Goal: Task Accomplishment & Management: Use online tool/utility

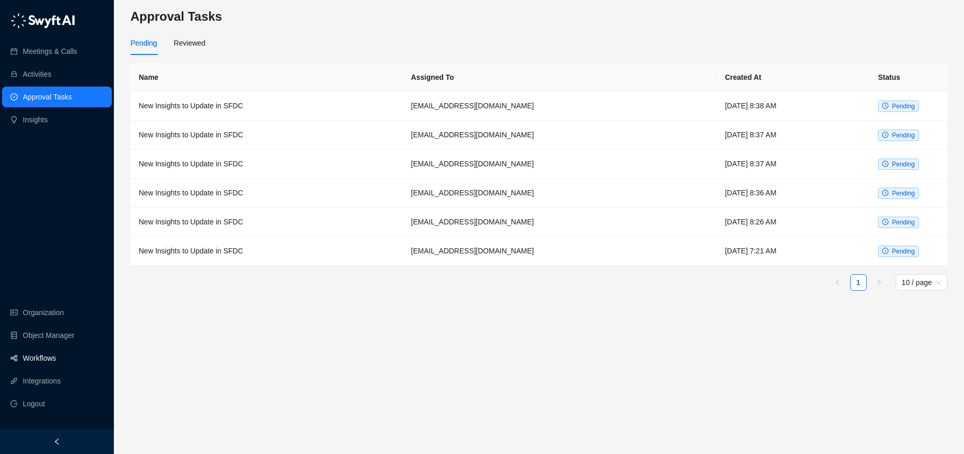
click at [56, 351] on link "Workflows" at bounding box center [39, 358] width 33 height 21
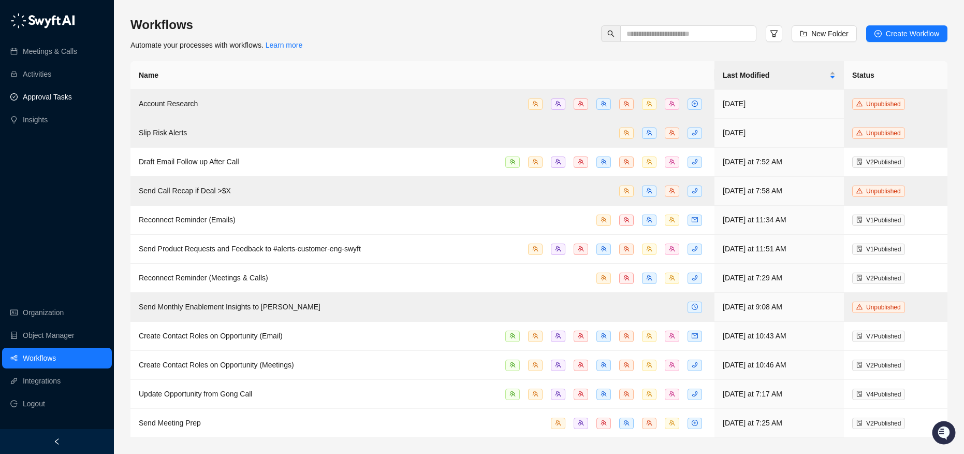
click at [69, 97] on link "Approval Tasks" at bounding box center [47, 96] width 49 height 21
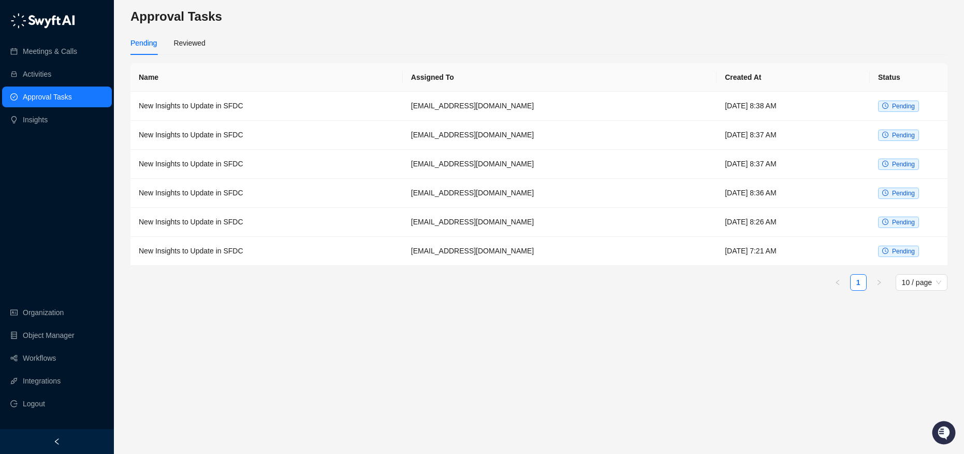
click at [69, 97] on link "Approval Tasks" at bounding box center [47, 96] width 49 height 21
click at [180, 35] on div "Reviewed" at bounding box center [189, 43] width 32 height 24
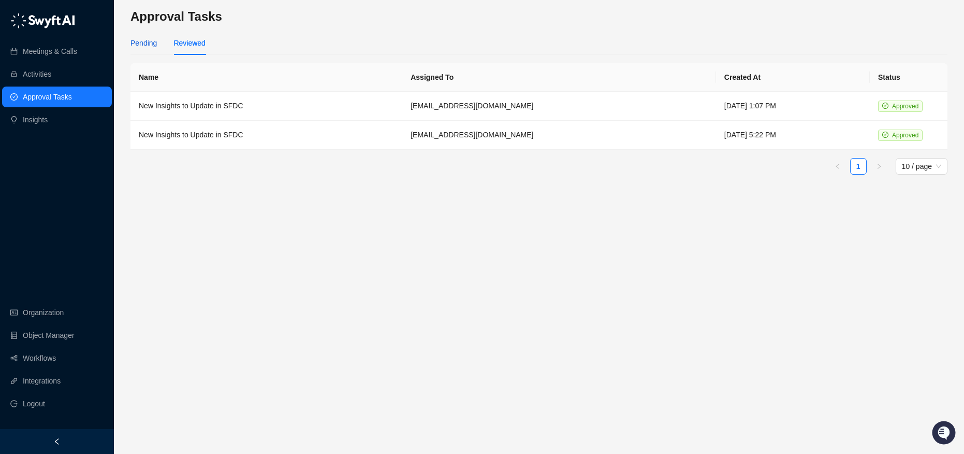
click at [147, 41] on div "Pending" at bounding box center [144, 42] width 26 height 11
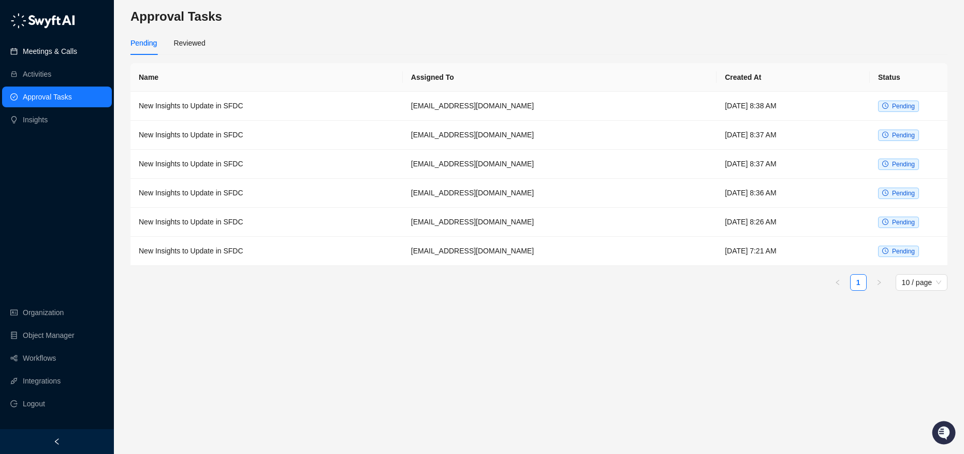
click at [51, 57] on link "Meetings & Calls" at bounding box center [50, 51] width 54 height 21
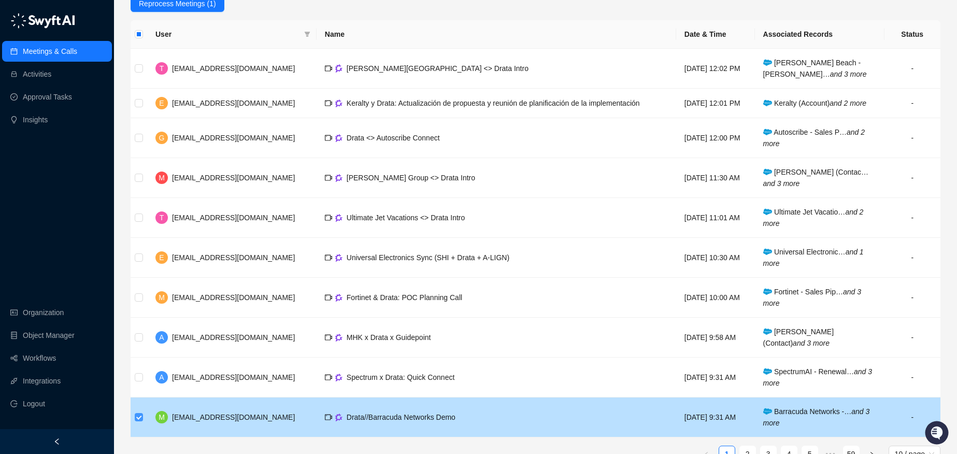
scroll to position [158, 0]
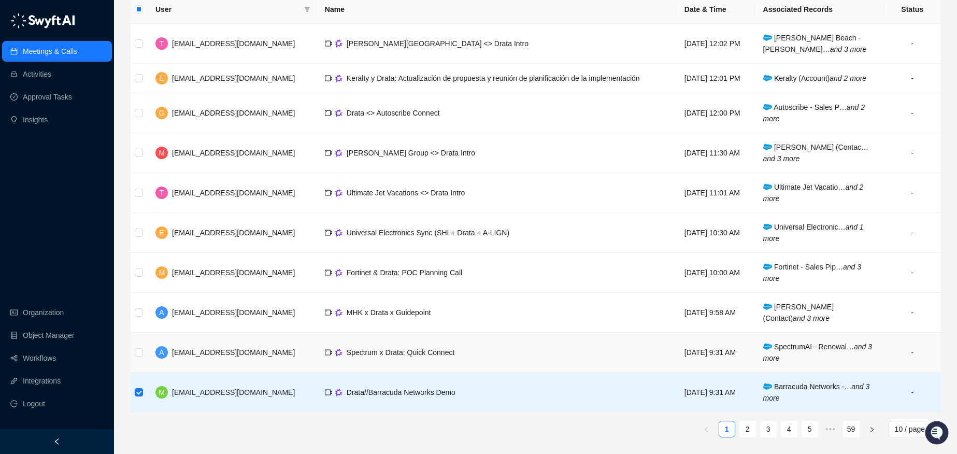
click at [134, 354] on td at bounding box center [139, 352] width 17 height 40
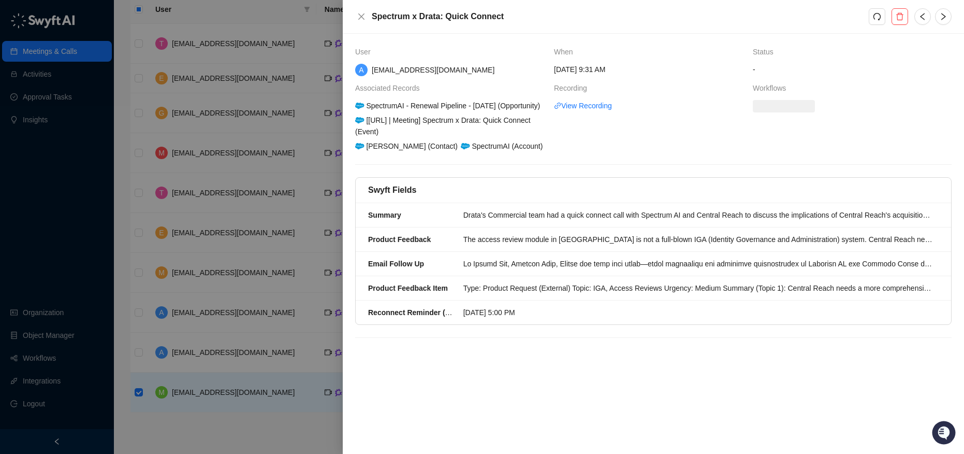
click at [133, 357] on div at bounding box center [482, 227] width 964 height 454
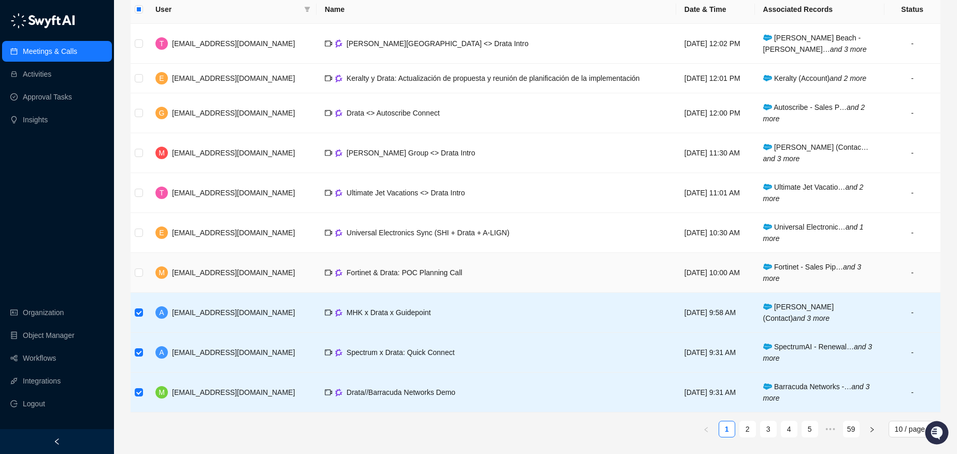
click at [143, 272] on td at bounding box center [139, 273] width 17 height 40
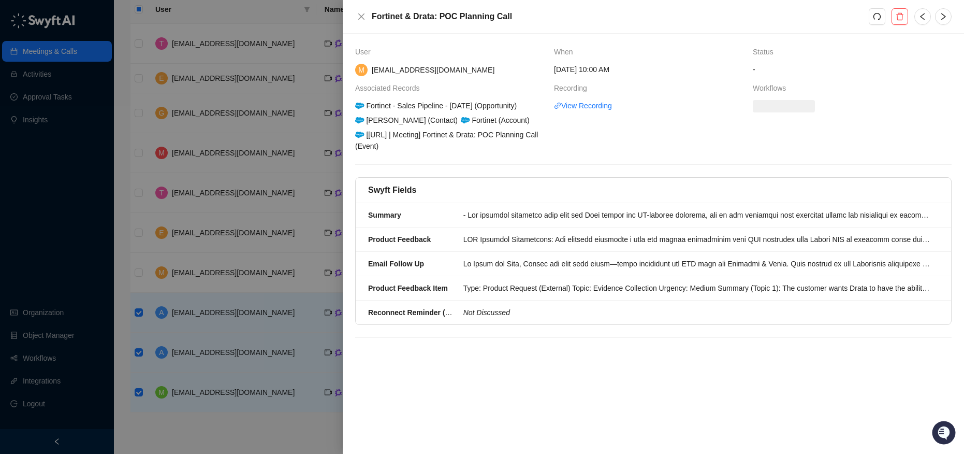
click at [136, 252] on div at bounding box center [482, 227] width 964 height 454
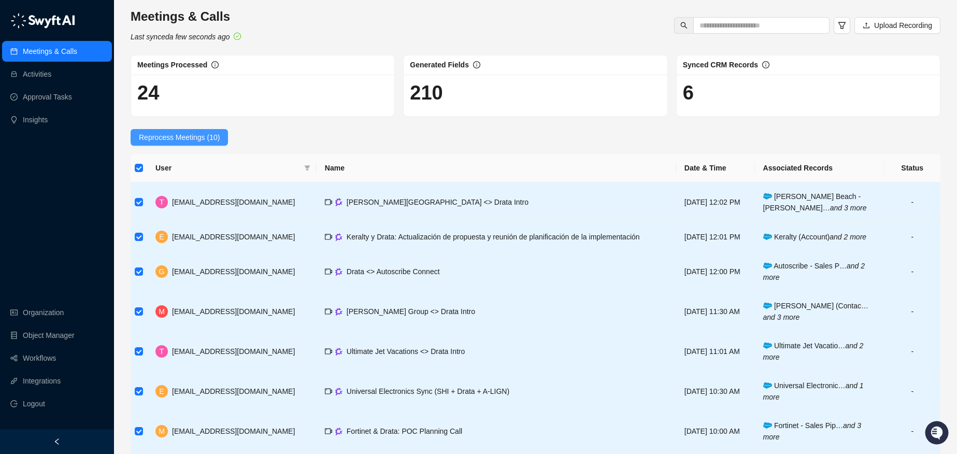
click at [195, 137] on span "Reprocess Meetings (10)" at bounding box center [179, 137] width 81 height 11
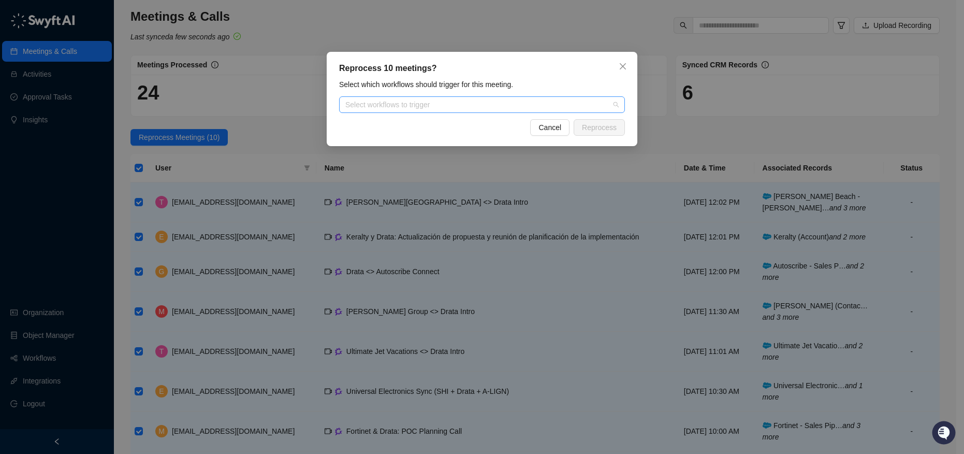
click at [568, 99] on div "Select workflows to trigger" at bounding box center [482, 104] width 286 height 17
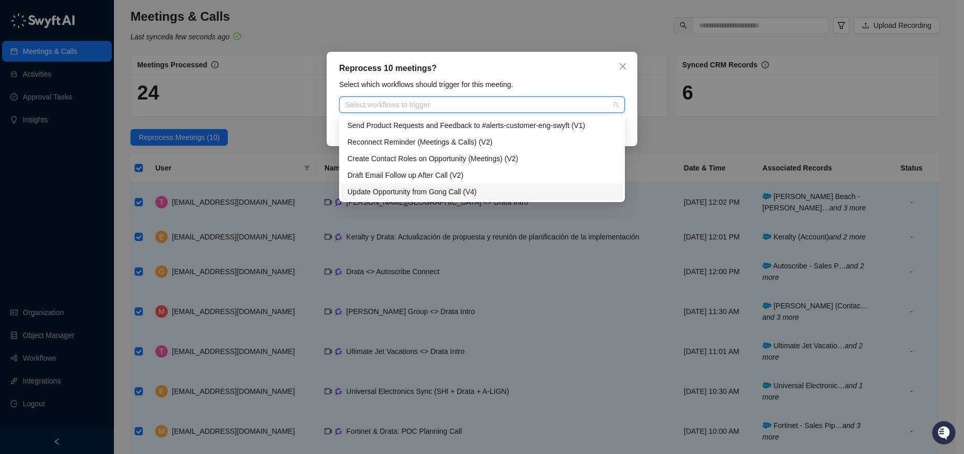
click at [455, 193] on div "Update Opportunity from Gong Call (V4)" at bounding box center [482, 191] width 269 height 11
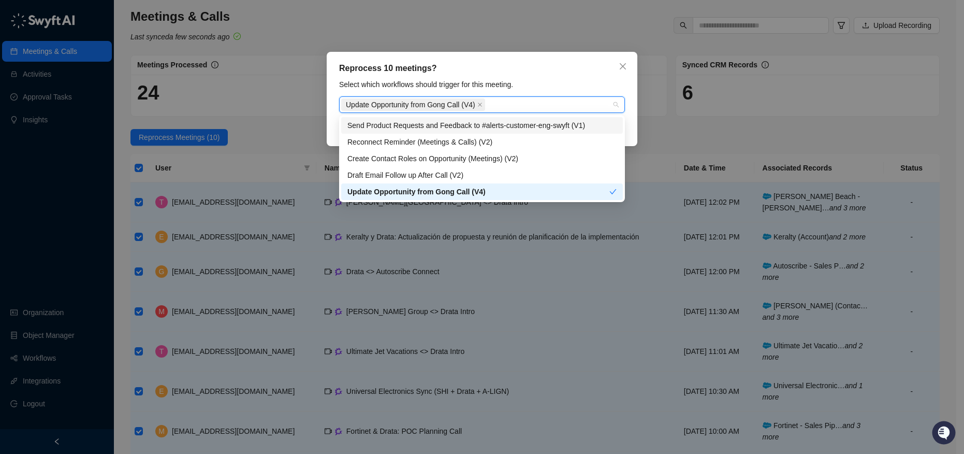
click at [581, 77] on div "Reprocess 10 meetings? Select which workflows should trigger for this meeting. …" at bounding box center [482, 99] width 311 height 94
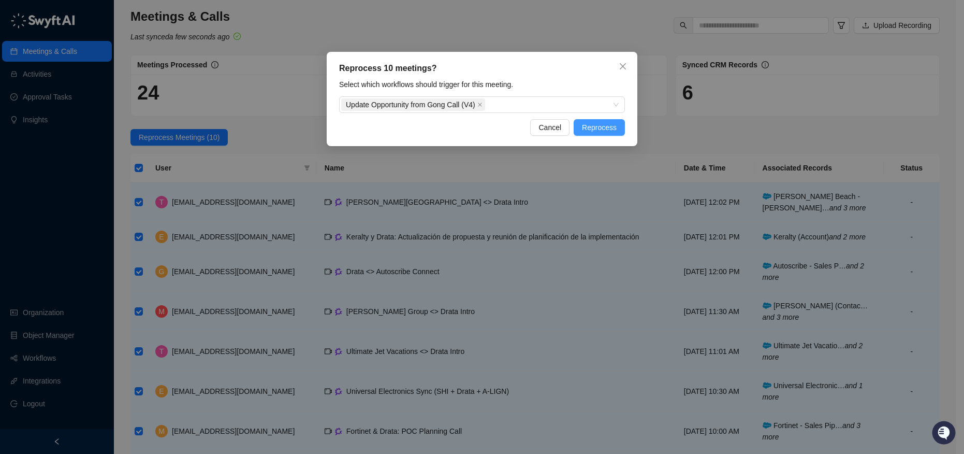
click at [600, 126] on span "Reprocess" at bounding box center [599, 127] width 35 height 11
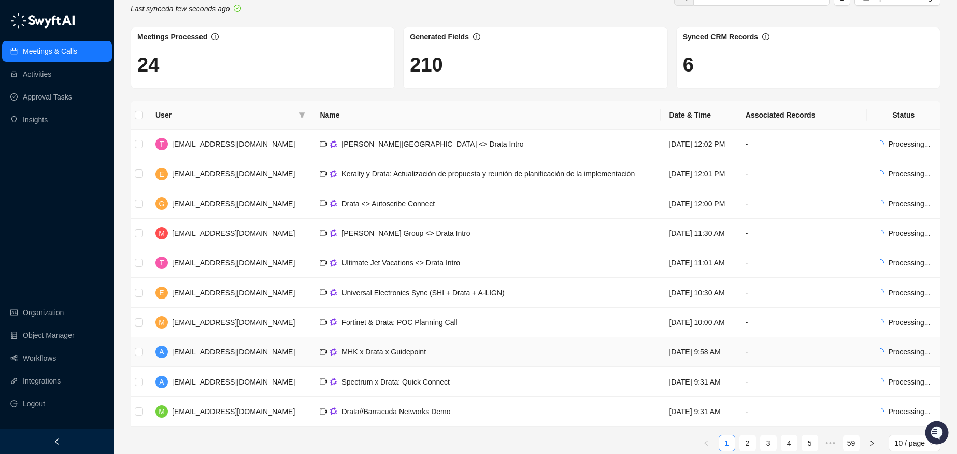
scroll to position [42, 0]
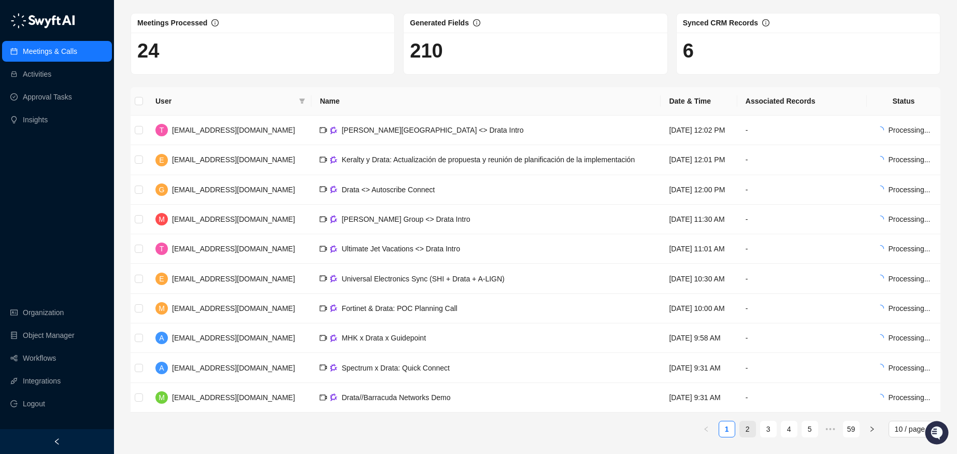
click at [740, 428] on link "2" at bounding box center [748, 429] width 16 height 16
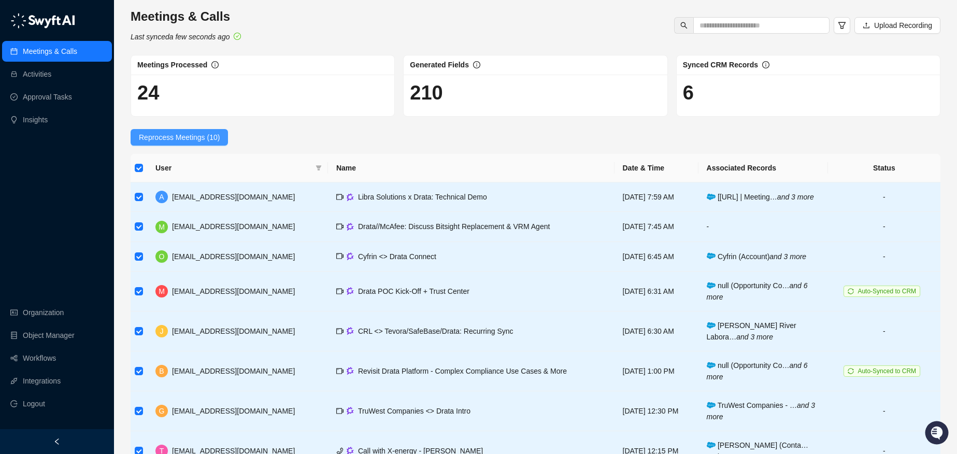
click at [160, 135] on span "Reprocess Meetings (10)" at bounding box center [179, 137] width 81 height 11
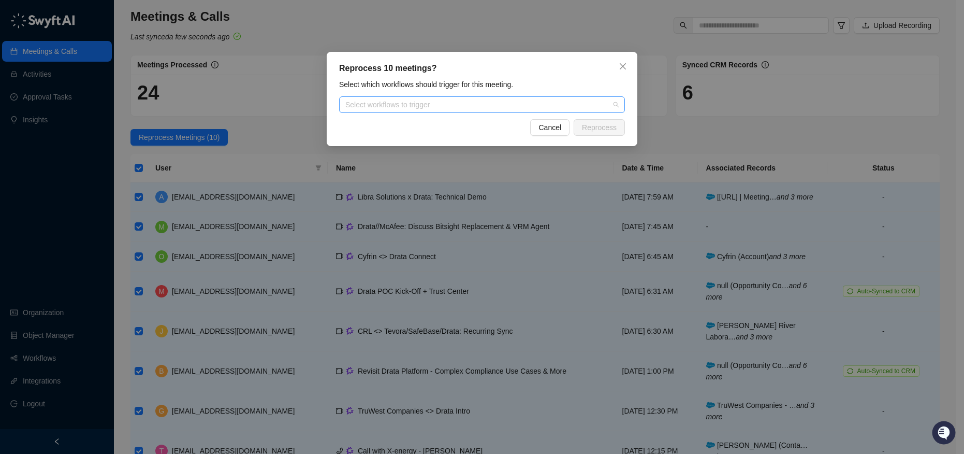
click at [568, 106] on div at bounding box center [476, 105] width 271 height 8
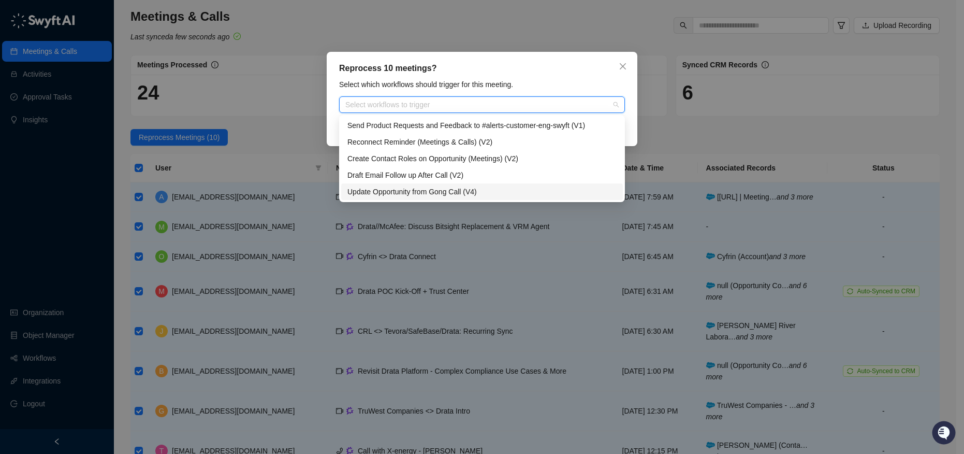
click at [517, 192] on div "Update Opportunity from Gong Call (V4)" at bounding box center [482, 191] width 269 height 11
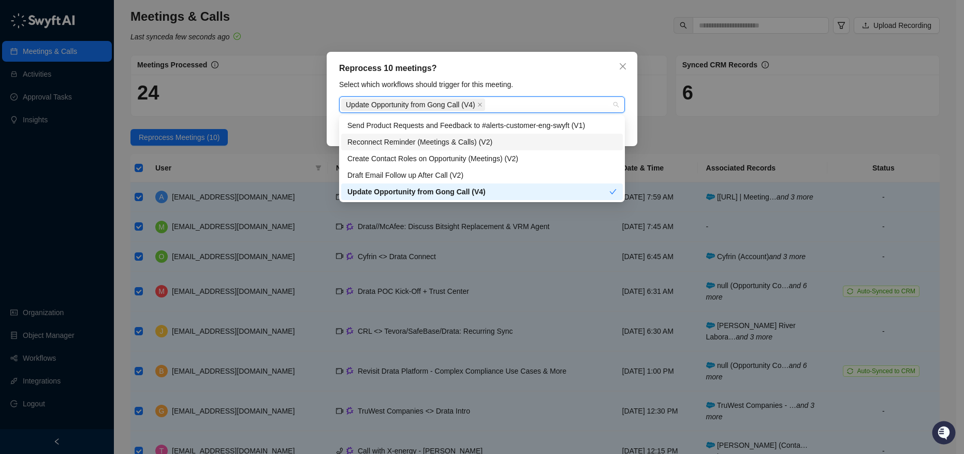
click at [630, 123] on div "Reprocess 10 meetings? Select which workflows should trigger for this meeting. …" at bounding box center [482, 99] width 311 height 94
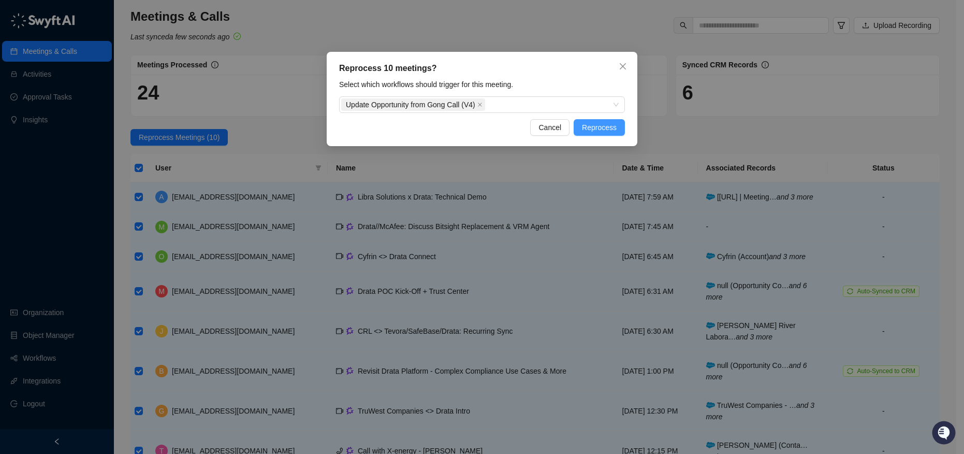
click at [610, 130] on span "Reprocess" at bounding box center [599, 127] width 35 height 11
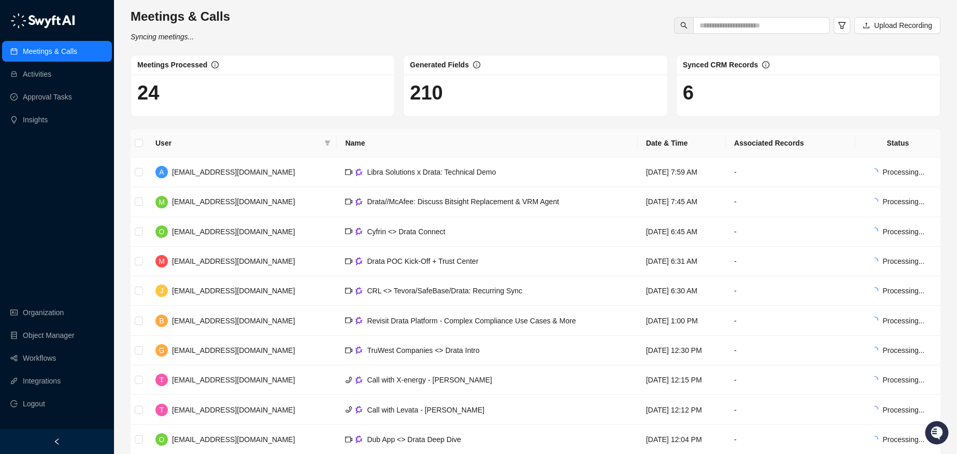
click at [38, 60] on link "Meetings & Calls" at bounding box center [50, 51] width 54 height 21
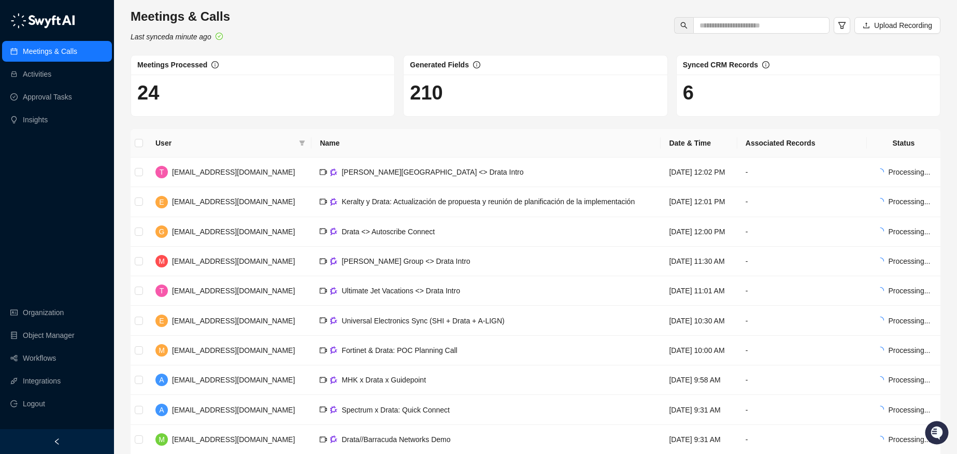
click at [38, 54] on link "Meetings & Calls" at bounding box center [50, 51] width 54 height 21
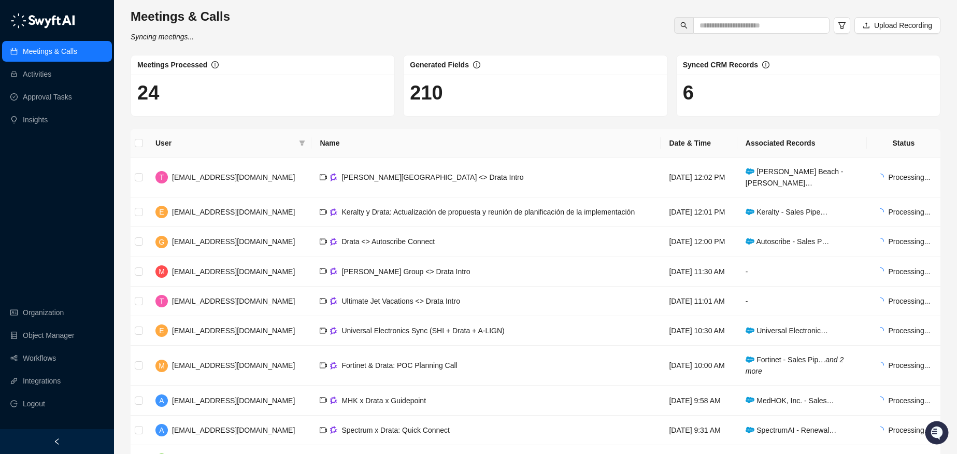
drag, startPoint x: 505, startPoint y: 40, endPoint x: 313, endPoint y: 68, distance: 194.1
click at [500, 37] on div "Meetings & Calls Syncing meetings... Upload Recording" at bounding box center [535, 25] width 816 height 34
click at [72, 92] on link "Approval Tasks" at bounding box center [47, 96] width 49 height 21
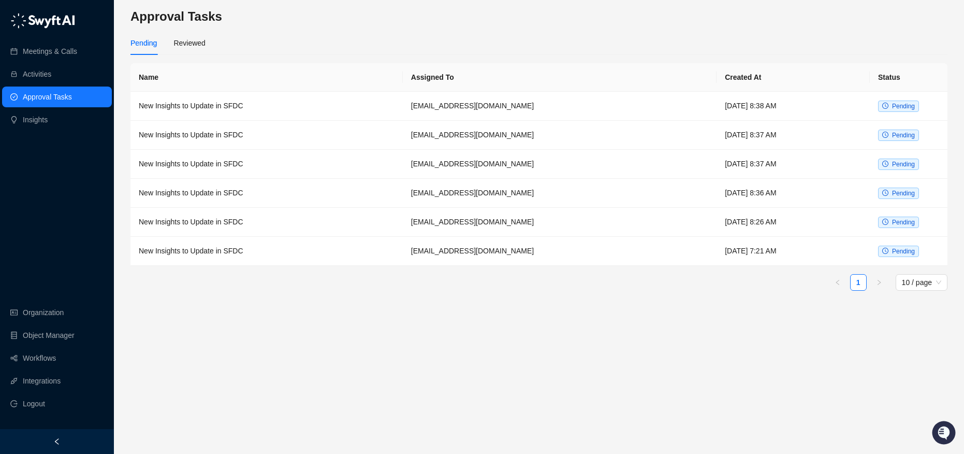
click at [223, 38] on div "Pending Reviewed" at bounding box center [539, 43] width 817 height 24
click at [193, 34] on div "Reviewed" at bounding box center [189, 43] width 32 height 24
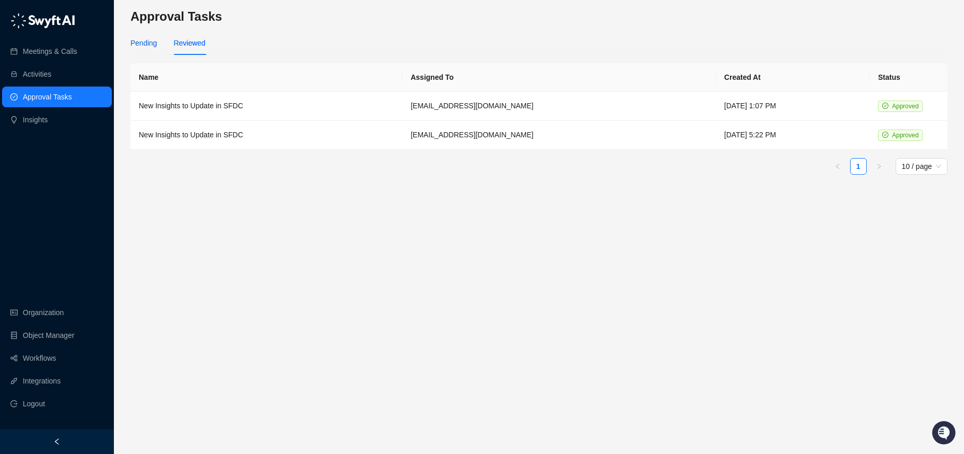
click at [143, 48] on div "Pending" at bounding box center [144, 42] width 26 height 11
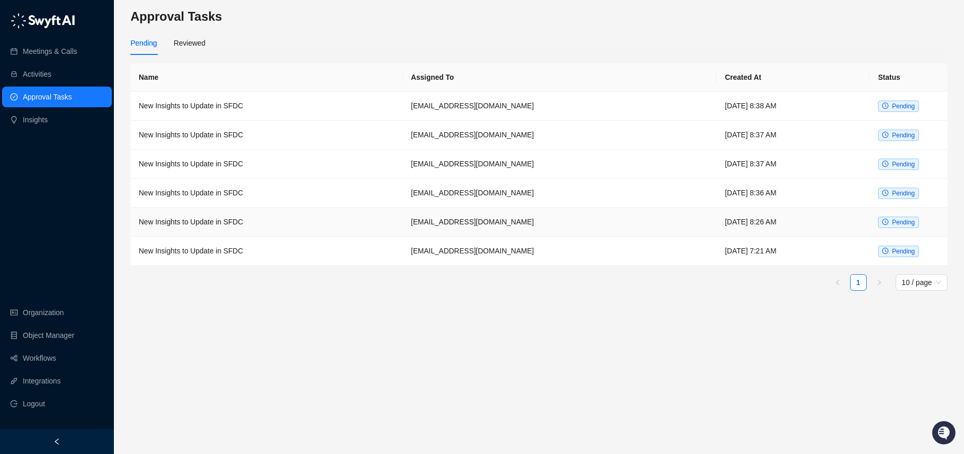
click at [296, 227] on td "New Insights to Update in SFDC" at bounding box center [267, 222] width 272 height 29
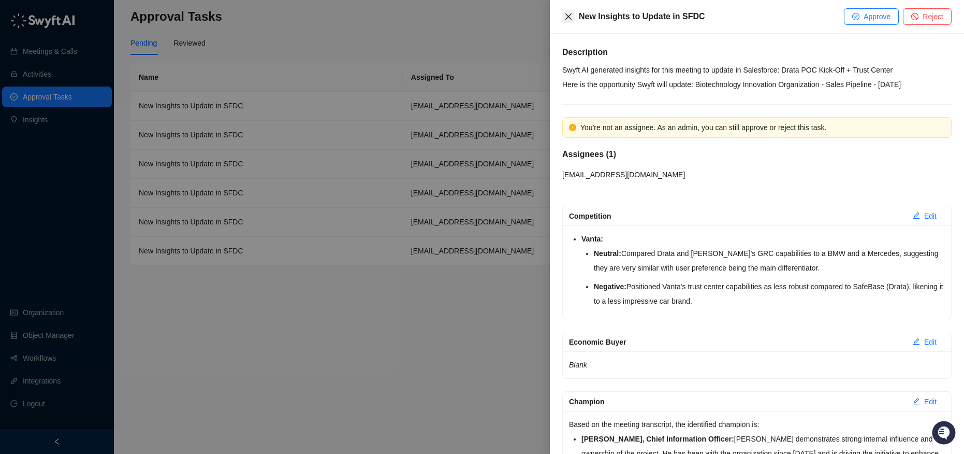
click at [566, 10] on button "Close" at bounding box center [568, 16] width 12 height 12
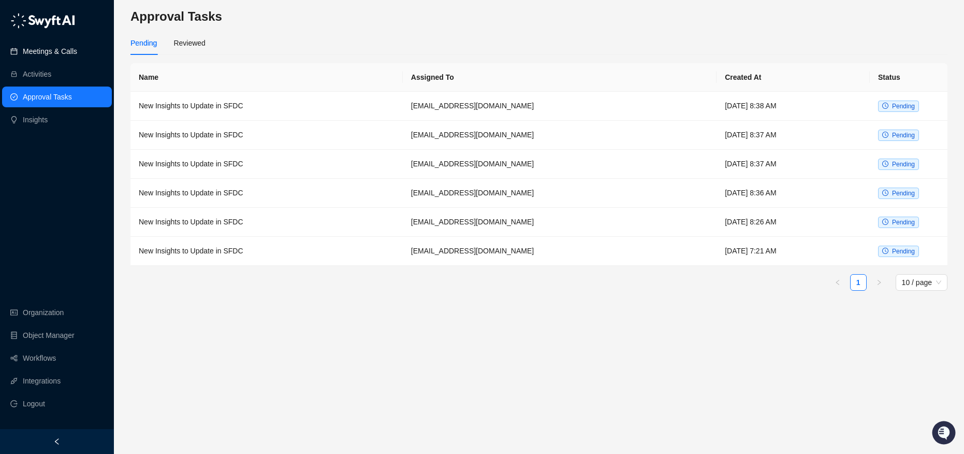
click at [54, 56] on link "Meetings & Calls" at bounding box center [50, 51] width 54 height 21
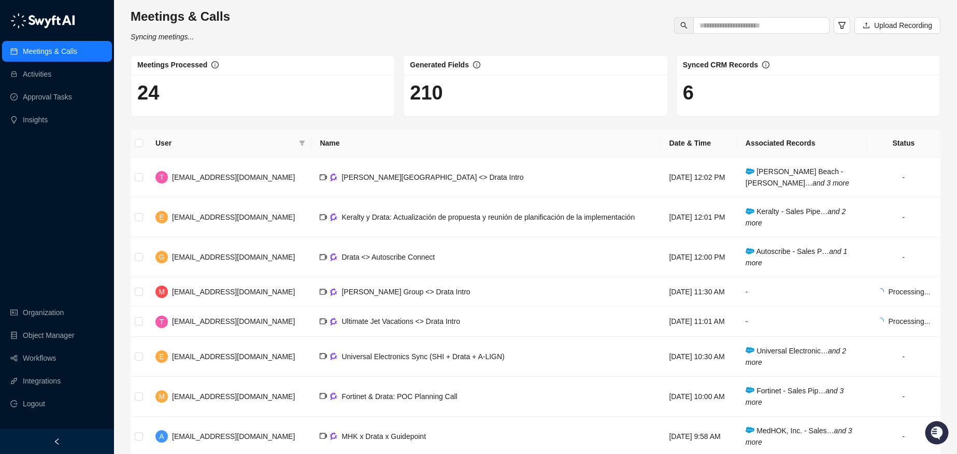
drag, startPoint x: 378, startPoint y: 27, endPoint x: 418, endPoint y: 28, distance: 40.4
click at [418, 28] on div "Meetings & Calls Syncing meetings... Upload Recording" at bounding box center [535, 25] width 816 height 34
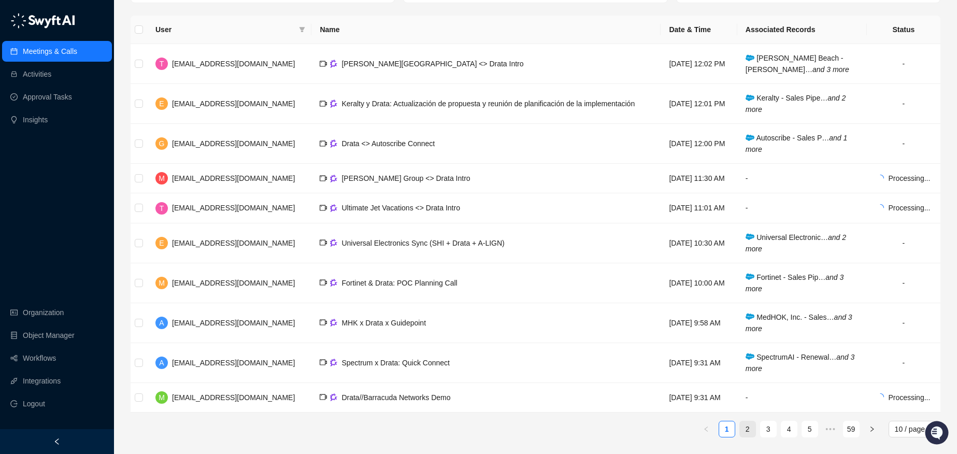
click at [744, 436] on link "2" at bounding box center [748, 429] width 16 height 16
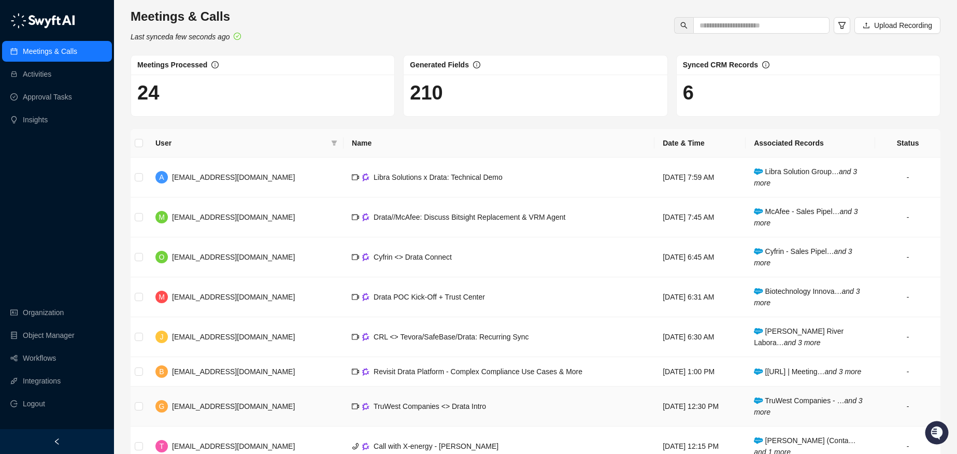
scroll to position [144, 0]
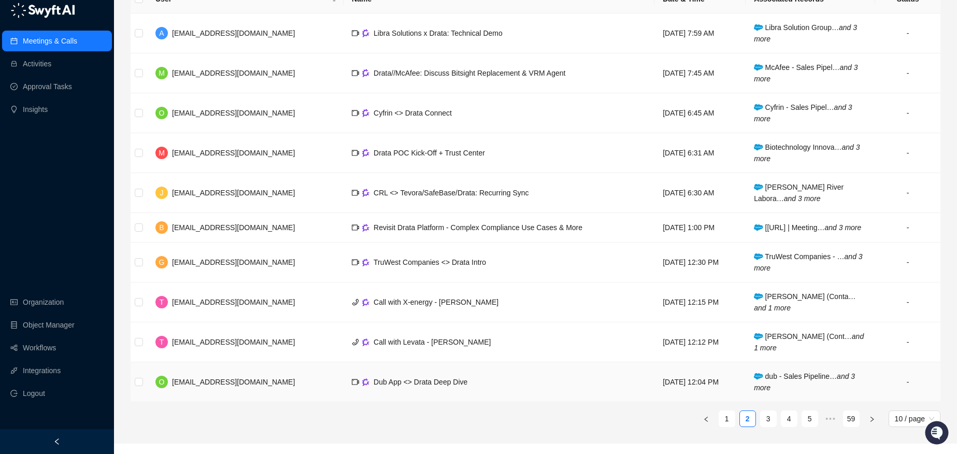
click at [585, 398] on td "Dub App <> Drata Deep Dive" at bounding box center [498, 382] width 311 height 40
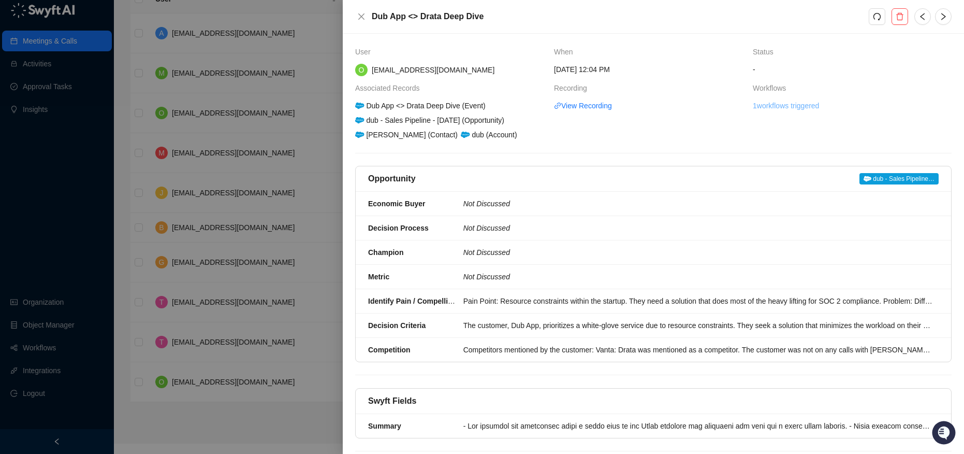
click at [778, 104] on link "1 workflows triggered" at bounding box center [786, 105] width 66 height 11
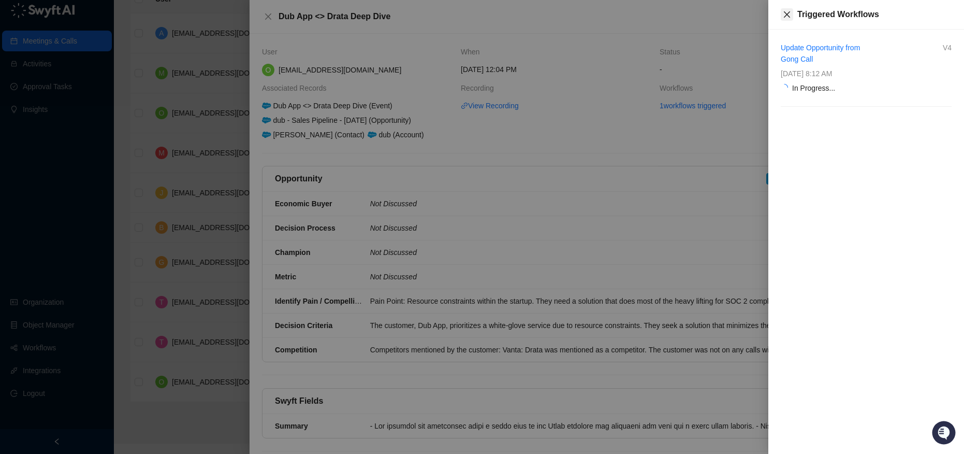
click at [786, 11] on icon "close" at bounding box center [787, 14] width 8 height 8
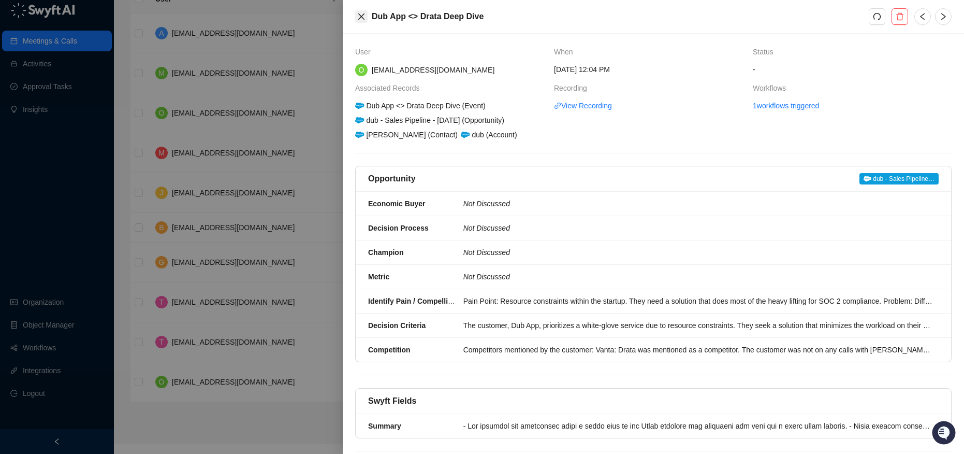
click at [358, 20] on icon "close" at bounding box center [361, 16] width 8 height 8
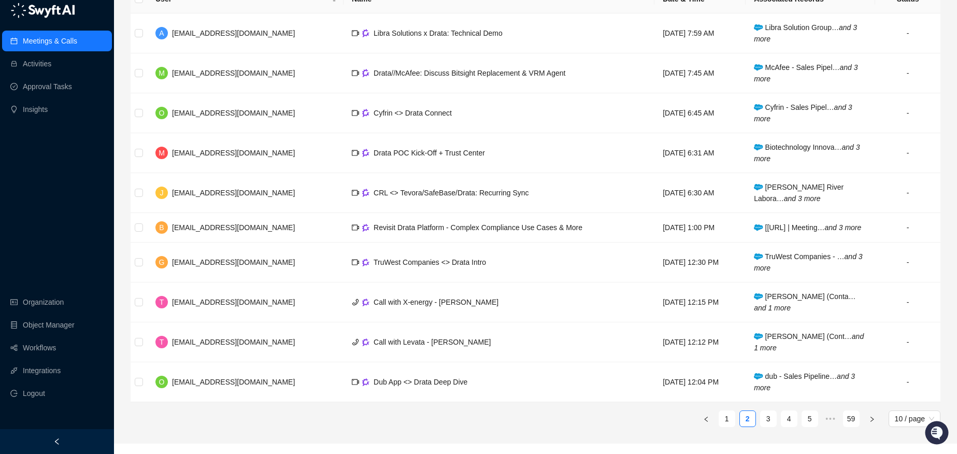
click at [49, 52] on link "Meetings & Calls" at bounding box center [50, 41] width 54 height 21
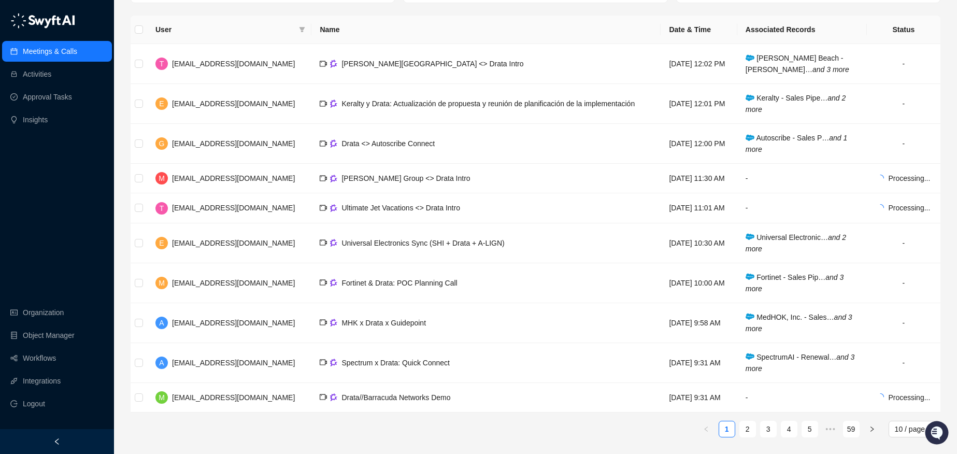
click at [41, 204] on div "Meetings & Calls Activities Approval Tasks Insights Organization Object Manager…" at bounding box center [57, 214] width 114 height 429
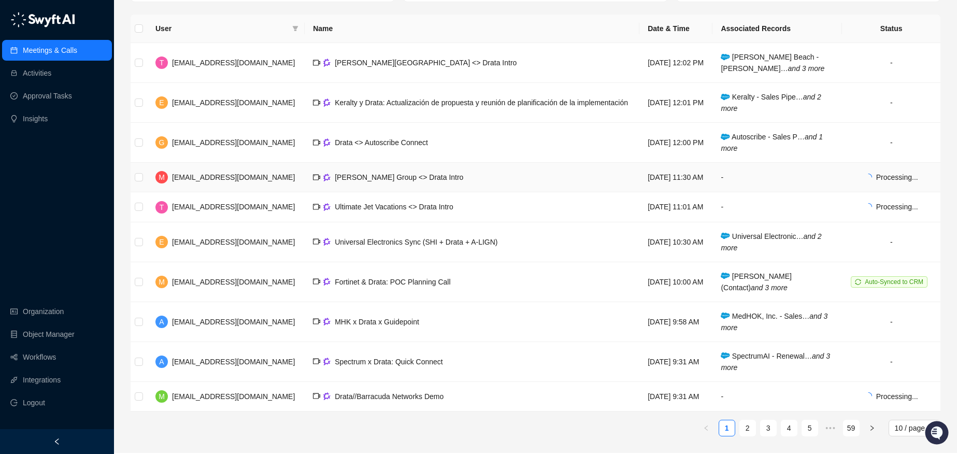
scroll to position [123, 0]
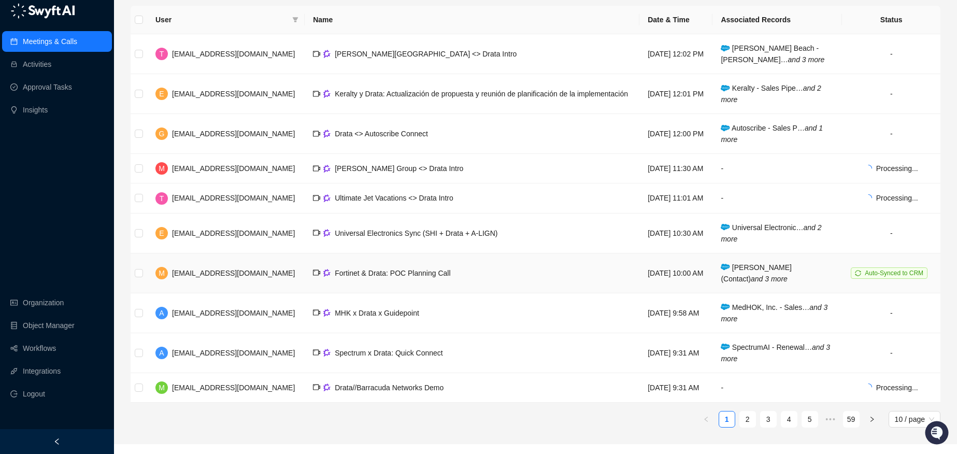
click at [895, 277] on span "Auto-Synced to CRM" at bounding box center [893, 272] width 59 height 7
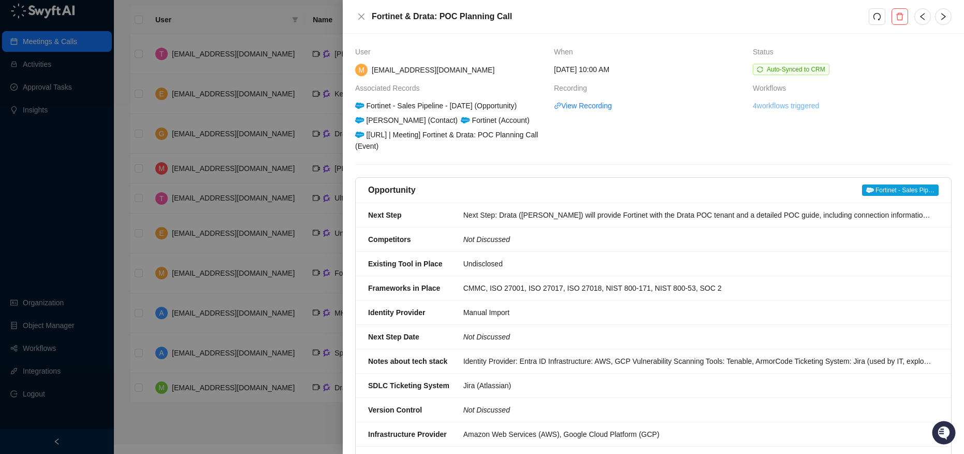
click at [770, 103] on link "4 workflows triggered" at bounding box center [786, 105] width 66 height 11
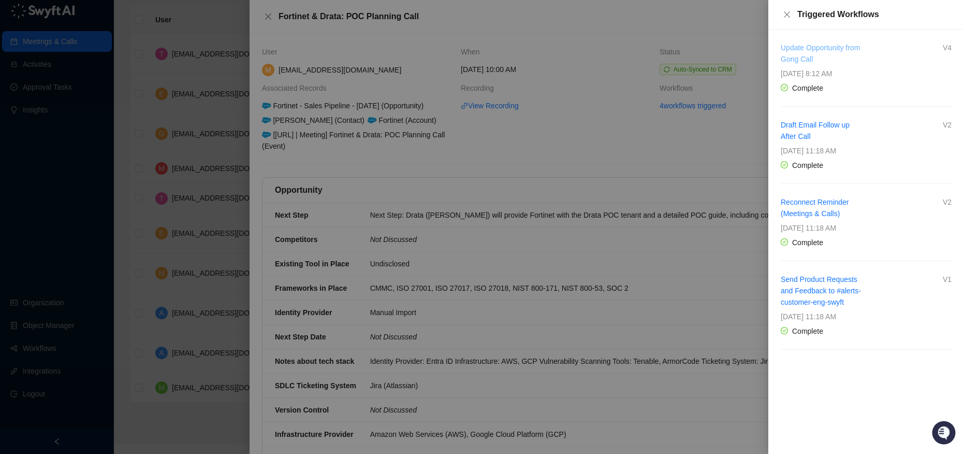
click at [823, 49] on link "Update Opportunity from Gong Call" at bounding box center [820, 54] width 79 height 20
click at [189, 60] on div at bounding box center [482, 227] width 964 height 454
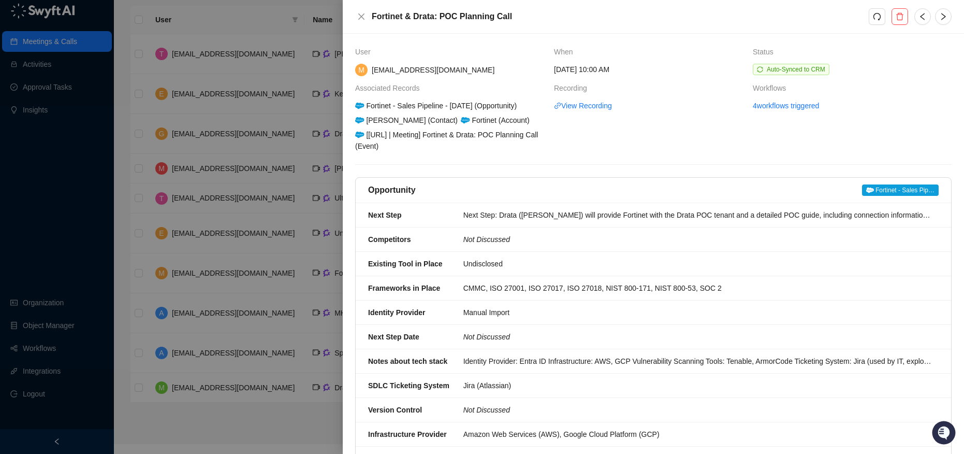
click at [134, 92] on div at bounding box center [482, 227] width 964 height 454
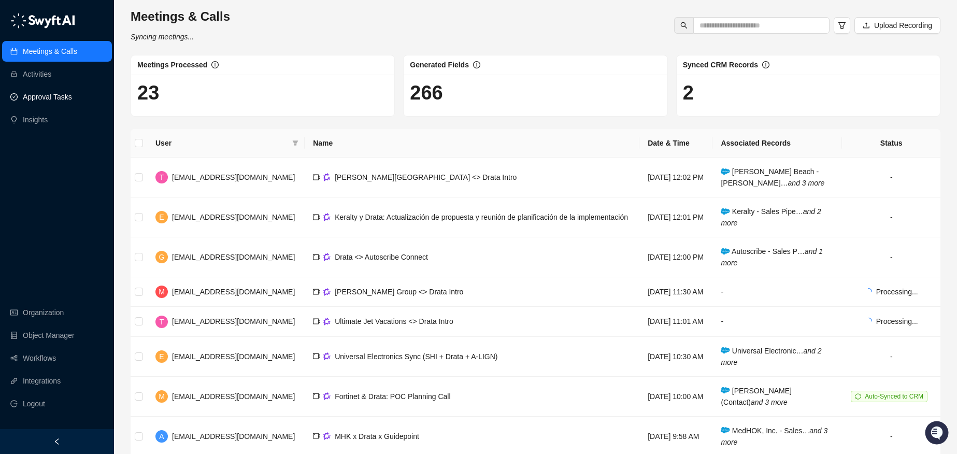
click at [62, 98] on link "Approval Tasks" at bounding box center [47, 96] width 49 height 21
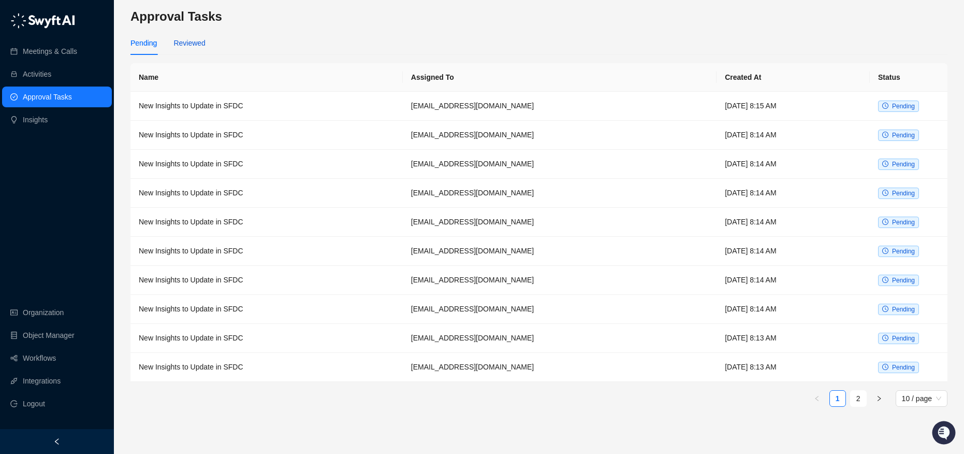
click at [200, 44] on div "Reviewed" at bounding box center [189, 42] width 32 height 11
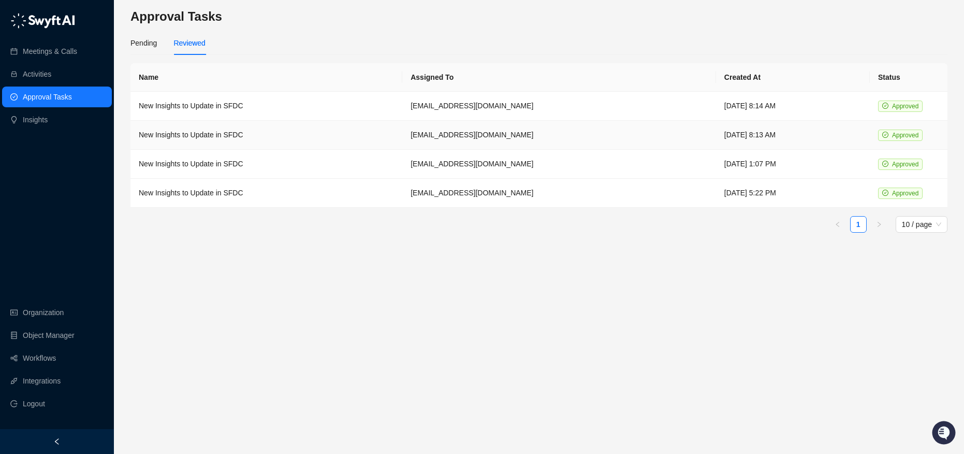
click at [239, 136] on td "New Insights to Update in SFDC" at bounding box center [267, 135] width 272 height 29
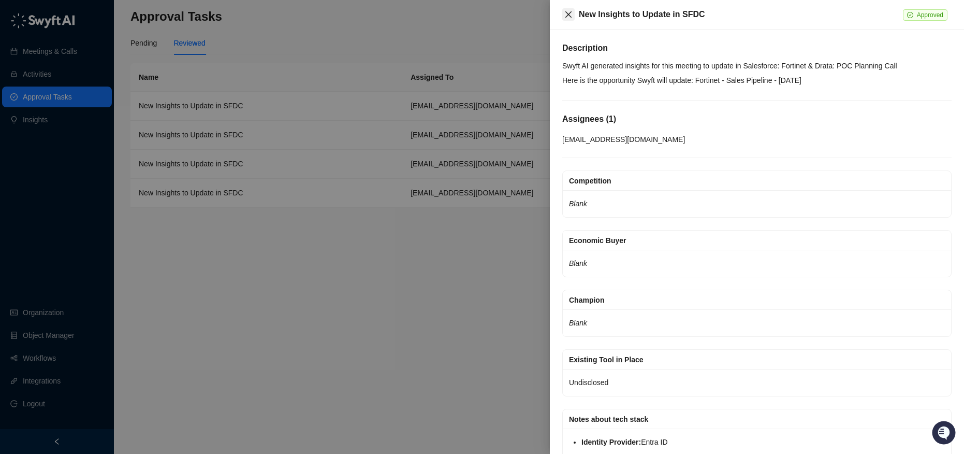
click at [572, 13] on icon "close" at bounding box center [568, 14] width 8 height 8
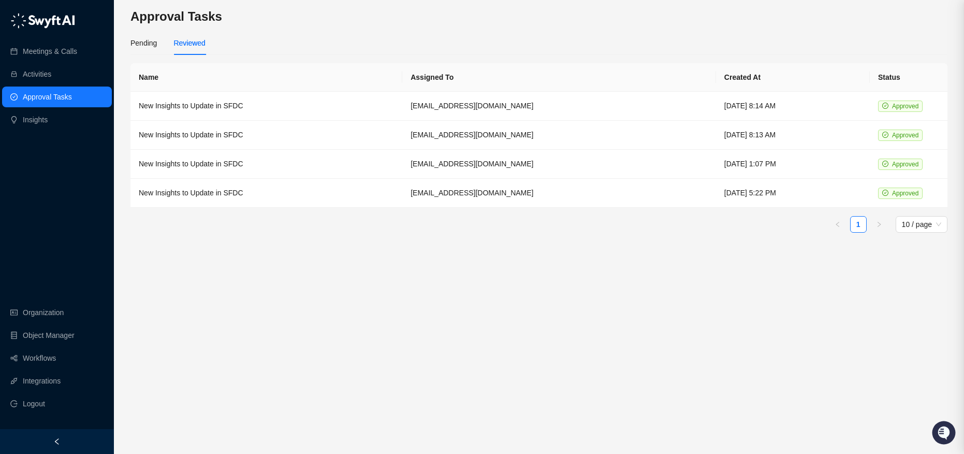
click at [390, 293] on main "Approval Tasks Pending Reviewed Name Assigned To Created At Status New Insights…" at bounding box center [539, 226] width 817 height 437
click at [468, 298] on main "Approval Tasks Pending Reviewed Name Assigned To Created At Status New Insights…" at bounding box center [539, 226] width 817 height 437
click at [200, 109] on td "New Insights to Update in SFDC" at bounding box center [267, 106] width 272 height 29
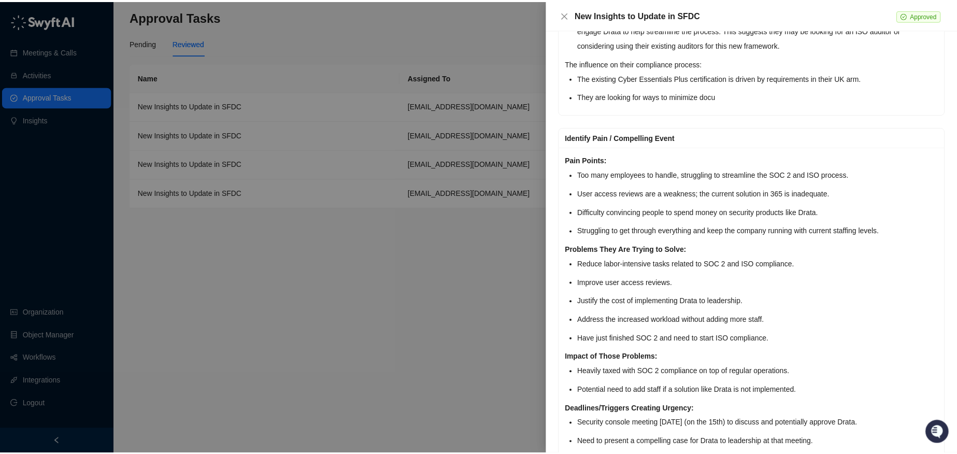
scroll to position [1231, 0]
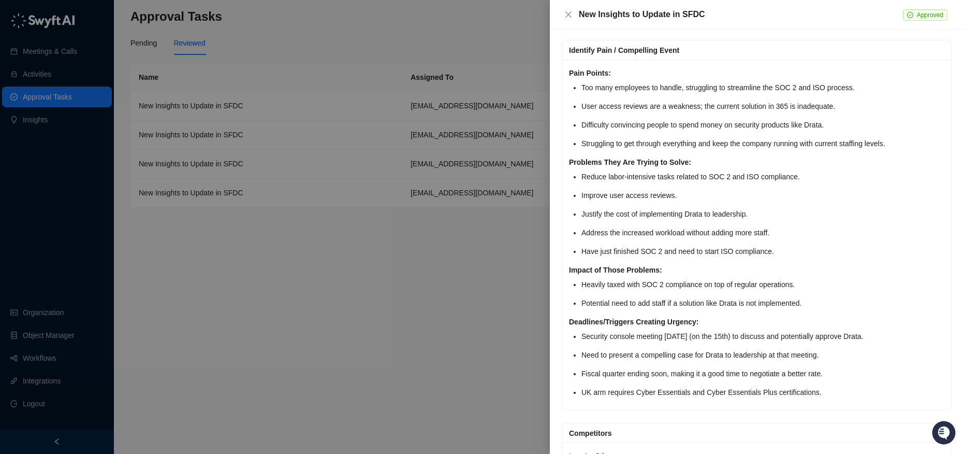
click at [187, 195] on div at bounding box center [482, 227] width 964 height 454
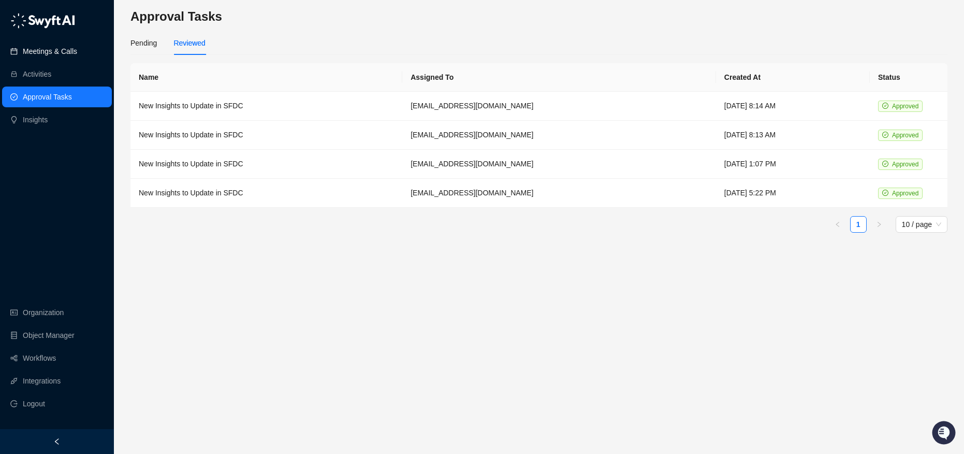
click at [62, 55] on link "Meetings & Calls" at bounding box center [50, 51] width 54 height 21
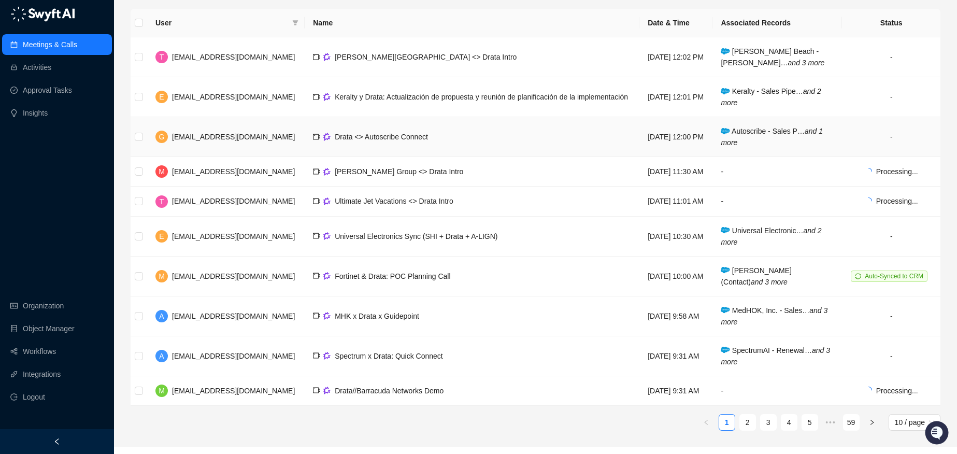
scroll to position [123, 0]
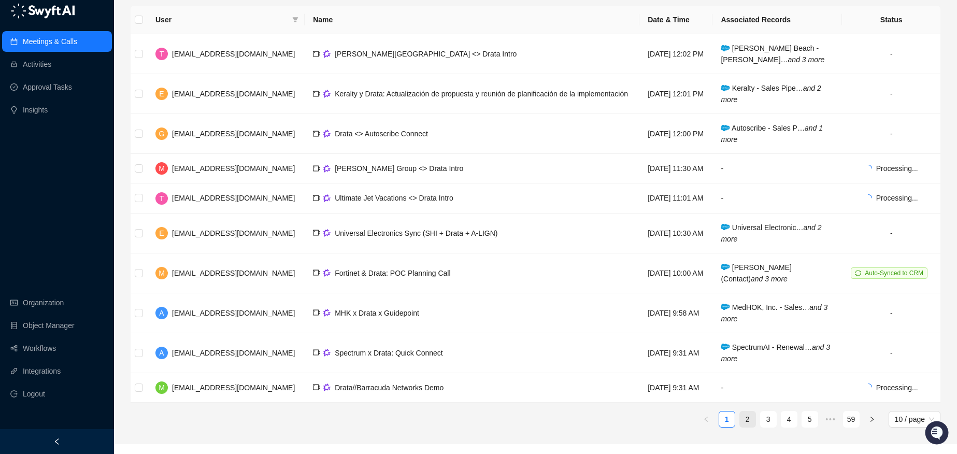
click at [740, 426] on link "2" at bounding box center [748, 419] width 16 height 16
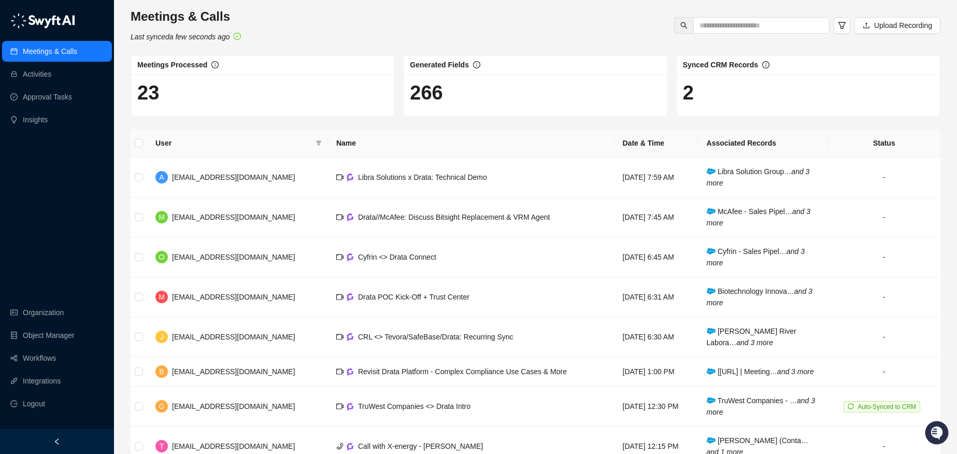
click at [714, 88] on h1 "2" at bounding box center [808, 93] width 251 height 24
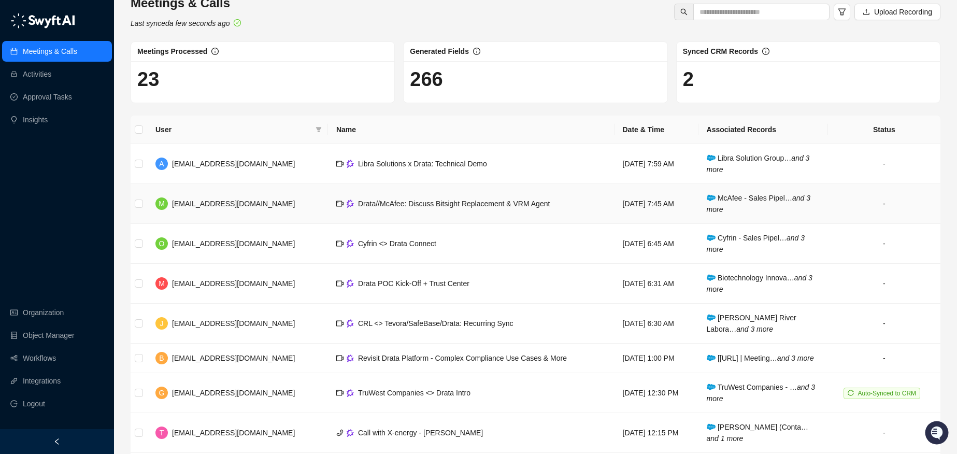
scroll to position [22, 0]
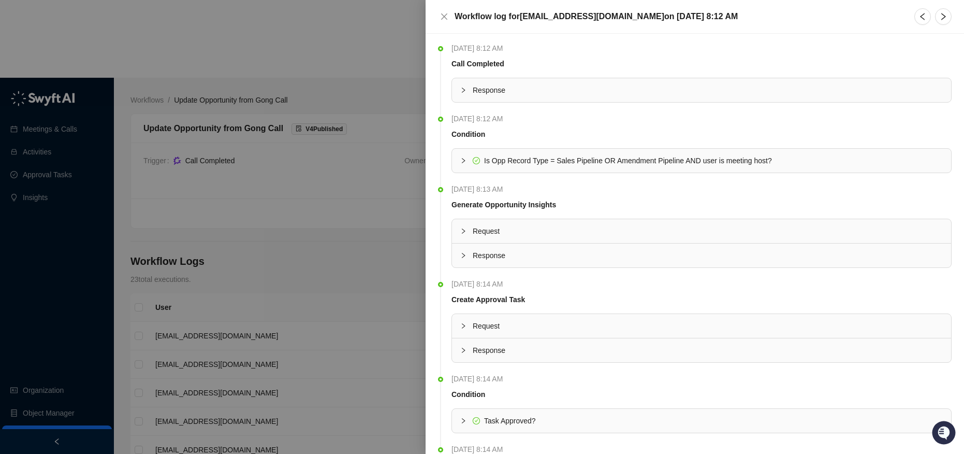
scroll to position [136, 0]
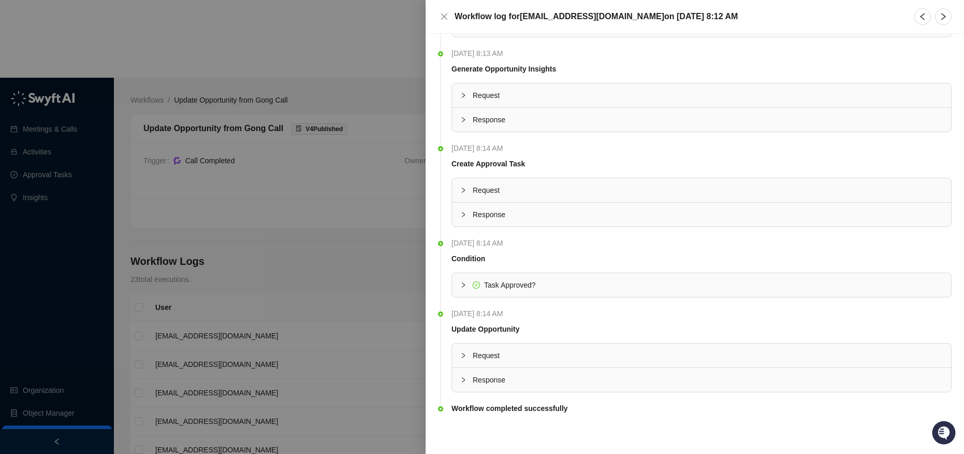
click at [462, 282] on icon "collapsed" at bounding box center [463, 284] width 3 height 5
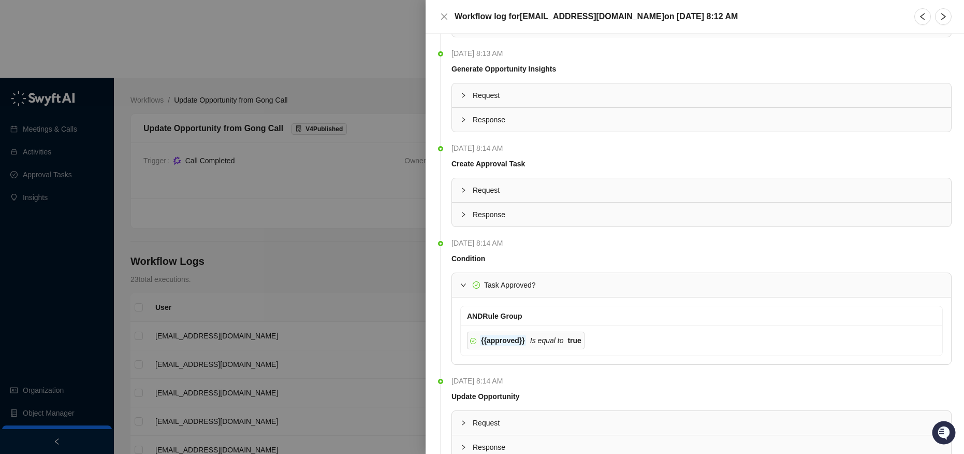
click at [462, 284] on icon "expanded" at bounding box center [463, 285] width 6 height 6
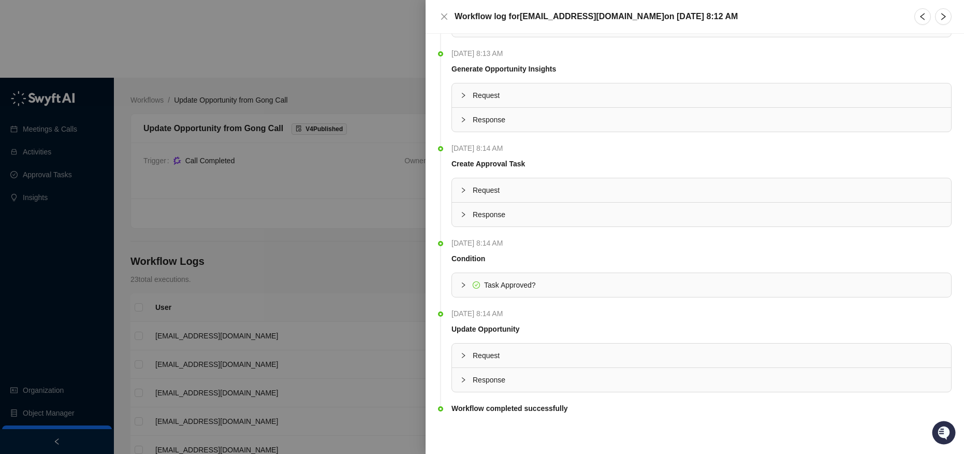
click at [324, 210] on div at bounding box center [482, 227] width 964 height 454
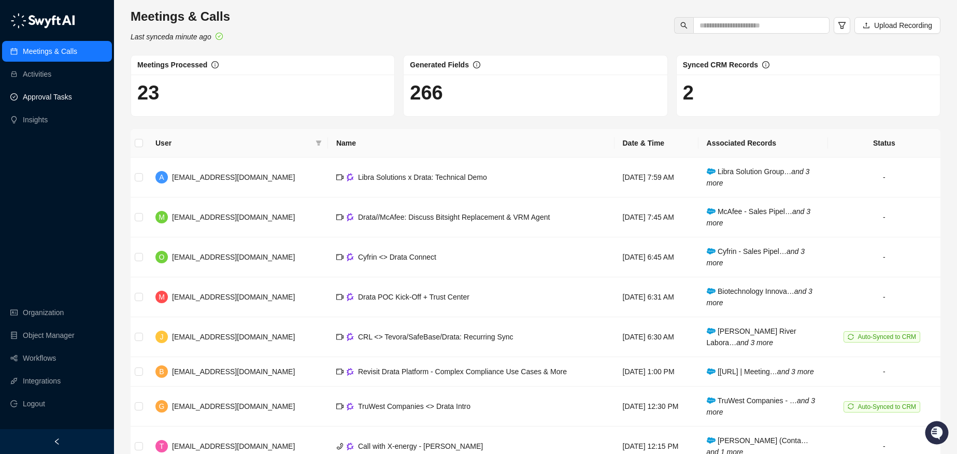
click at [51, 104] on link "Approval Tasks" at bounding box center [47, 96] width 49 height 21
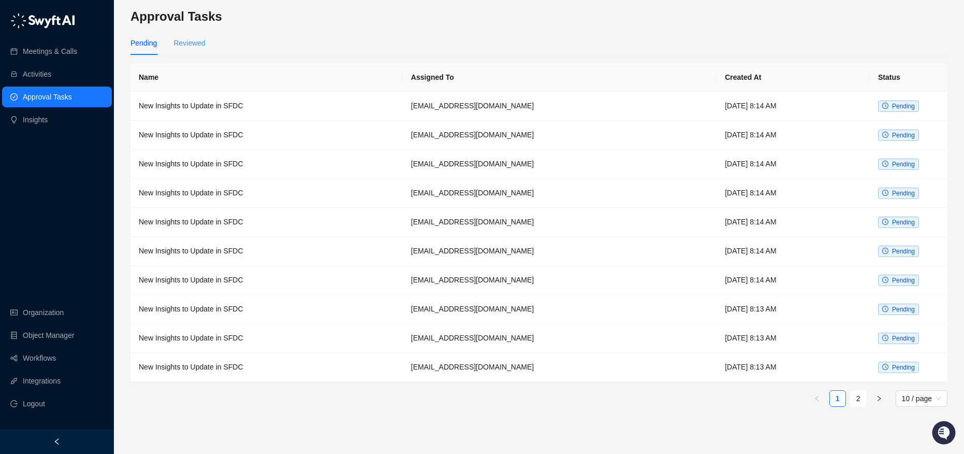
click at [199, 37] on div "Reviewed" at bounding box center [189, 43] width 32 height 24
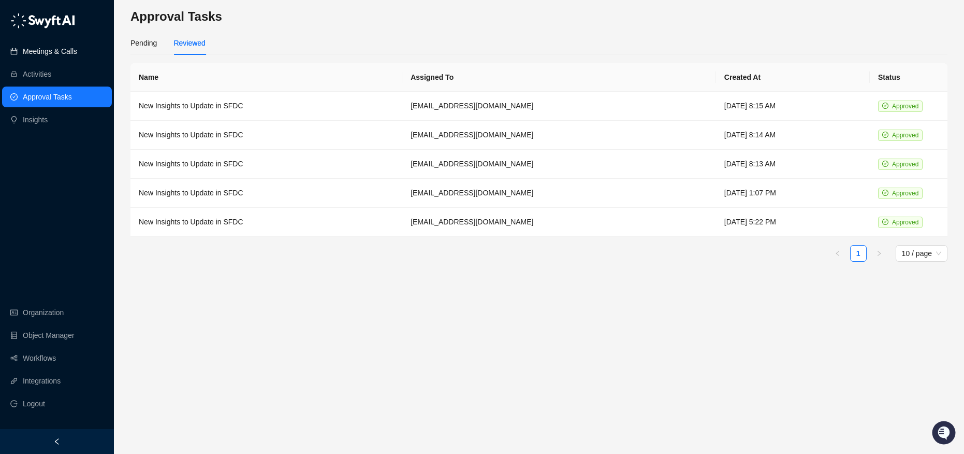
click at [73, 58] on link "Meetings & Calls" at bounding box center [50, 51] width 54 height 21
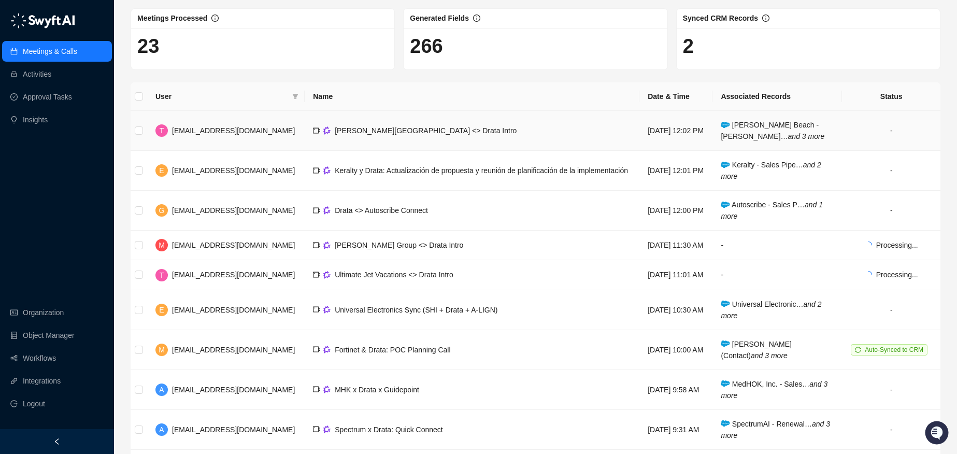
scroll to position [123, 0]
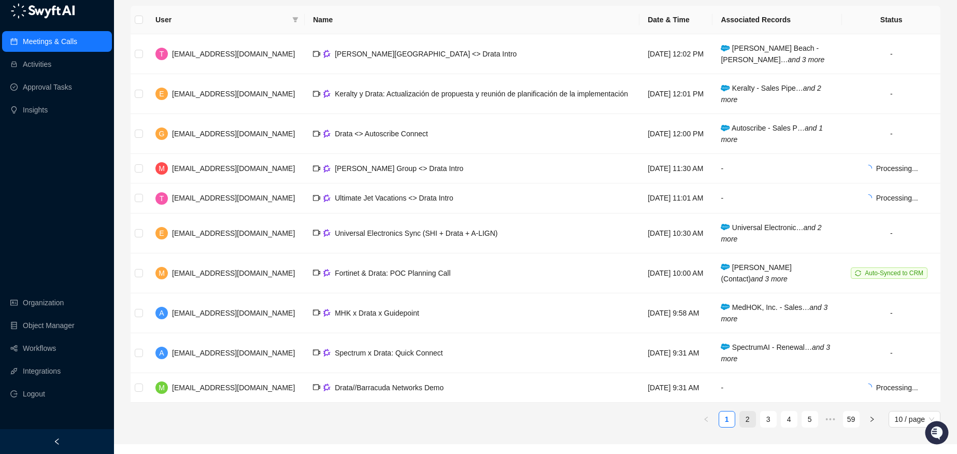
click at [742, 427] on link "2" at bounding box center [748, 419] width 16 height 16
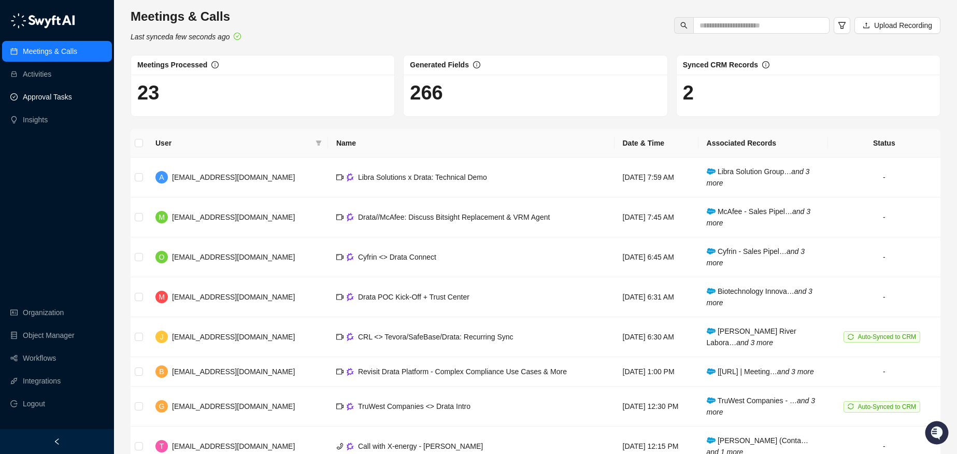
click at [63, 97] on link "Approval Tasks" at bounding box center [47, 96] width 49 height 21
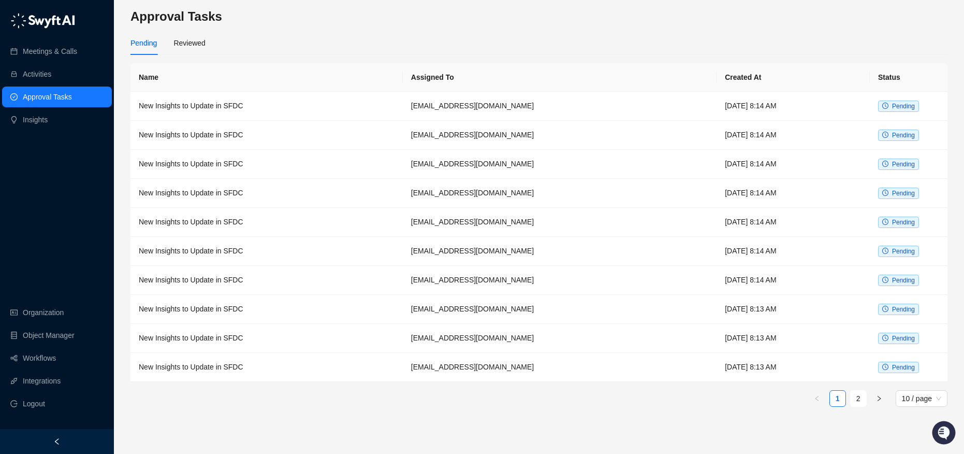
click at [848, 397] on ul "1 2 10 / page" at bounding box center [539, 398] width 817 height 17
click at [851, 398] on link "2" at bounding box center [859, 398] width 16 height 16
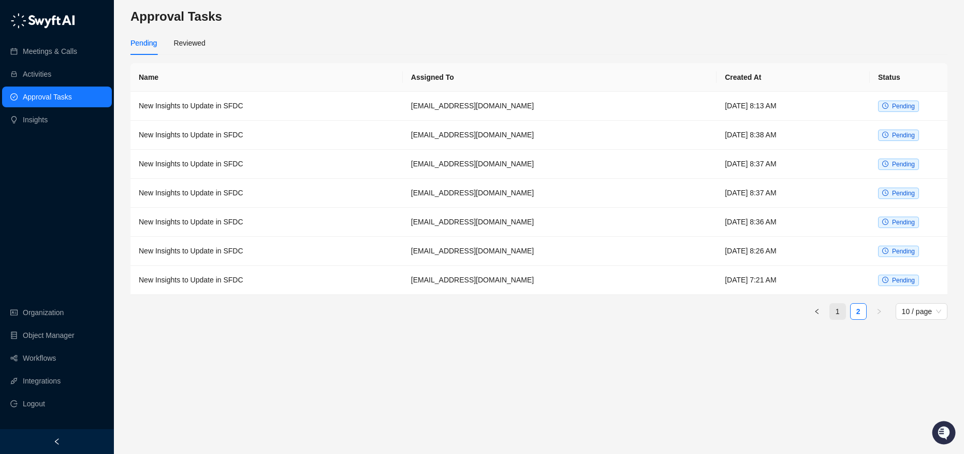
click at [837, 305] on link "1" at bounding box center [838, 311] width 16 height 16
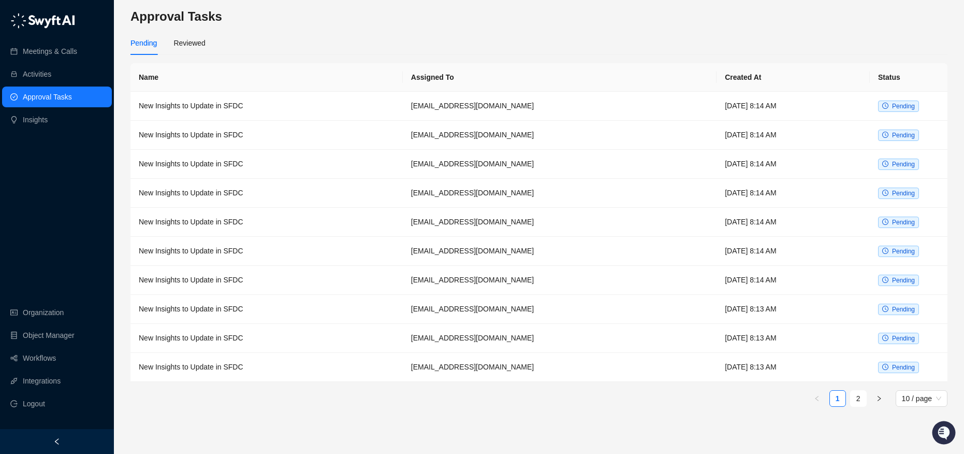
click at [211, 34] on div "Pending Reviewed" at bounding box center [539, 43] width 817 height 24
click at [210, 36] on div "Pending Reviewed" at bounding box center [539, 43] width 817 height 24
click at [209, 37] on div "Pending Reviewed" at bounding box center [539, 43] width 817 height 24
click at [186, 56] on div "Pending Reviewed" at bounding box center [539, 47] width 817 height 32
click at [189, 48] on div "Reviewed" at bounding box center [189, 42] width 32 height 11
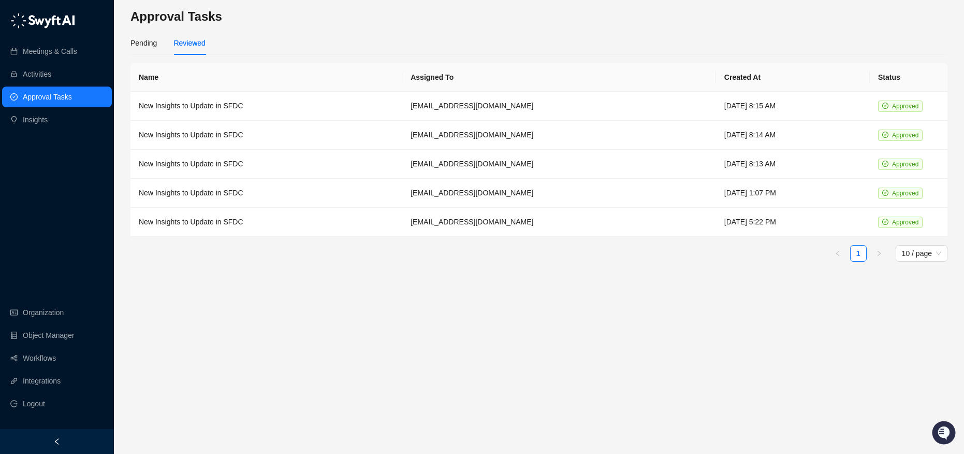
click at [346, 46] on div "Pending Reviewed" at bounding box center [539, 43] width 817 height 24
click at [51, 337] on link "Object Manager" at bounding box center [49, 335] width 52 height 21
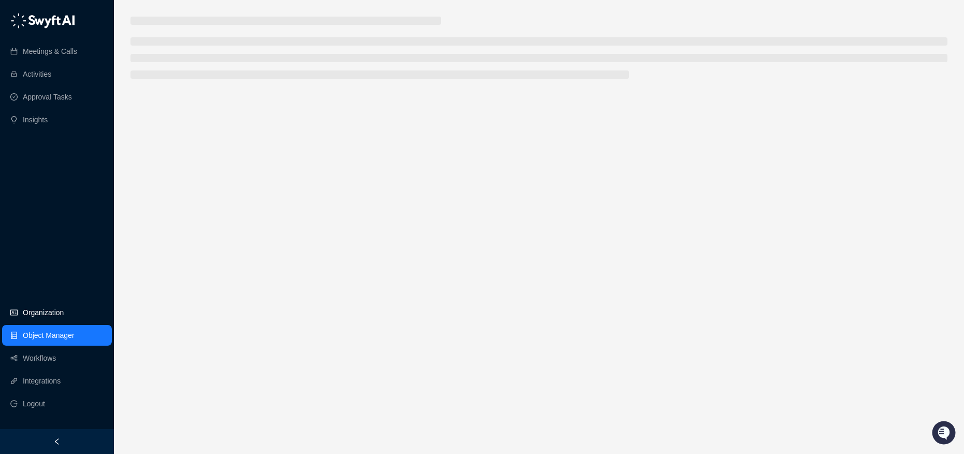
click at [58, 310] on link "Organization" at bounding box center [43, 312] width 41 height 21
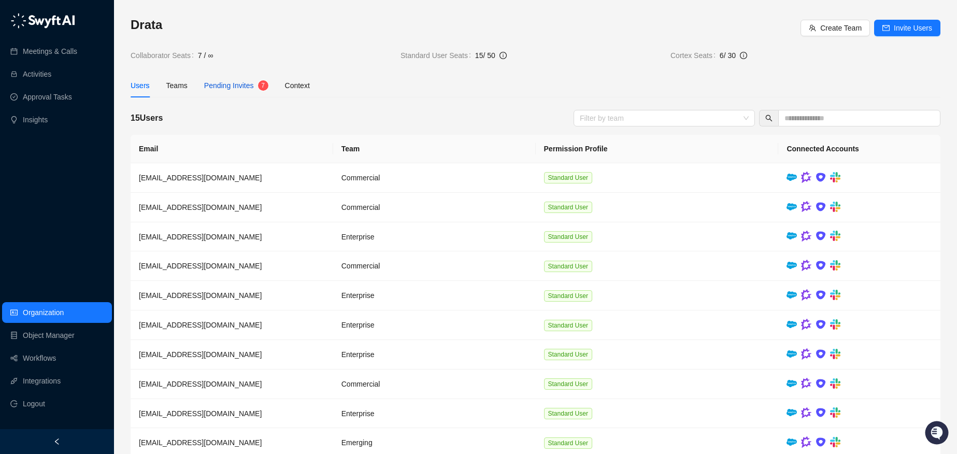
click at [251, 80] on div "Pending Invites" at bounding box center [229, 85] width 50 height 11
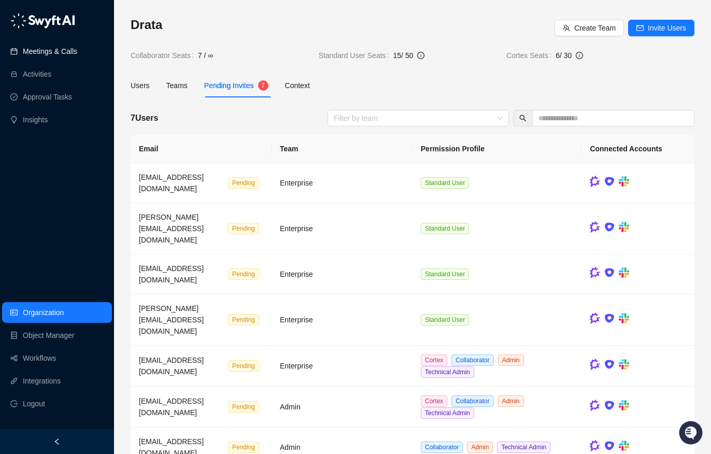
click at [56, 52] on link "Meetings & Calls" at bounding box center [50, 51] width 54 height 21
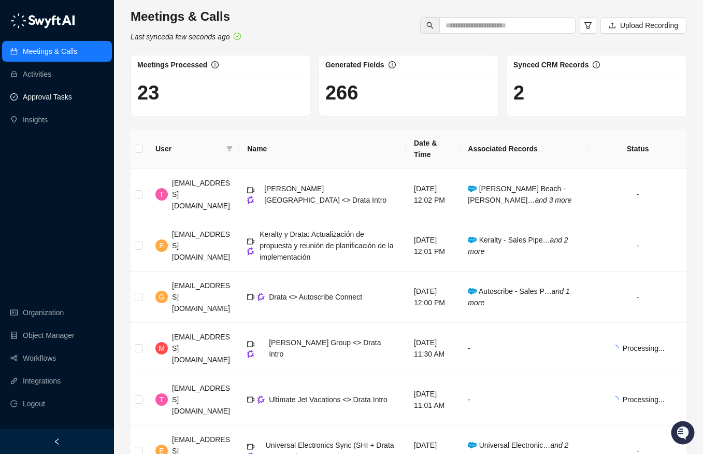
click at [44, 92] on link "Approval Tasks" at bounding box center [47, 96] width 49 height 21
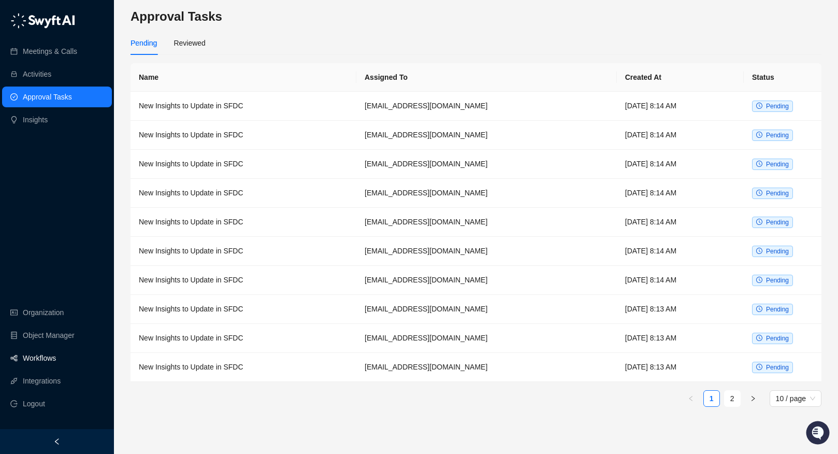
click at [48, 359] on link "Workflows" at bounding box center [39, 358] width 33 height 21
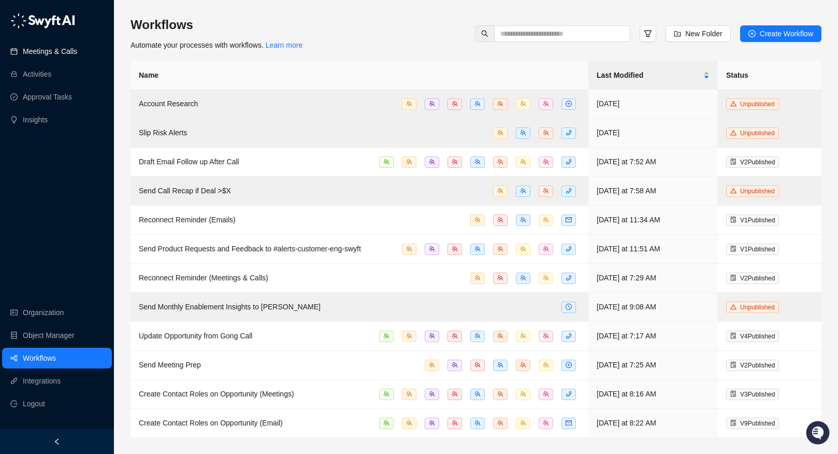
click at [47, 58] on link "Meetings & Calls" at bounding box center [50, 51] width 54 height 21
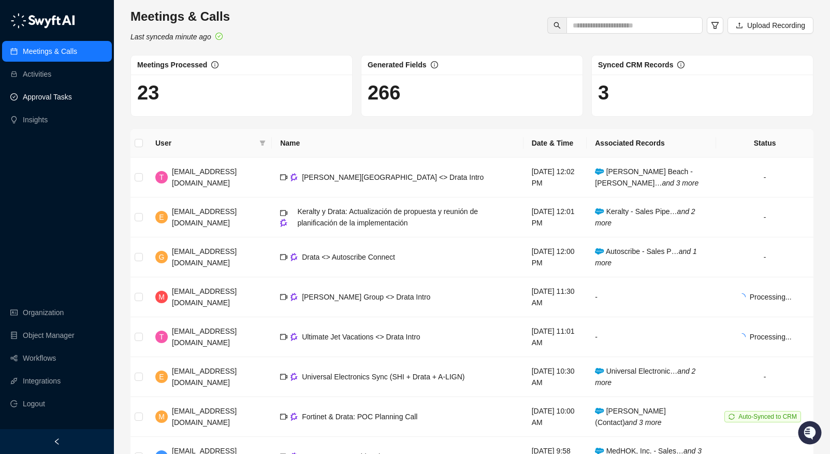
click at [58, 100] on link "Approval Tasks" at bounding box center [47, 96] width 49 height 21
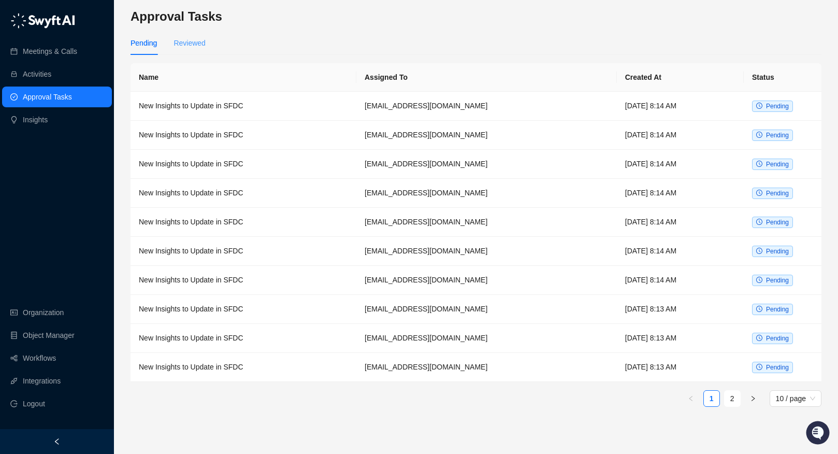
click at [198, 32] on div "Reviewed" at bounding box center [189, 43] width 32 height 24
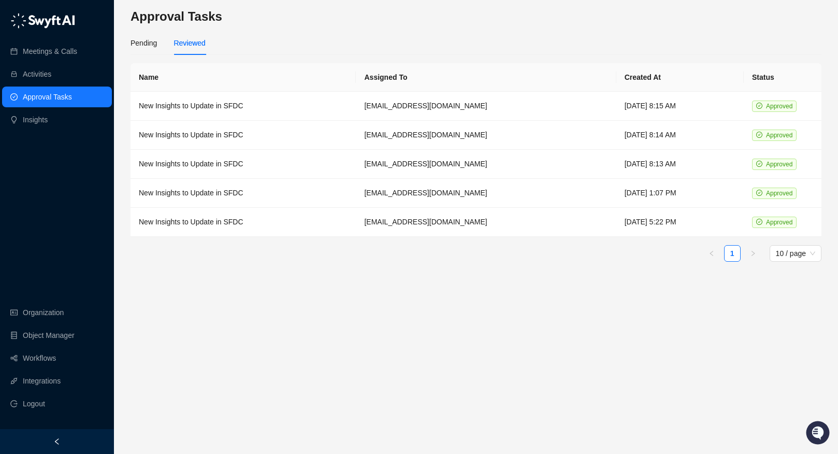
click at [197, 39] on div "Reviewed" at bounding box center [189, 42] width 32 height 11
click at [366, 34] on div "Pending Reviewed" at bounding box center [476, 43] width 691 height 24
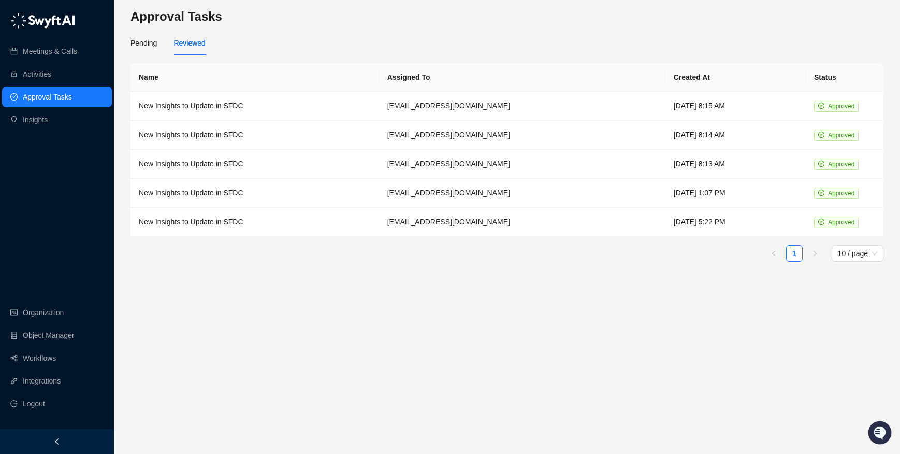
drag, startPoint x: 41, startPoint y: 94, endPoint x: 36, endPoint y: 87, distance: 9.2
click at [41, 94] on link "Approval Tasks" at bounding box center [47, 96] width 49 height 21
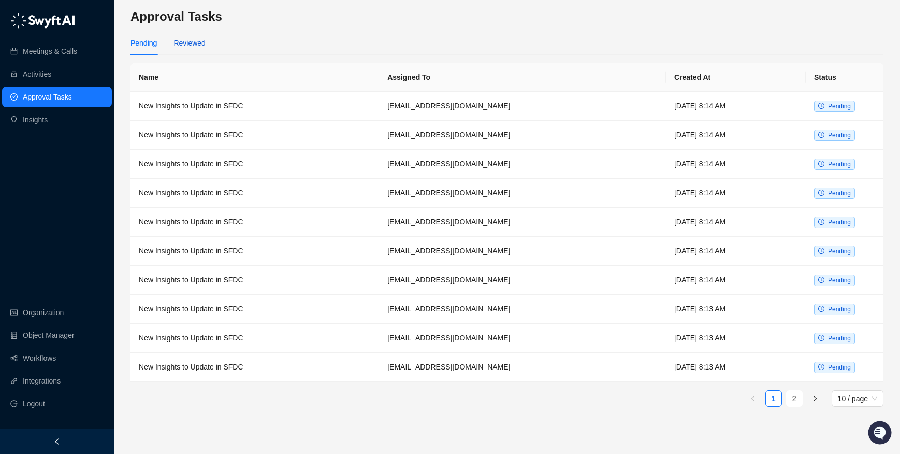
click at [185, 43] on div "Reviewed" at bounding box center [189, 42] width 32 height 11
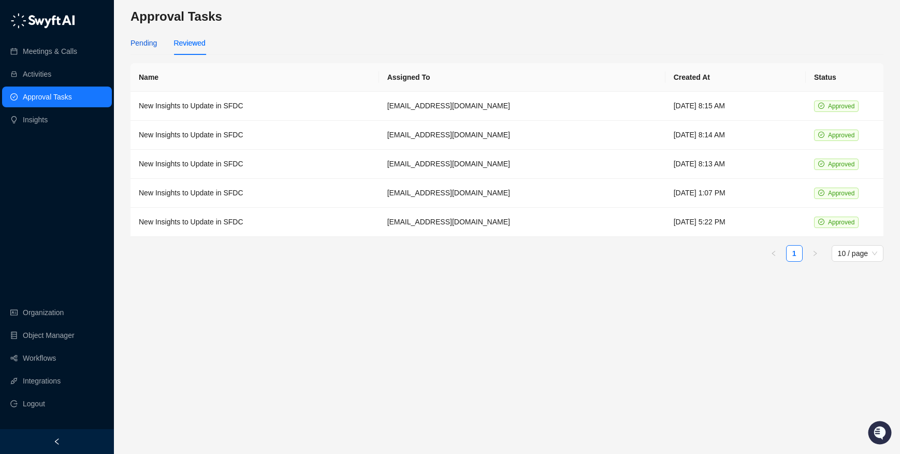
click at [148, 42] on div "Pending" at bounding box center [144, 42] width 26 height 11
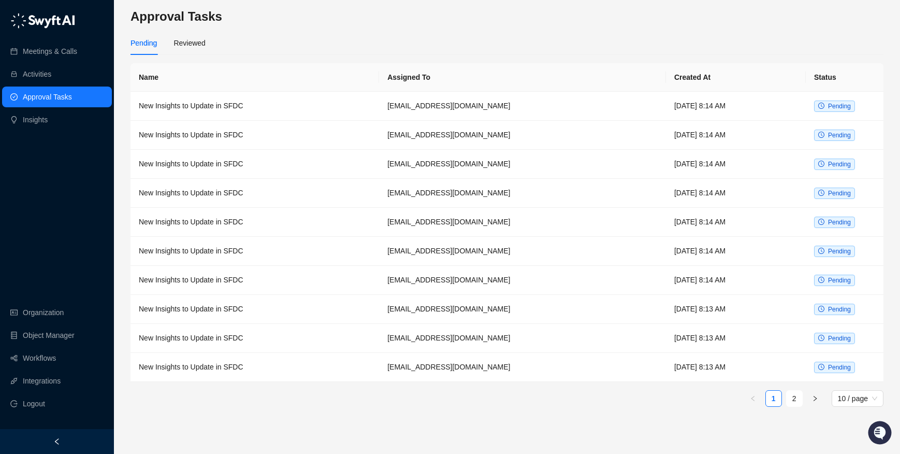
click at [167, 41] on div "Pending Reviewed" at bounding box center [168, 43] width 75 height 24
click at [186, 47] on div "Reviewed" at bounding box center [189, 42] width 32 height 11
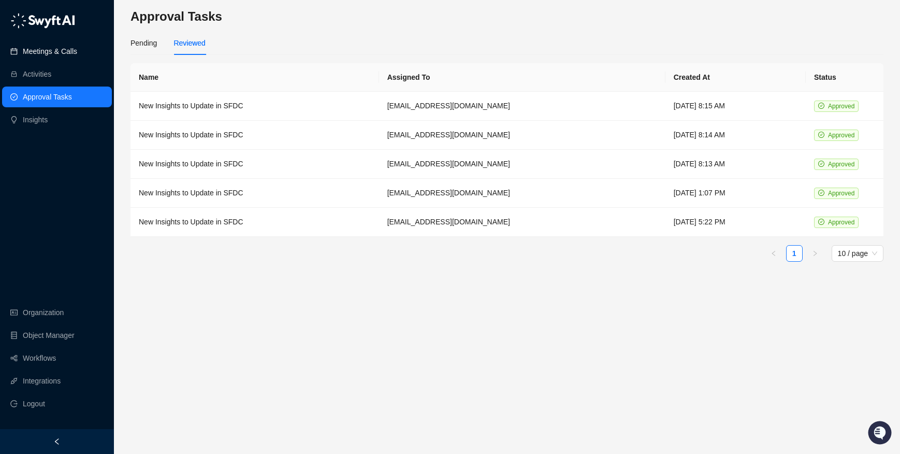
click at [68, 56] on link "Meetings & Calls" at bounding box center [50, 51] width 54 height 21
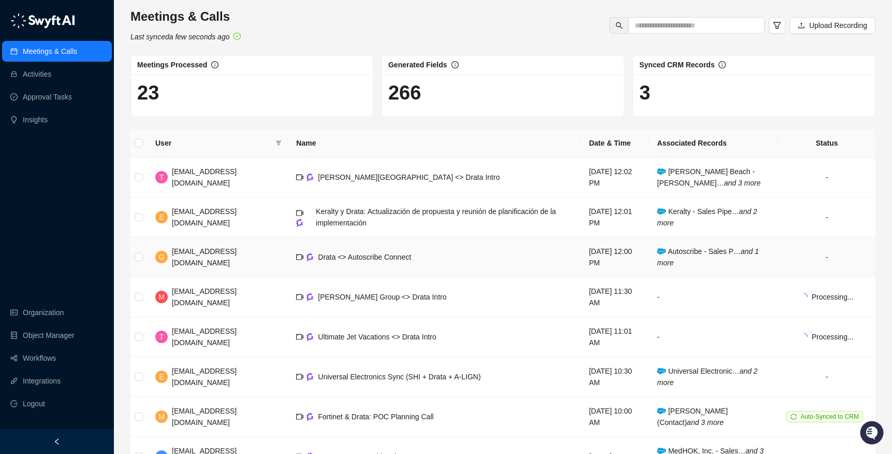
click at [831, 249] on td "-" at bounding box center [826, 257] width 97 height 40
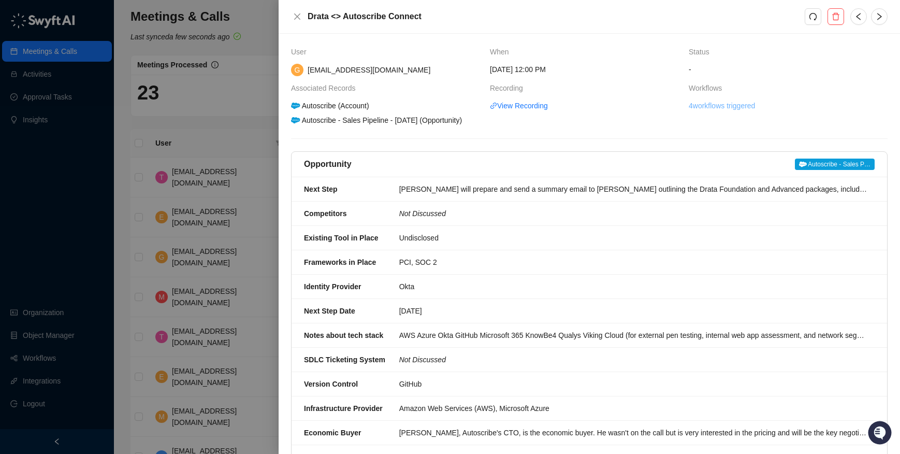
click at [712, 108] on link "4 workflows triggered" at bounding box center [722, 105] width 66 height 11
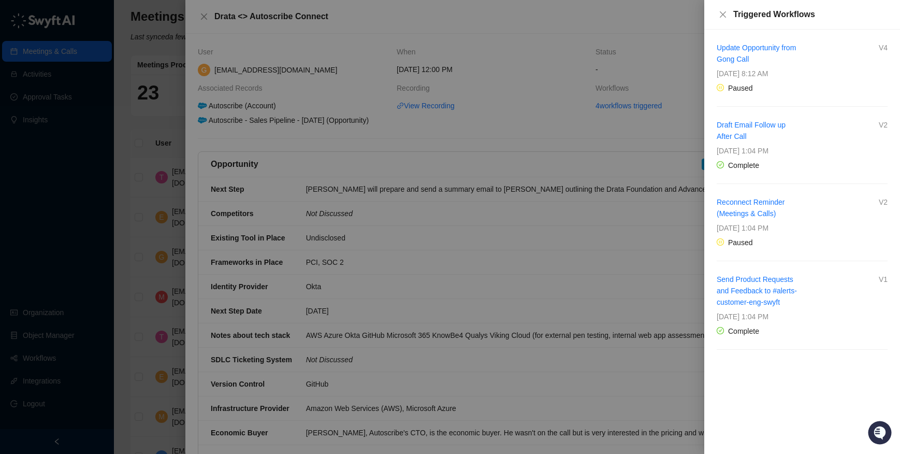
click at [718, 86] on icon "pause-circle" at bounding box center [720, 87] width 6 height 6
click at [721, 8] on div "Triggered Workflows" at bounding box center [802, 15] width 196 height 30
click at [723, 12] on icon "close" at bounding box center [723, 14] width 8 height 8
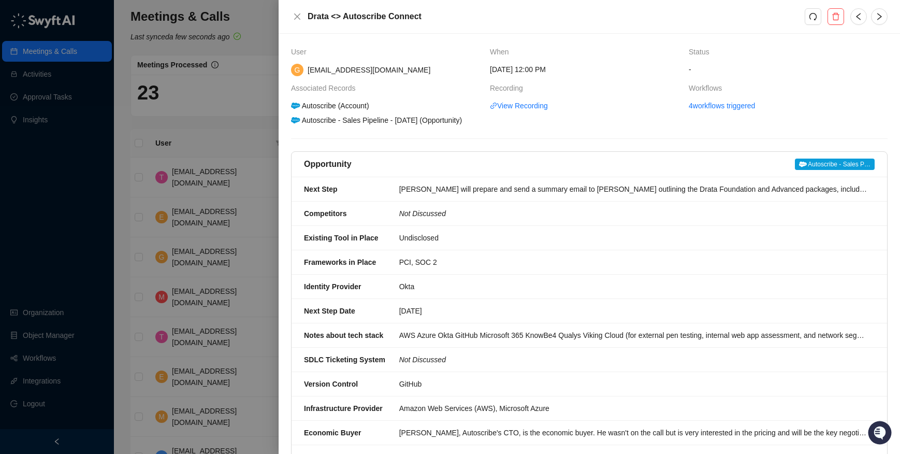
click at [249, 80] on div at bounding box center [450, 227] width 900 height 454
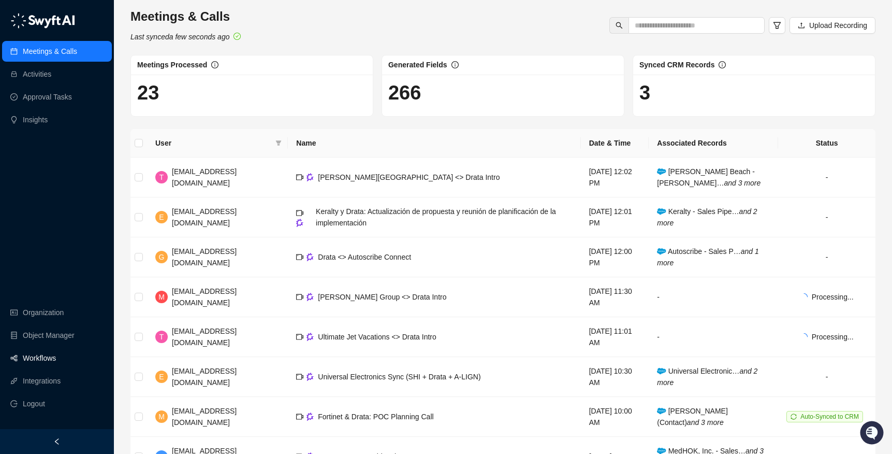
click at [53, 358] on link "Workflows" at bounding box center [39, 358] width 33 height 21
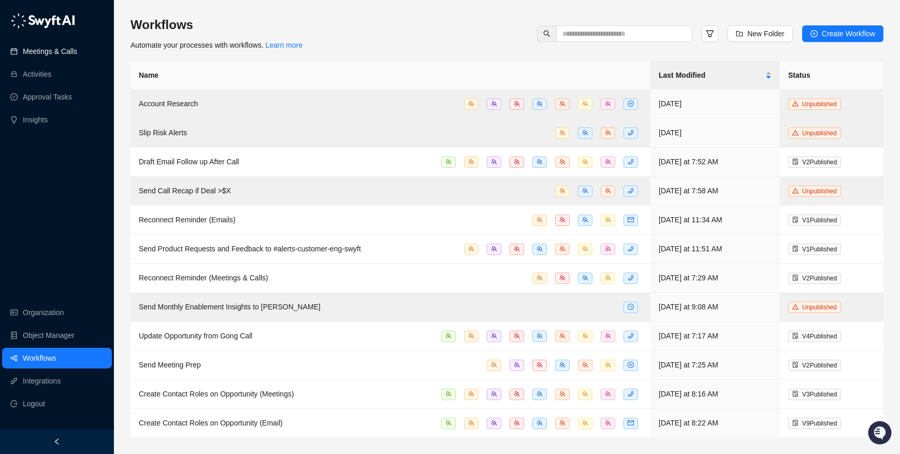
click at [66, 56] on link "Meetings & Calls" at bounding box center [50, 51] width 54 height 21
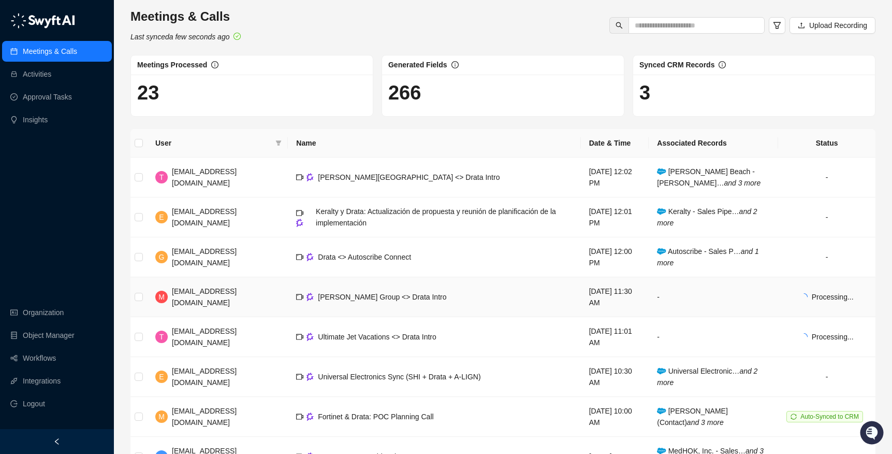
click at [417, 297] on td "[PERSON_NAME] Group <> Drata Intro" at bounding box center [434, 297] width 293 height 40
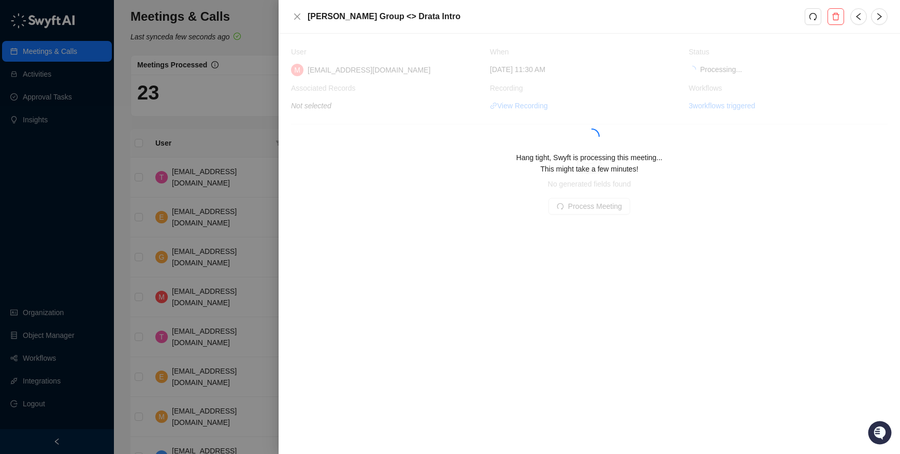
click at [303, 16] on div "[PERSON_NAME] Group <> Drata Intro" at bounding box center [548, 16] width 514 height 12
click at [297, 17] on icon "close" at bounding box center [297, 16] width 6 height 6
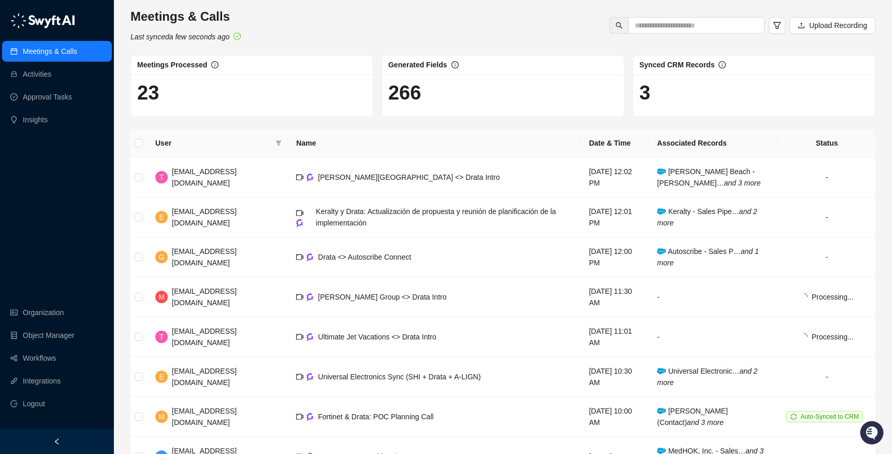
click at [218, 124] on div "Meetings & Calls Last synced a few seconds ago Upload Recording Meetings Proces…" at bounding box center [503, 298] width 745 height 581
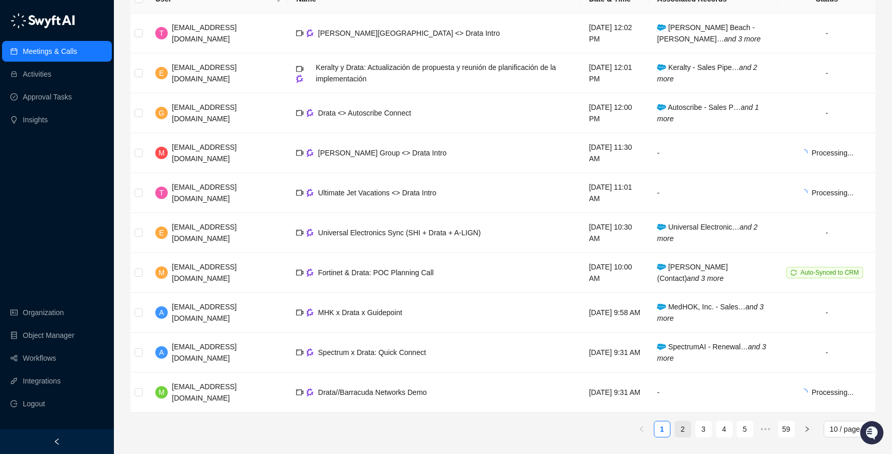
click at [676, 429] on link "2" at bounding box center [683, 429] width 16 height 16
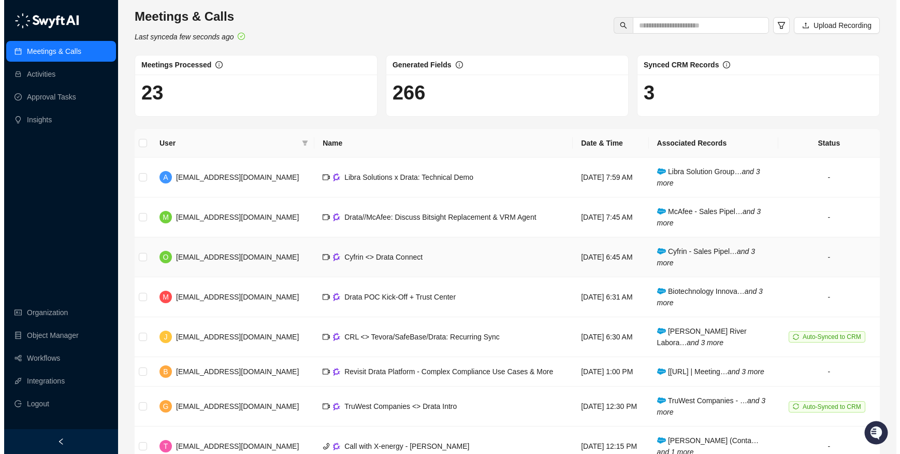
scroll to position [144, 0]
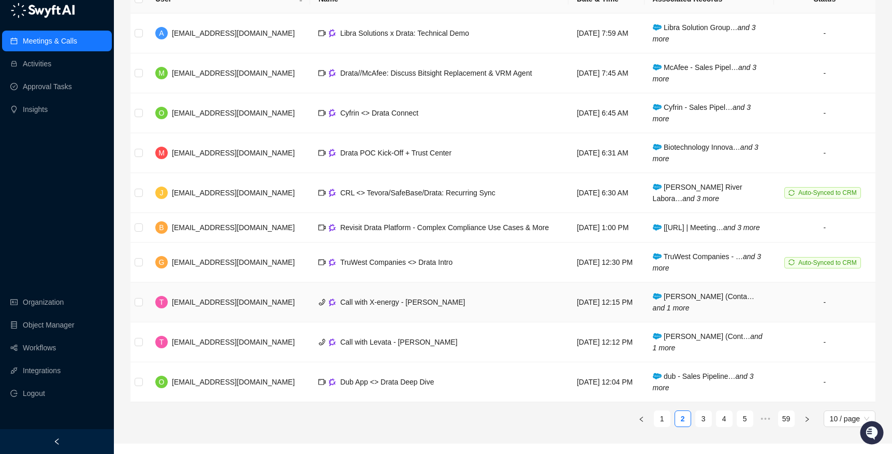
click at [340, 306] on span "Call with X-energy - [PERSON_NAME]" at bounding box center [402, 302] width 125 height 8
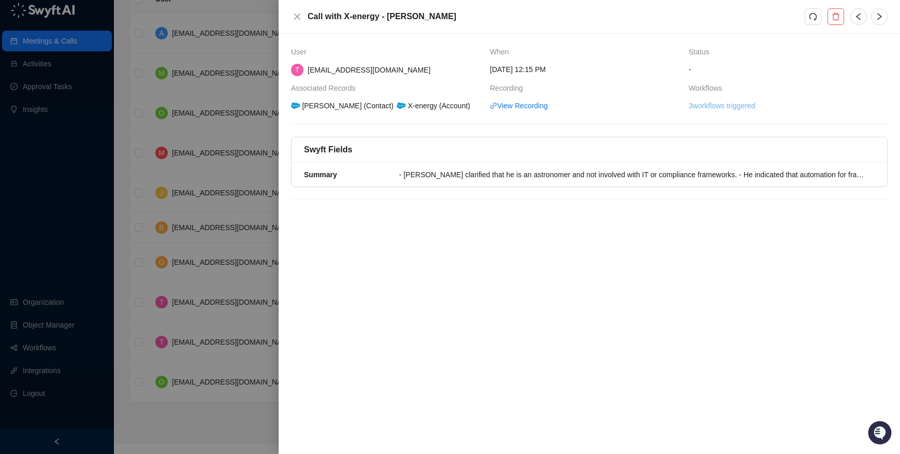
click at [711, 105] on link "3 workflows triggered" at bounding box center [722, 105] width 66 height 11
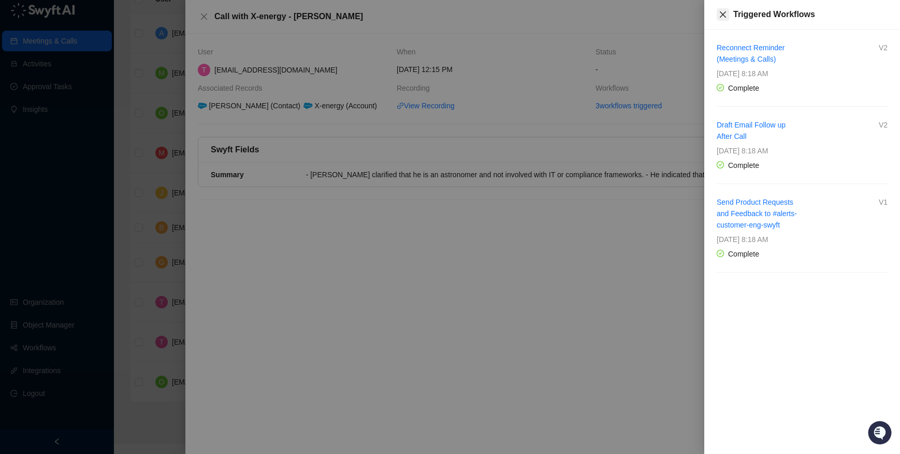
click at [721, 17] on icon "close" at bounding box center [723, 14] width 8 height 8
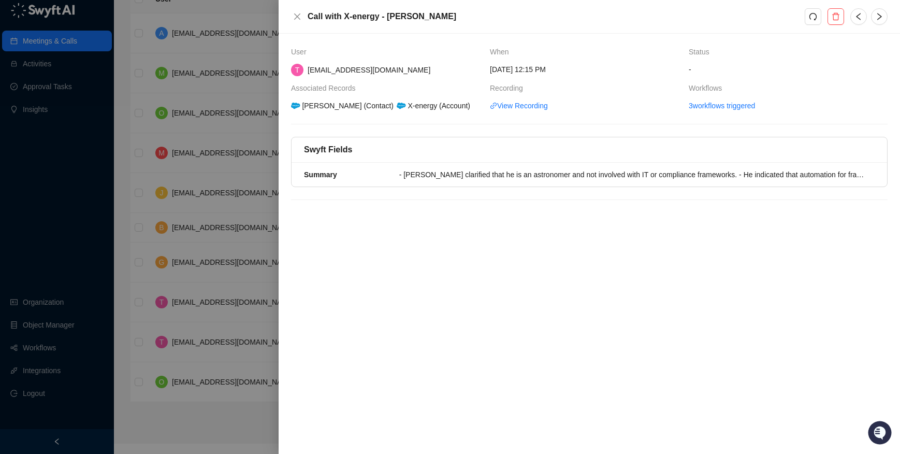
click at [219, 96] on div at bounding box center [450, 227] width 900 height 454
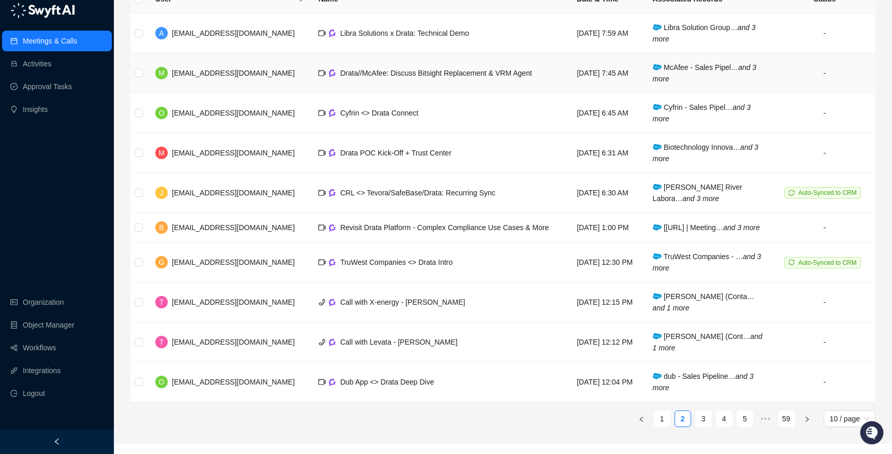
click at [435, 80] on td "Drata//McAfee: Discuss Bitsight Replacement & VRM Agent" at bounding box center [439, 73] width 258 height 40
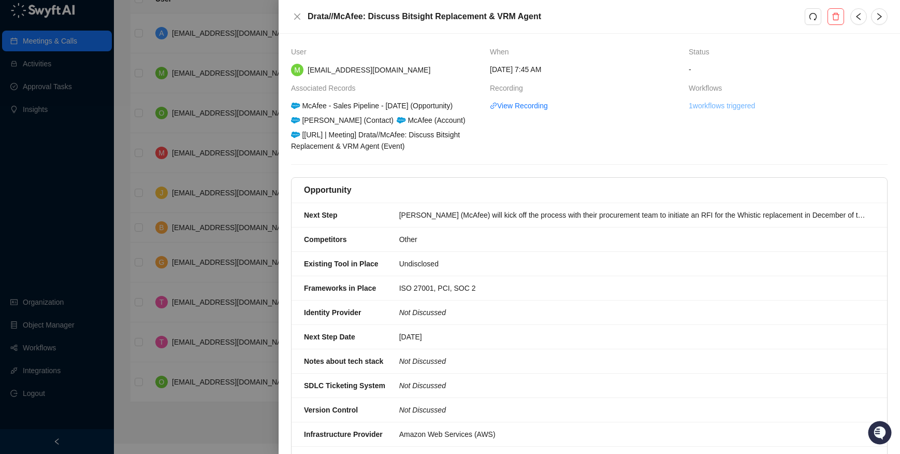
click at [719, 102] on link "1 workflows triggered" at bounding box center [722, 105] width 66 height 11
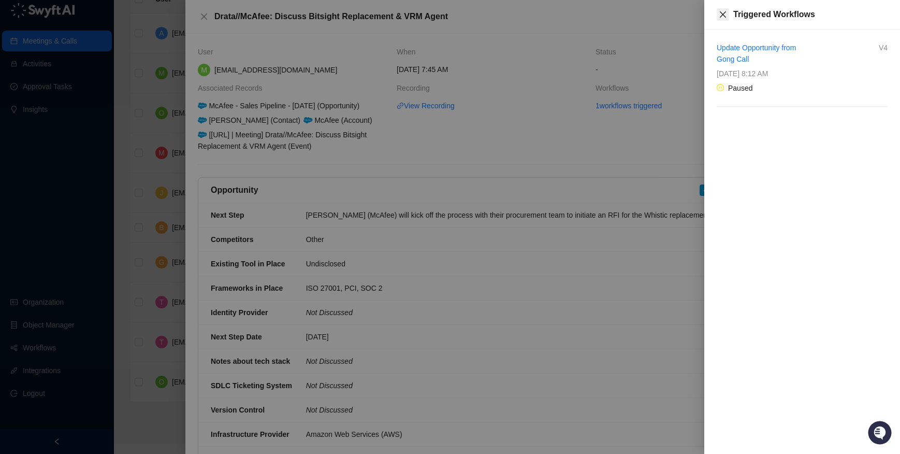
click at [719, 15] on icon "close" at bounding box center [723, 14] width 8 height 8
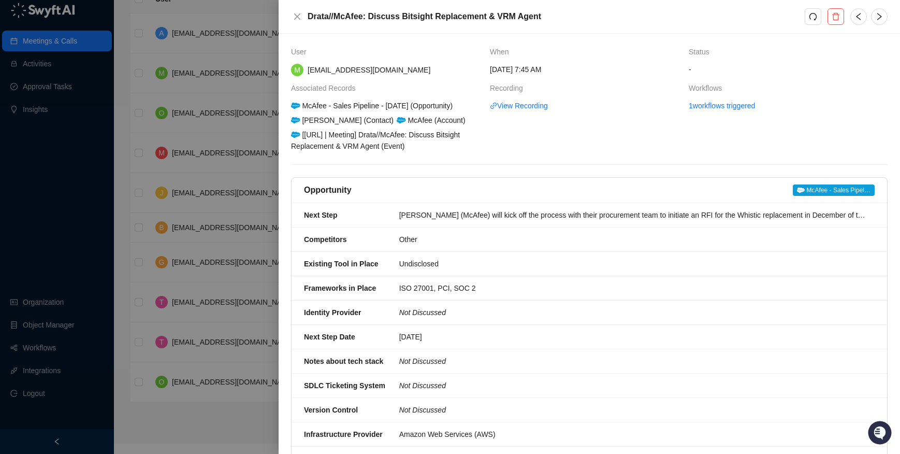
drag, startPoint x: 154, startPoint y: 86, endPoint x: 137, endPoint y: 101, distance: 22.8
click at [153, 86] on div at bounding box center [450, 227] width 900 height 454
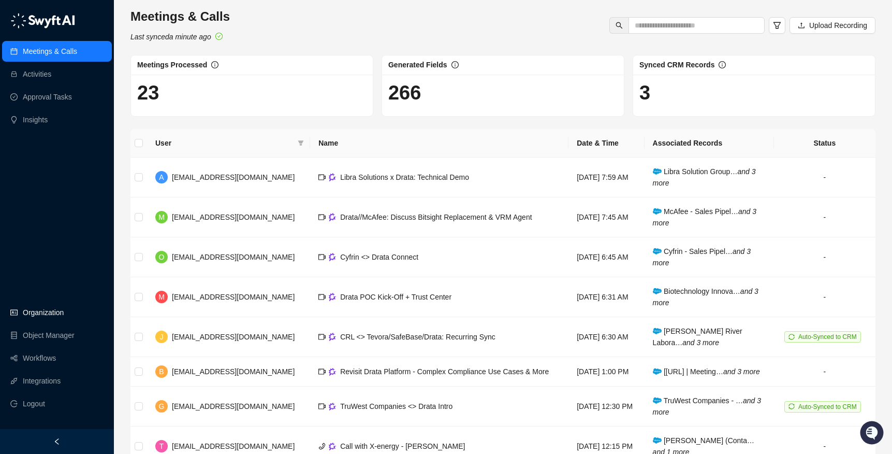
click at [45, 304] on link "Organization" at bounding box center [43, 312] width 41 height 21
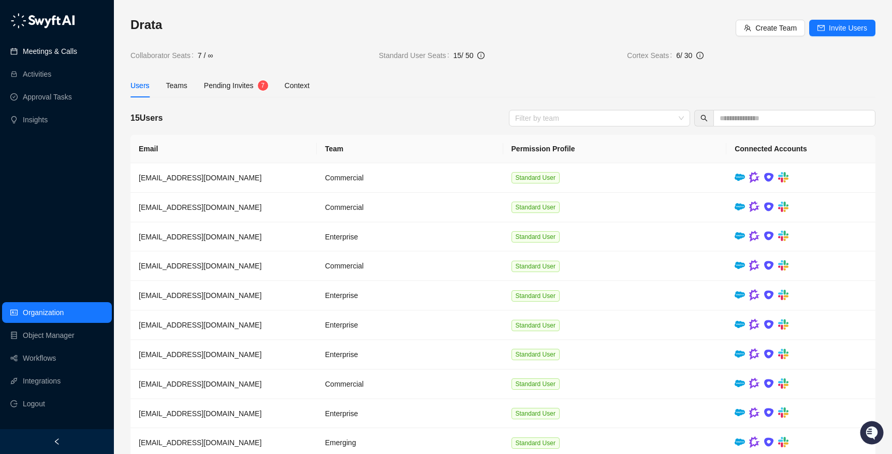
click at [60, 53] on link "Meetings & Calls" at bounding box center [50, 51] width 54 height 21
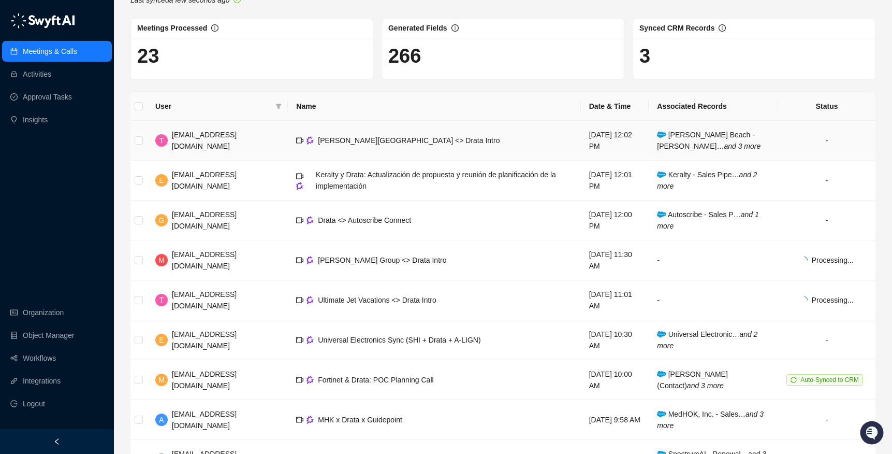
scroll to position [141, 0]
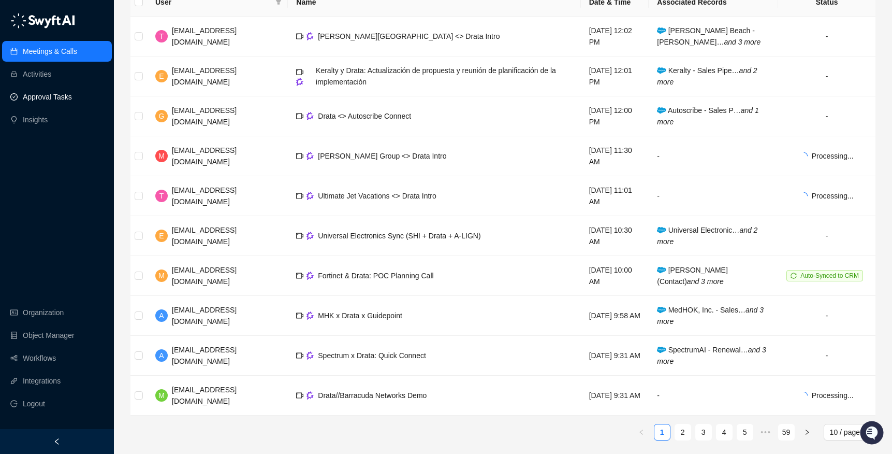
click at [47, 99] on link "Approval Tasks" at bounding box center [47, 96] width 49 height 21
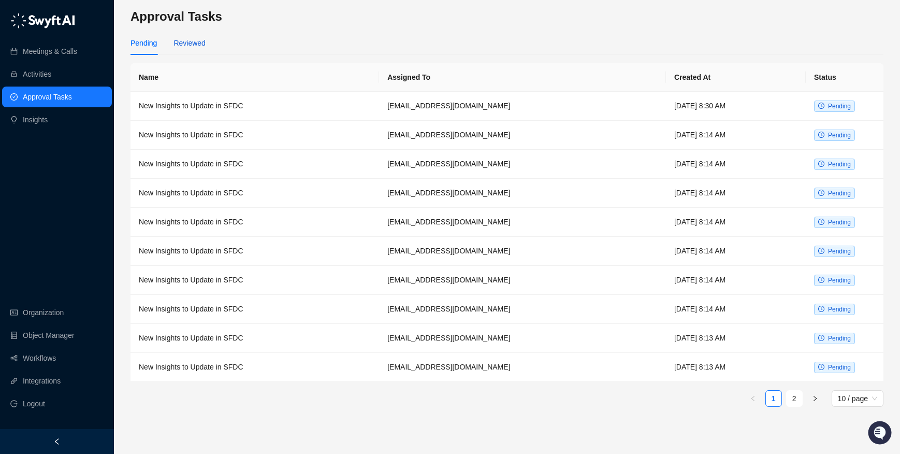
click at [182, 38] on div "Reviewed" at bounding box center [189, 42] width 32 height 11
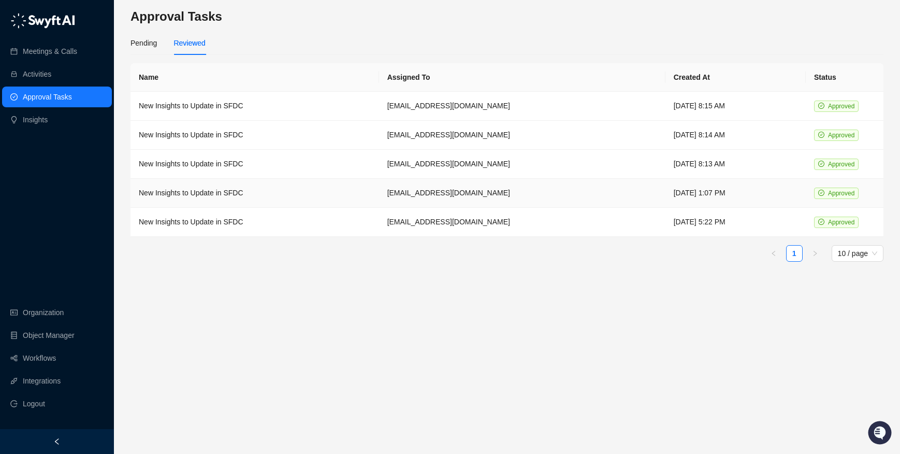
click at [172, 184] on td "New Insights to Update in SFDC" at bounding box center [255, 193] width 249 height 29
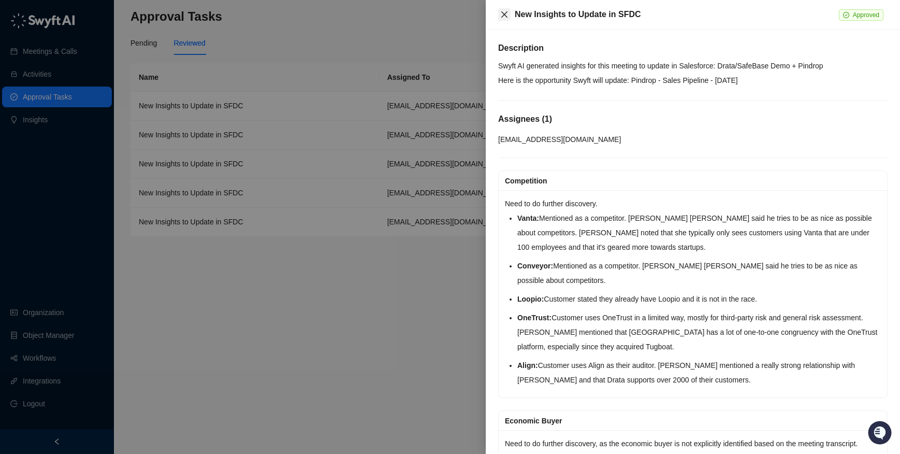
click at [506, 11] on icon "close" at bounding box center [504, 14] width 8 height 8
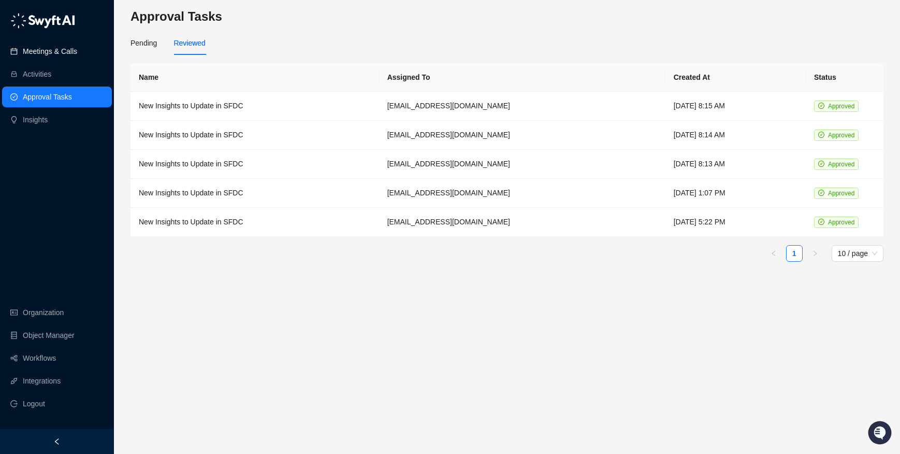
click at [49, 47] on link "Meetings & Calls" at bounding box center [50, 51] width 54 height 21
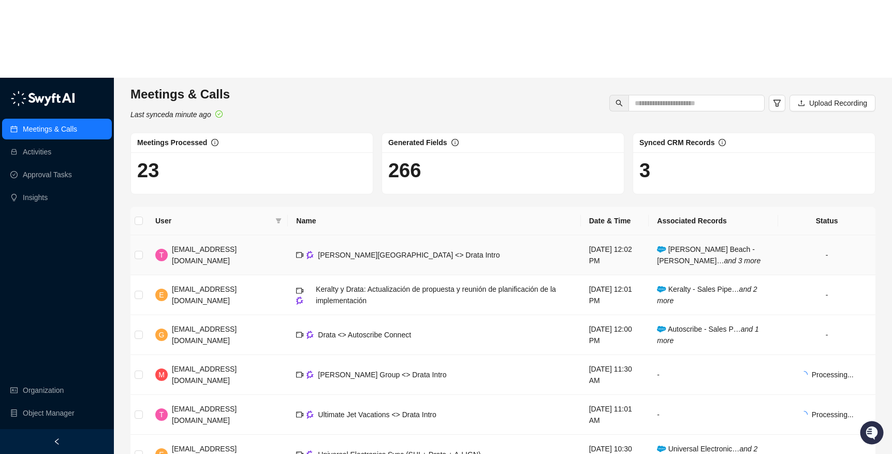
click at [350, 235] on td "[PERSON_NAME][GEOGRAPHIC_DATA] <> Drata Intro" at bounding box center [434, 255] width 293 height 40
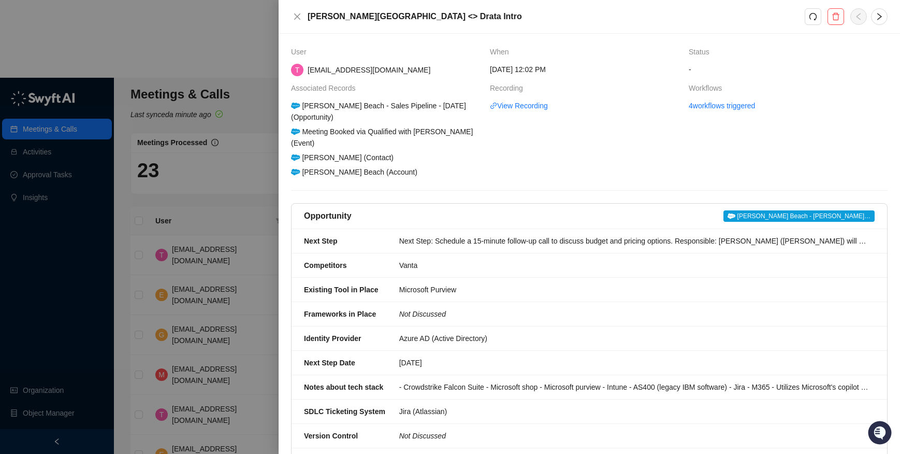
click at [702, 107] on link "4 workflows triggered" at bounding box center [722, 105] width 66 height 11
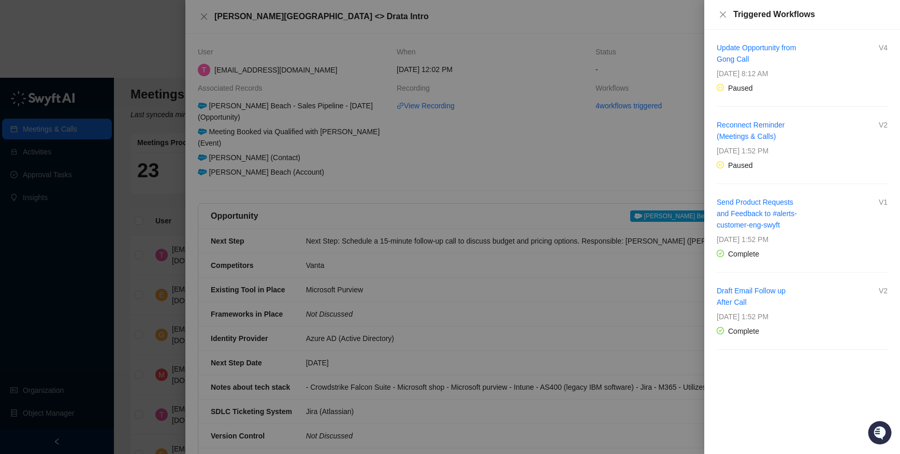
click at [147, 79] on div at bounding box center [450, 227] width 900 height 454
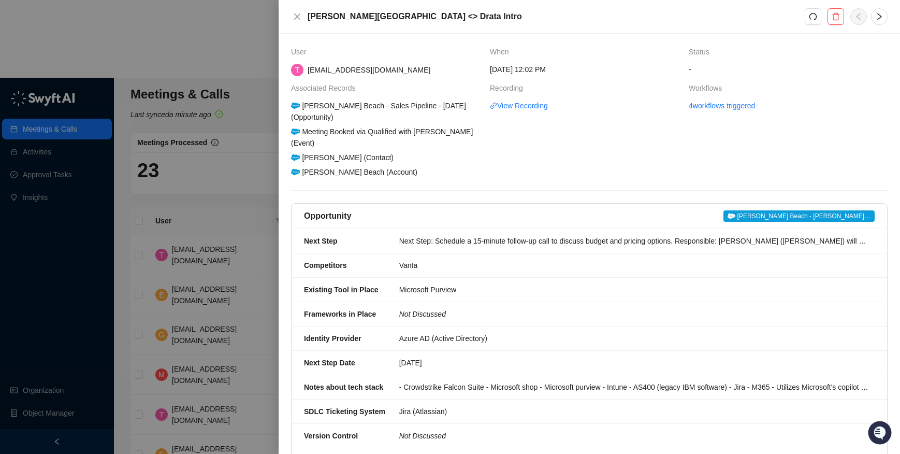
click at [57, 106] on div at bounding box center [450, 227] width 900 height 454
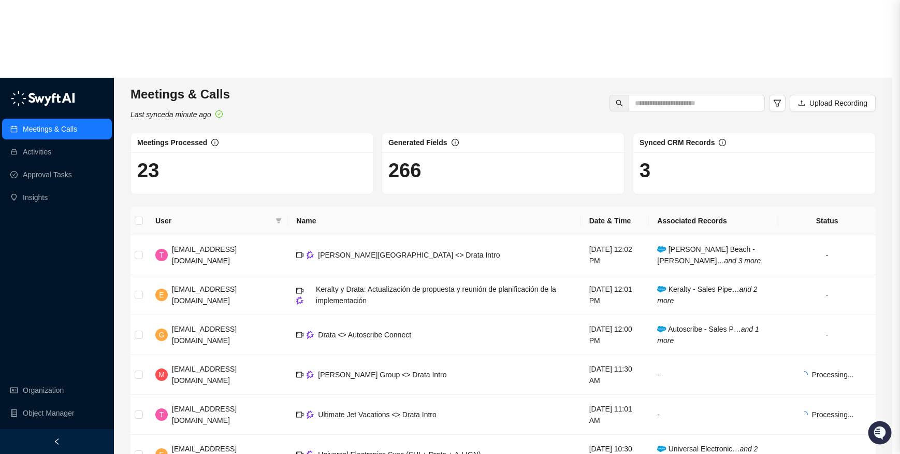
click at [56, 102] on div at bounding box center [450, 227] width 900 height 454
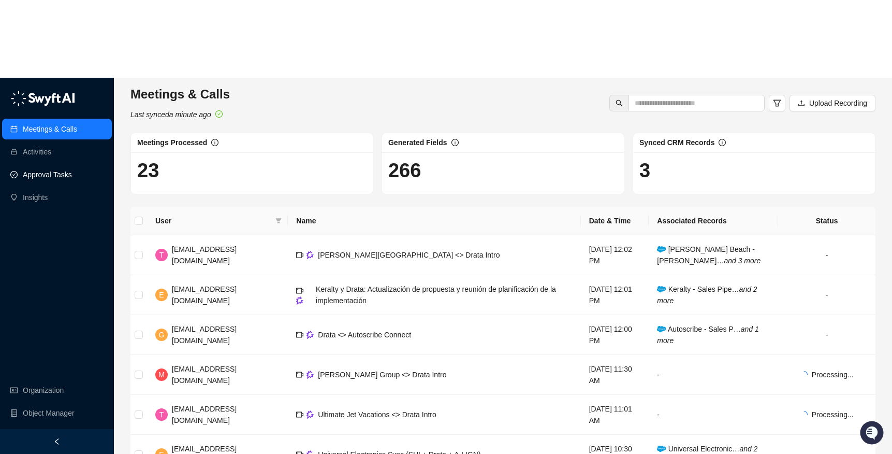
click at [58, 164] on link "Approval Tasks" at bounding box center [47, 174] width 49 height 21
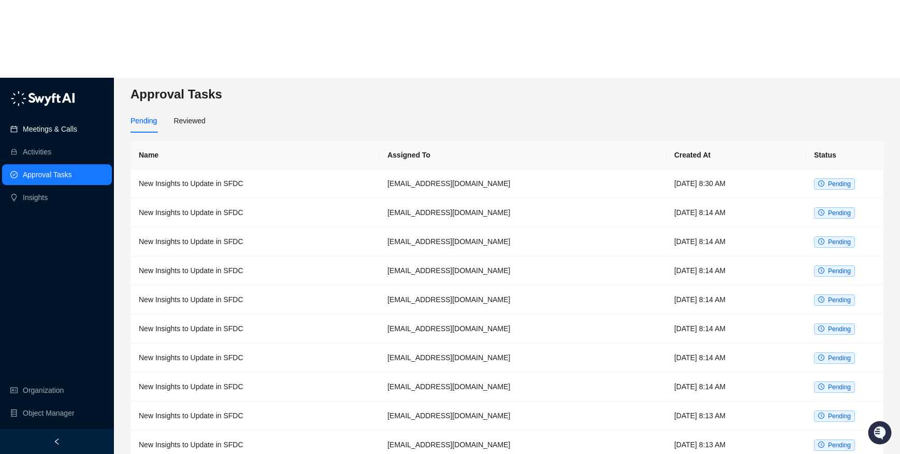
click at [39, 119] on link "Meetings & Calls" at bounding box center [50, 129] width 54 height 21
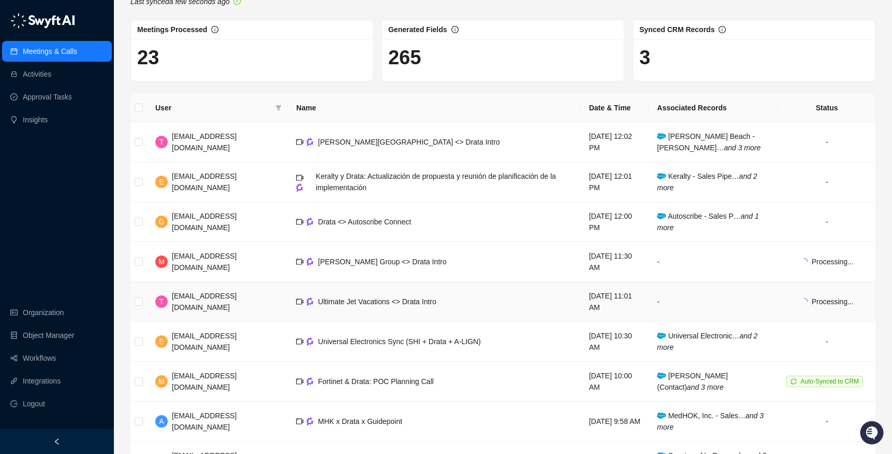
scroll to position [128, 0]
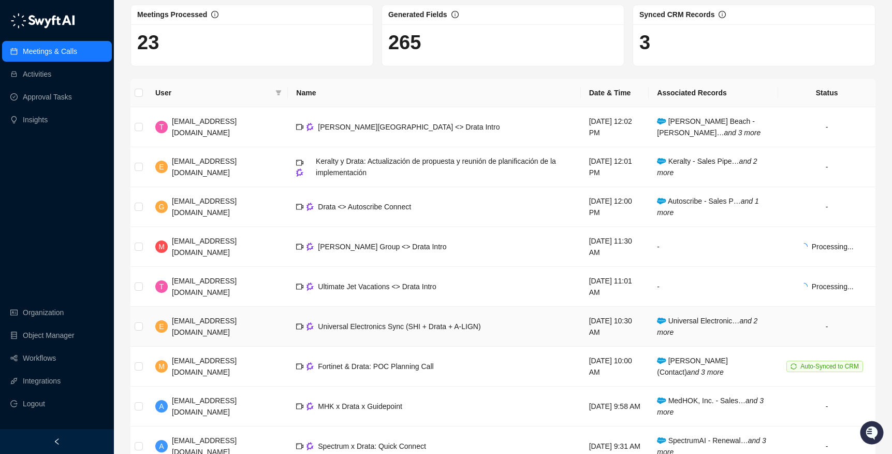
click at [366, 307] on td "Universal Electronics Sync (SHI + Drata + A-LIGN)" at bounding box center [434, 327] width 293 height 40
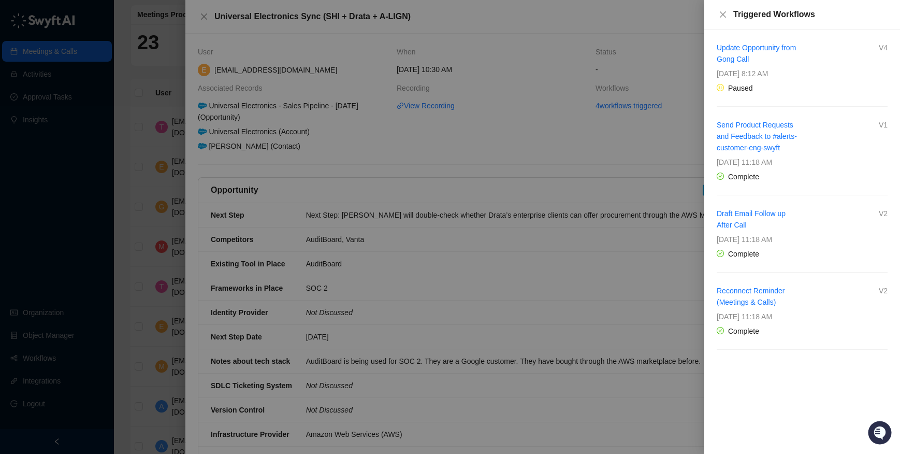
click at [213, 8] on div at bounding box center [450, 227] width 900 height 454
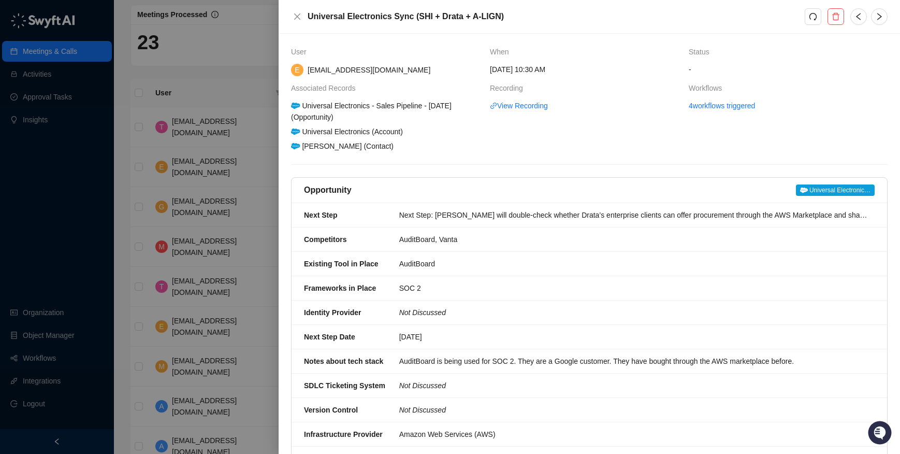
click at [309, 11] on h5 "Universal Electronics Sync (SHI + Drata + A-LIGN)" at bounding box center [556, 16] width 497 height 12
click at [281, 13] on div "Universal Electronics Sync (SHI + Drata + A-LIGN)" at bounding box center [589, 17] width 621 height 34
click at [290, 14] on div "Universal Electronics Sync (SHI + Drata + A-LIGN)" at bounding box center [589, 17] width 621 height 34
click at [298, 16] on icon "close" at bounding box center [297, 16] width 8 height 8
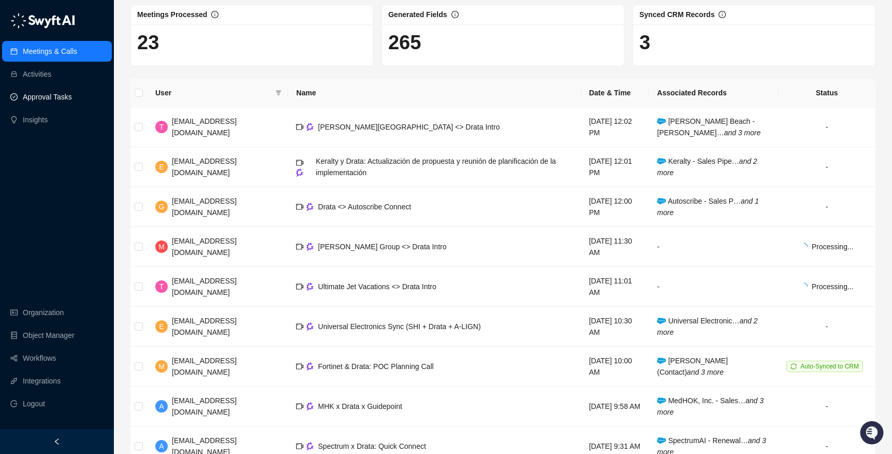
click at [47, 94] on link "Approval Tasks" at bounding box center [47, 96] width 49 height 21
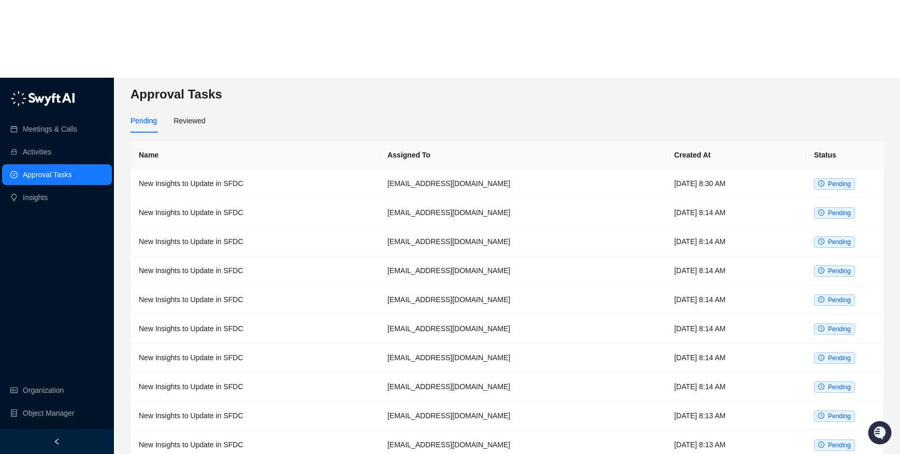
click at [413, 109] on div "Pending Reviewed" at bounding box center [507, 121] width 753 height 24
click at [277, 78] on div "Approval Tasks Pending Reviewed Name Assigned To Created At Status New Insights…" at bounding box center [507, 305] width 786 height 454
click at [206, 86] on main "Approval Tasks Pending Reviewed Name Assigned To Created At Status New Insights…" at bounding box center [507, 304] width 753 height 437
click at [200, 115] on div "Reviewed" at bounding box center [189, 120] width 32 height 11
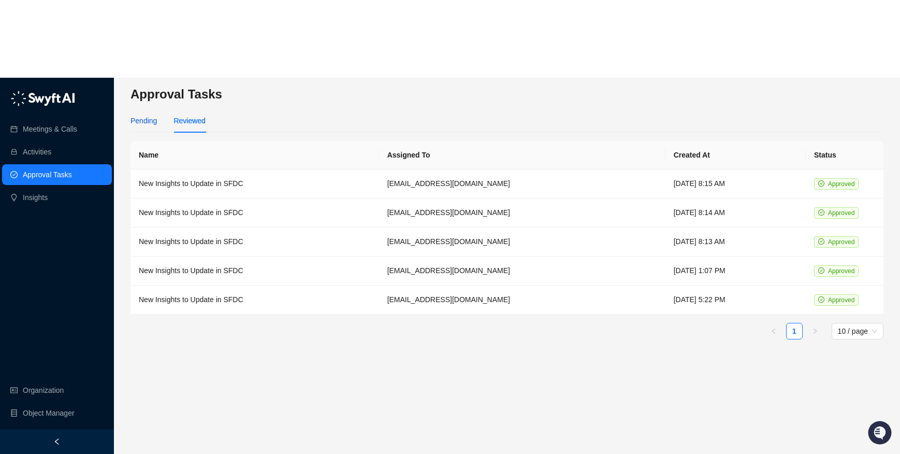
click at [136, 115] on div "Pending" at bounding box center [144, 120] width 26 height 11
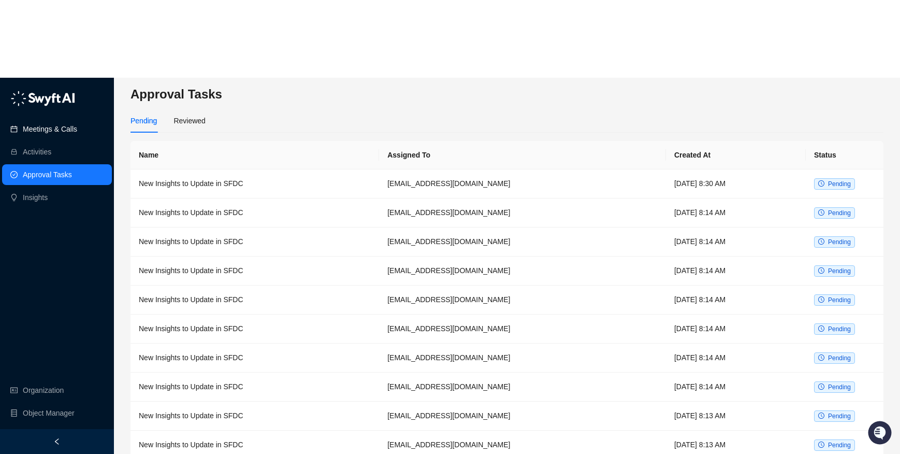
click at [57, 119] on link "Meetings & Calls" at bounding box center [50, 129] width 54 height 21
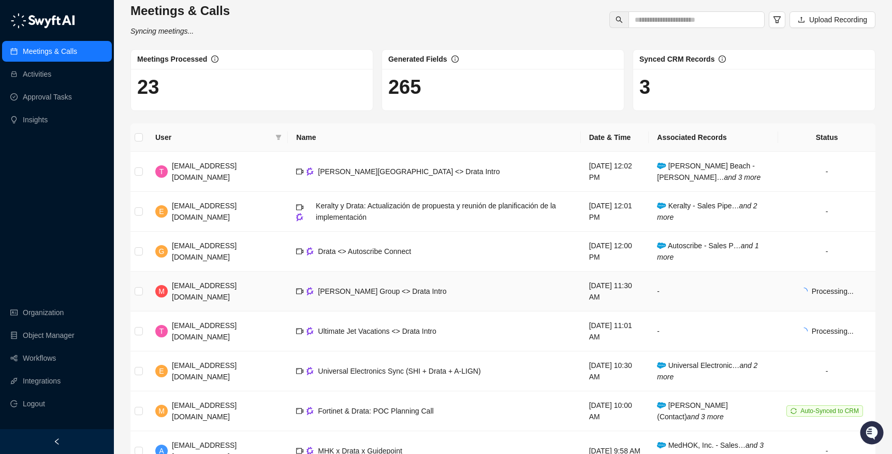
scroll to position [144, 0]
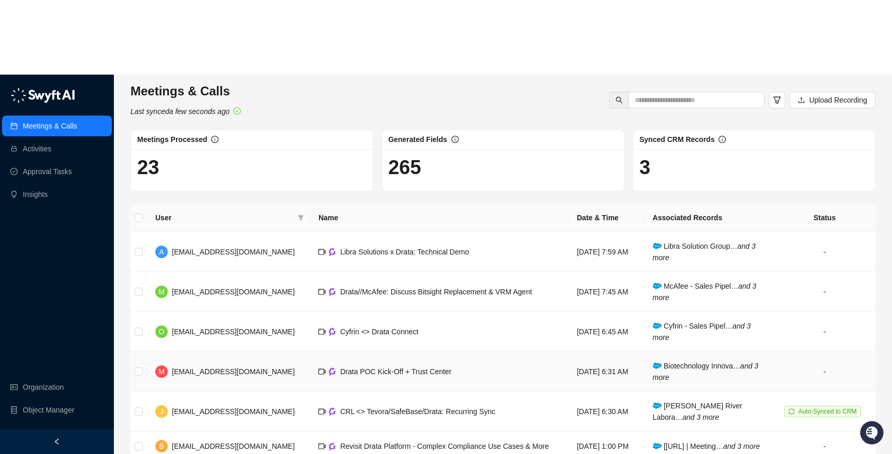
scroll to position [143, 0]
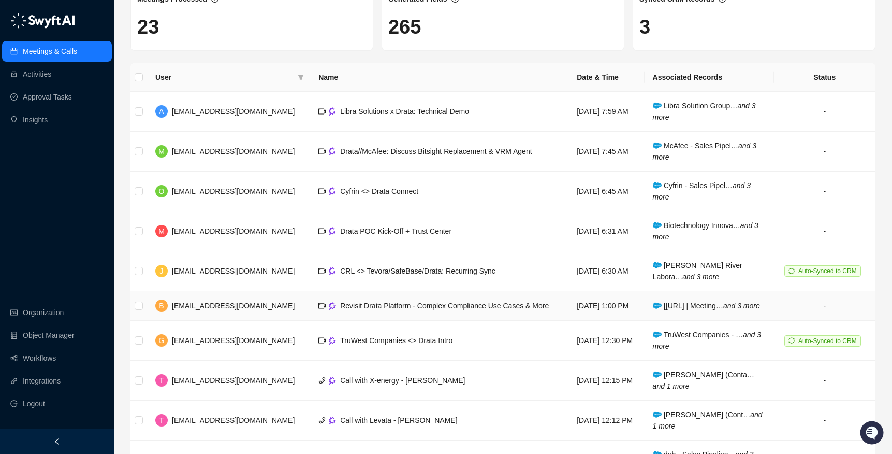
click at [358, 301] on span "Revisit Drata Platform - Complex Compliance Use Cases & More" at bounding box center [444, 305] width 209 height 8
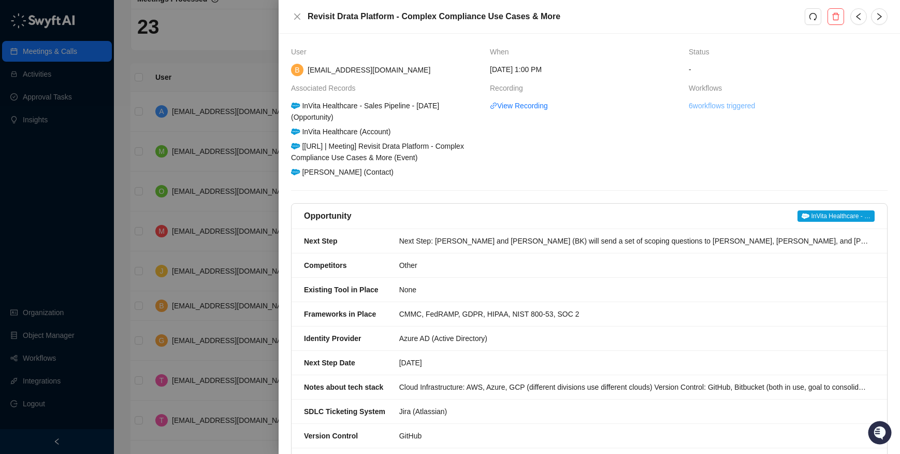
click at [716, 109] on link "6 workflows triggered" at bounding box center [722, 105] width 66 height 11
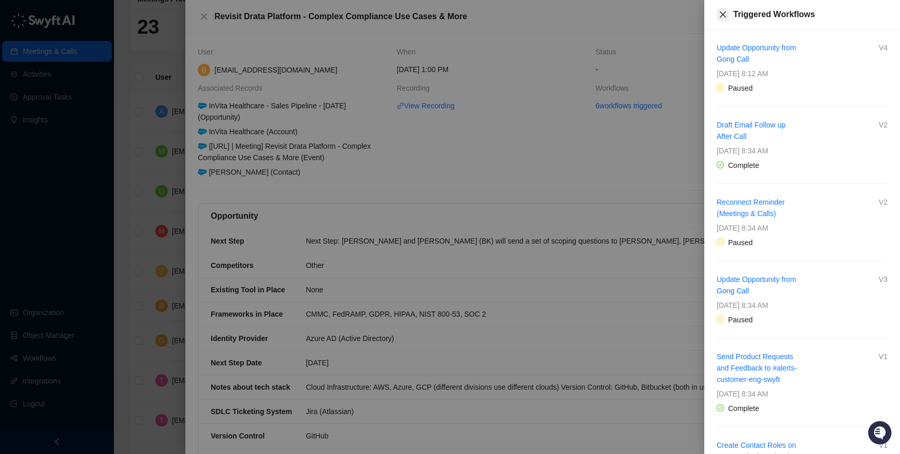
click at [720, 17] on icon "close" at bounding box center [723, 14] width 6 height 6
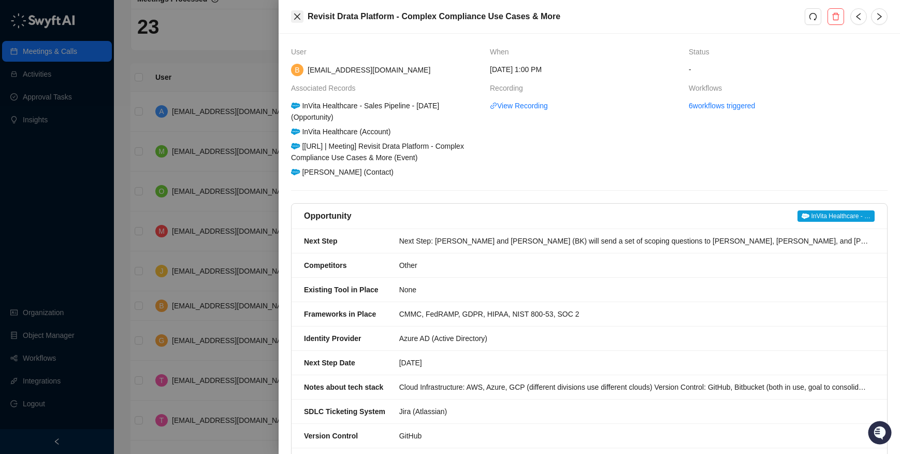
click at [302, 19] on button "Close" at bounding box center [297, 16] width 12 height 12
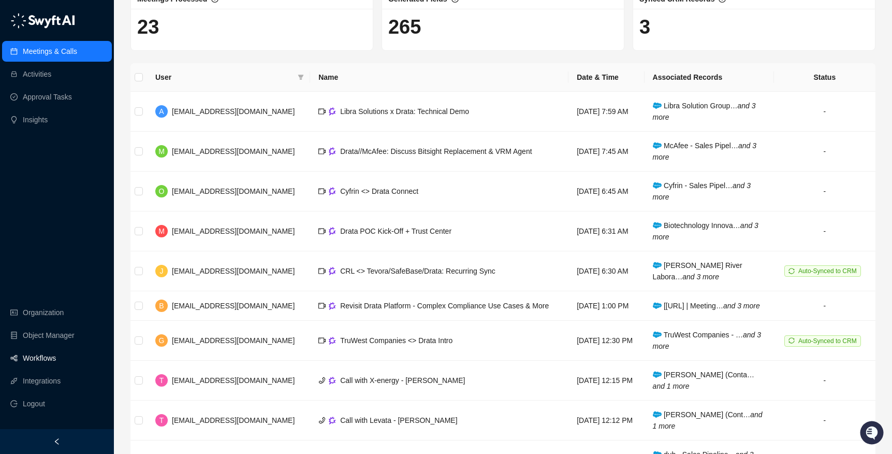
click at [39, 363] on link "Workflows" at bounding box center [39, 358] width 33 height 21
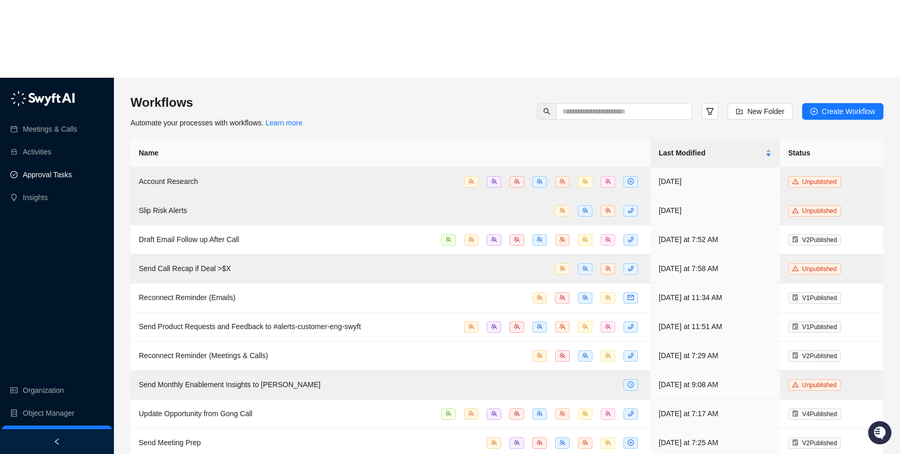
click at [55, 164] on link "Approval Tasks" at bounding box center [47, 174] width 49 height 21
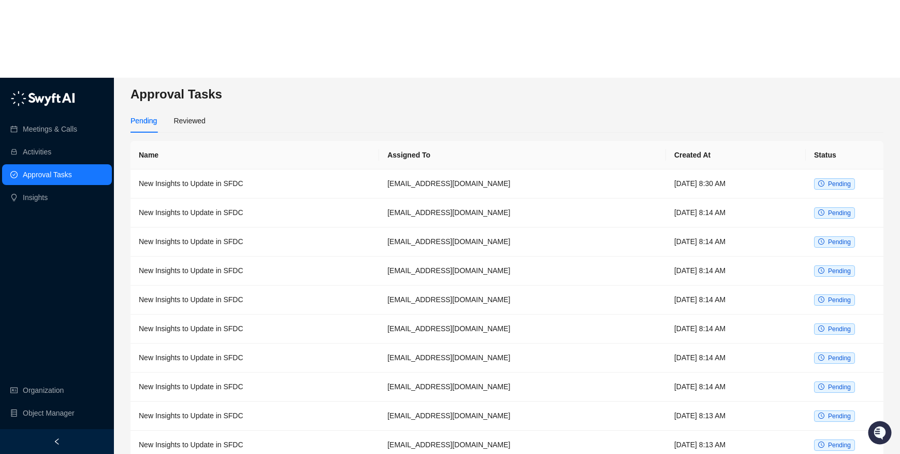
click at [250, 109] on div "Pending Reviewed" at bounding box center [507, 121] width 753 height 24
click at [61, 119] on link "Meetings & Calls" at bounding box center [50, 129] width 54 height 21
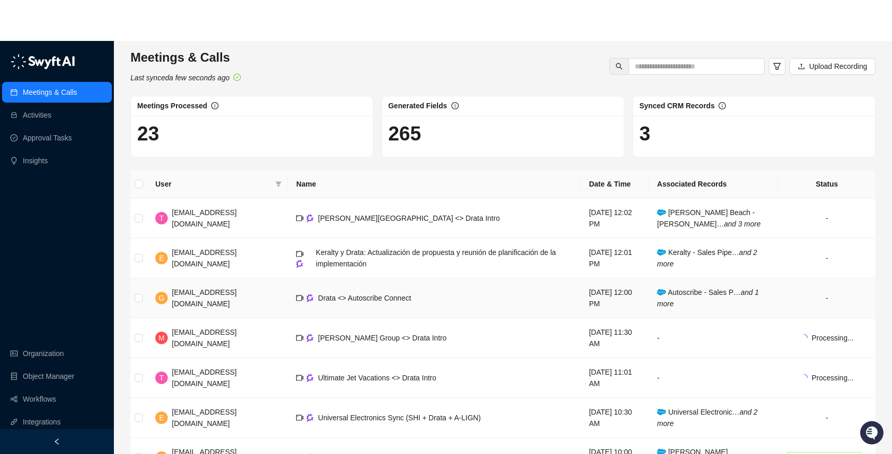
scroll to position [84, 0]
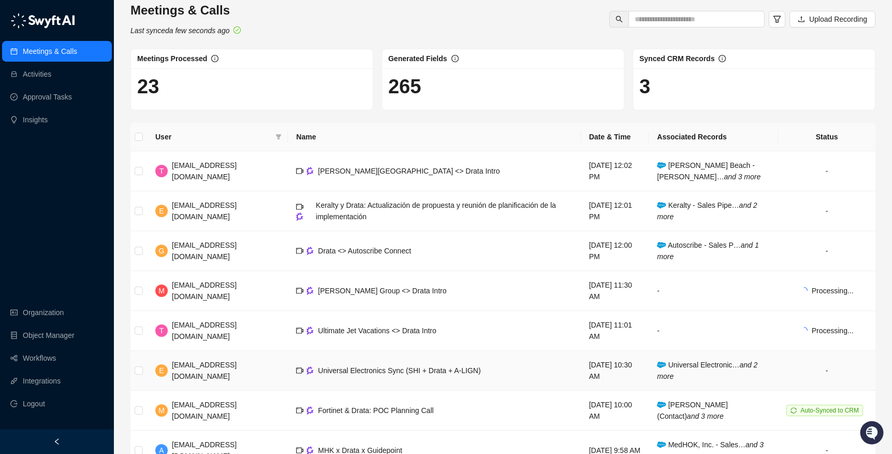
click at [299, 351] on td "Universal Electronics Sync (SHI + Drata + A-LIGN)" at bounding box center [434, 371] width 293 height 40
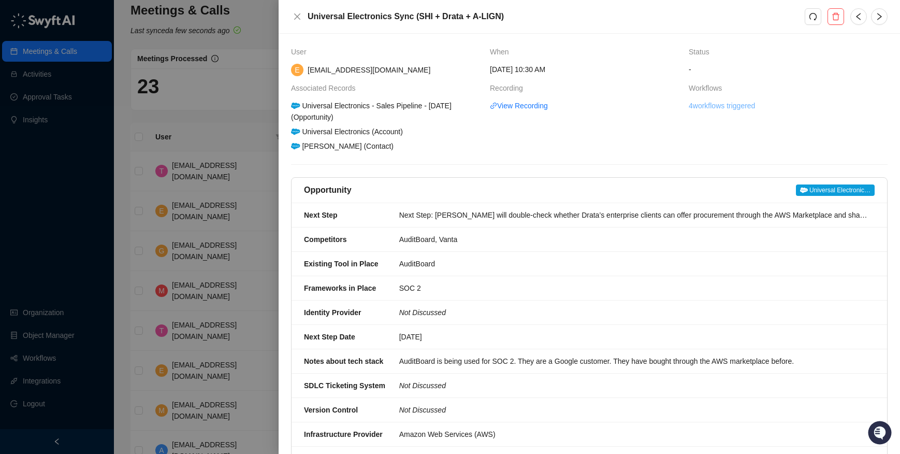
click at [712, 108] on link "4 workflows triggered" at bounding box center [722, 105] width 66 height 11
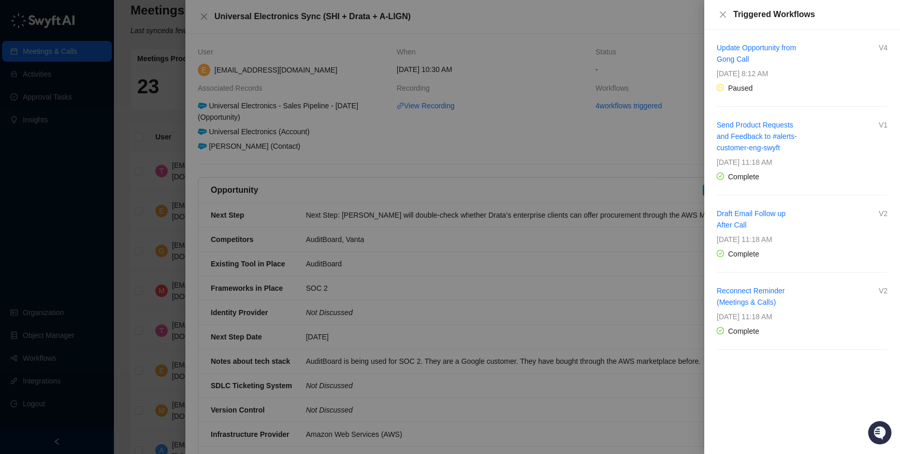
click at [44, 80] on div at bounding box center [450, 227] width 900 height 454
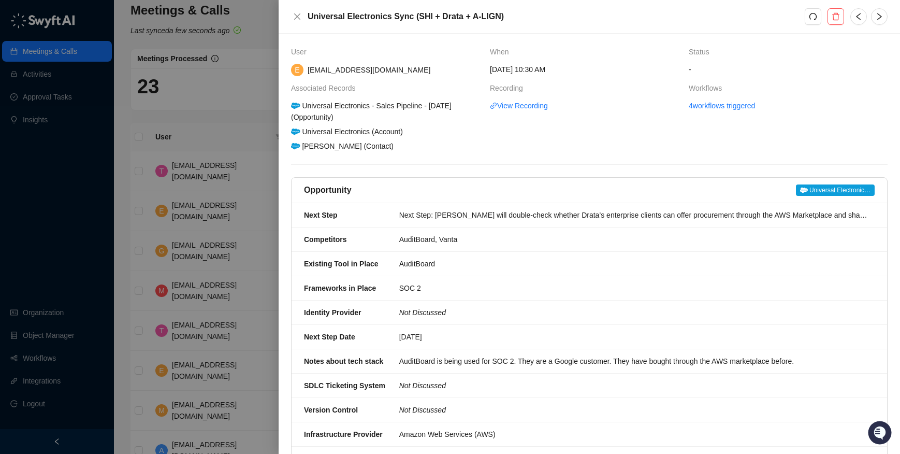
click at [46, 96] on div at bounding box center [450, 227] width 900 height 454
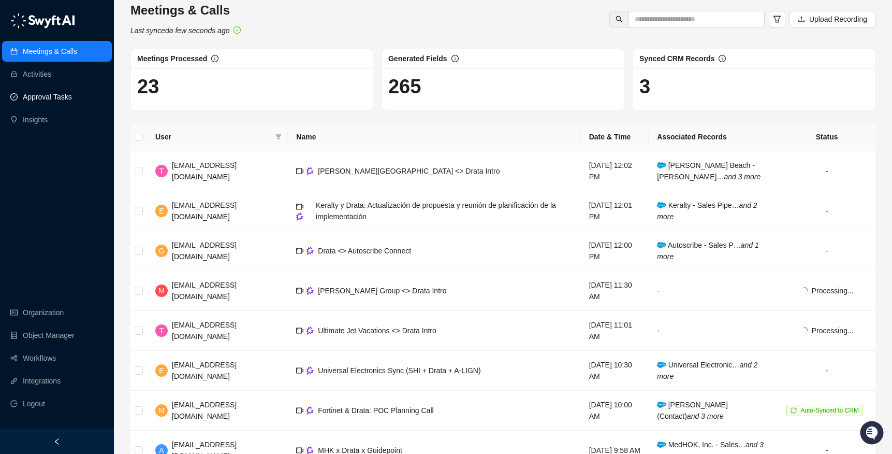
click at [46, 99] on link "Approval Tasks" at bounding box center [47, 96] width 49 height 21
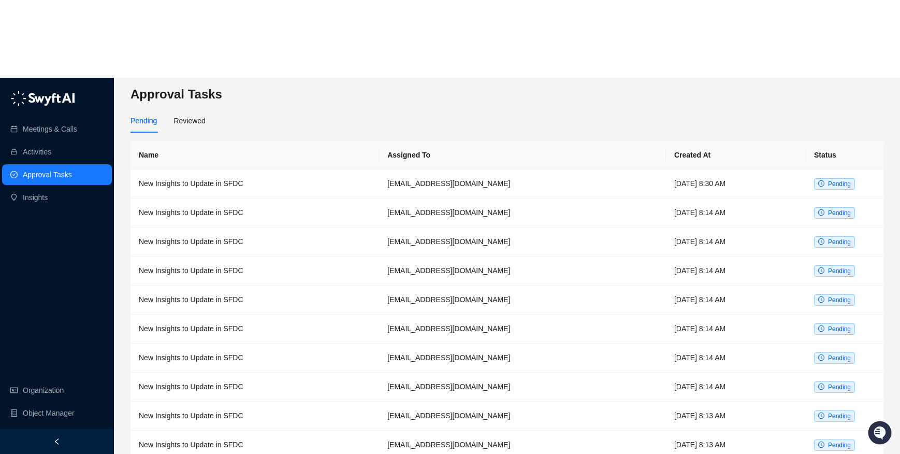
click at [144, 115] on div "Pending" at bounding box center [144, 120] width 26 height 11
click at [211, 109] on div "Pending Reviewed" at bounding box center [507, 121] width 753 height 24
click at [165, 109] on div "Pending Reviewed" at bounding box center [168, 121] width 75 height 24
click at [189, 115] on div "Reviewed" at bounding box center [189, 120] width 32 height 11
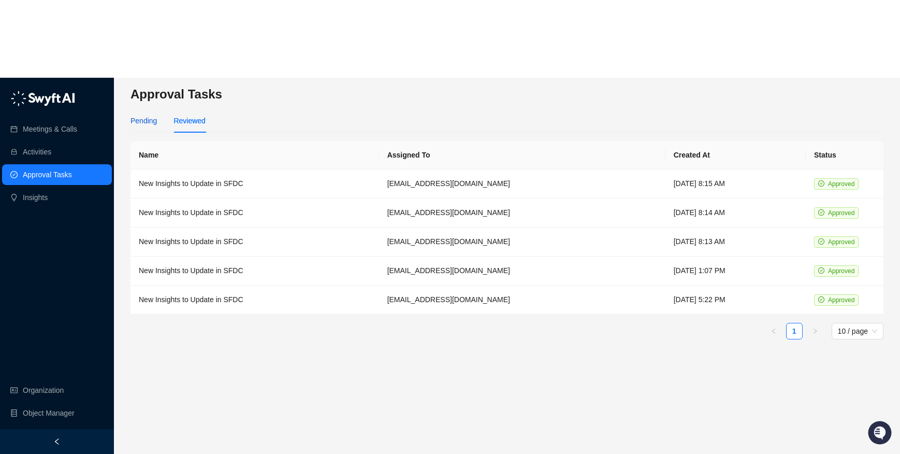
click at [142, 115] on div "Pending" at bounding box center [144, 120] width 26 height 11
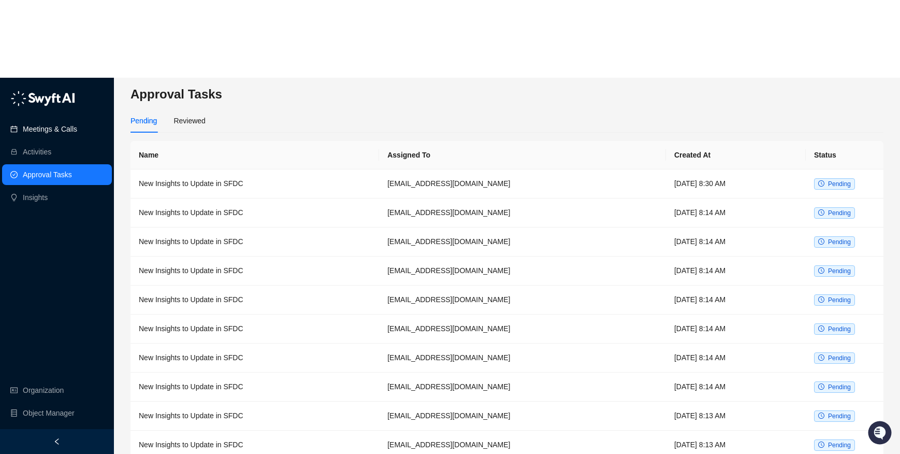
click at [45, 119] on link "Meetings & Calls" at bounding box center [50, 129] width 54 height 21
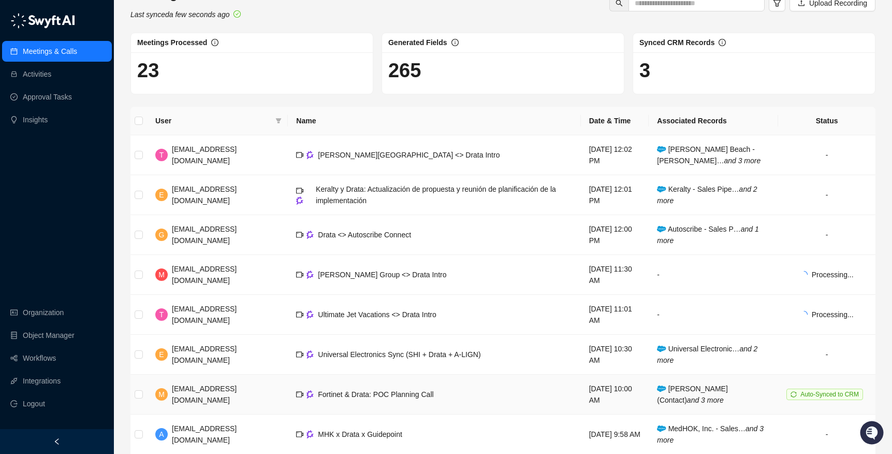
scroll to position [110, 0]
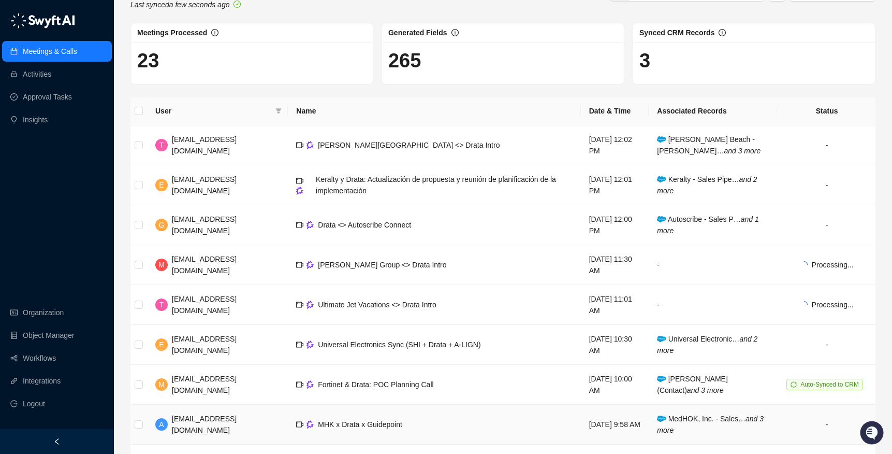
click at [334, 404] on td "MHK x Drata x Guidepoint" at bounding box center [434, 424] width 293 height 40
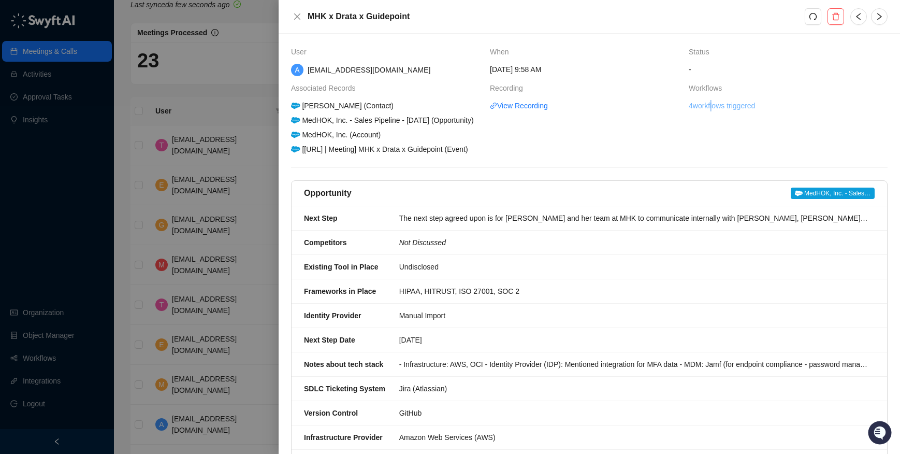
click at [707, 108] on link "4 workflows triggered" at bounding box center [722, 105] width 66 height 11
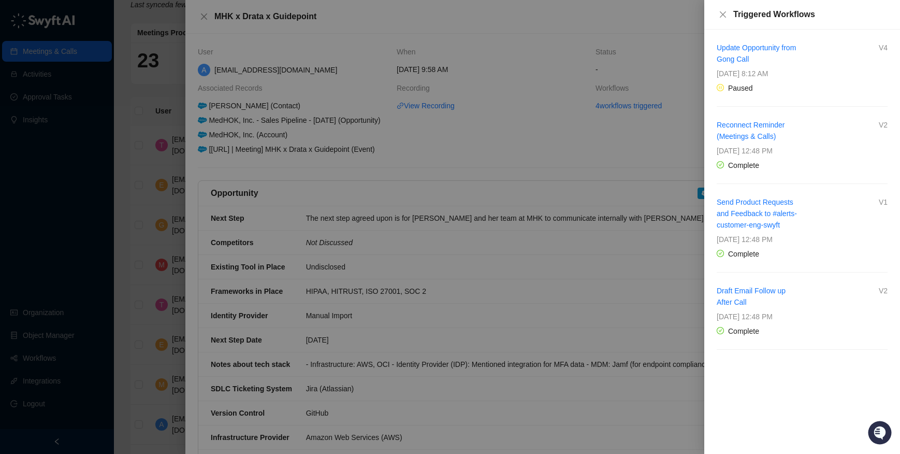
click at [97, 46] on div at bounding box center [450, 227] width 900 height 454
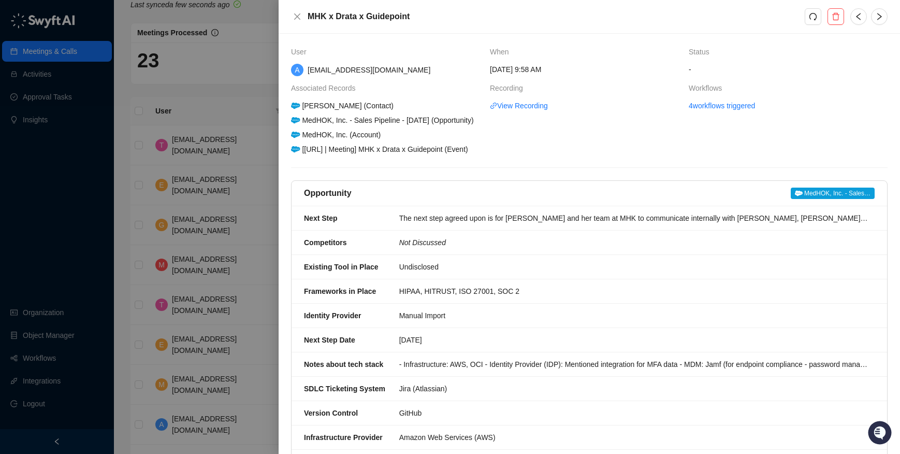
click at [64, 99] on div at bounding box center [450, 227] width 900 height 454
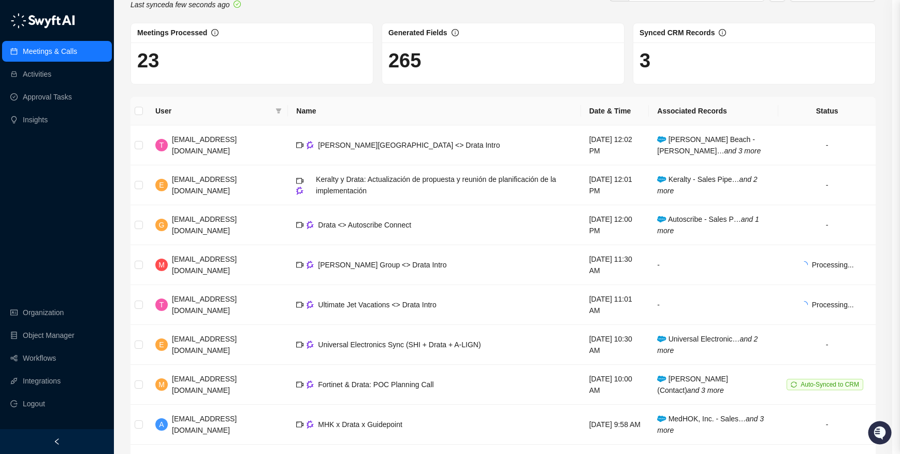
click at [60, 97] on div at bounding box center [450, 227] width 900 height 454
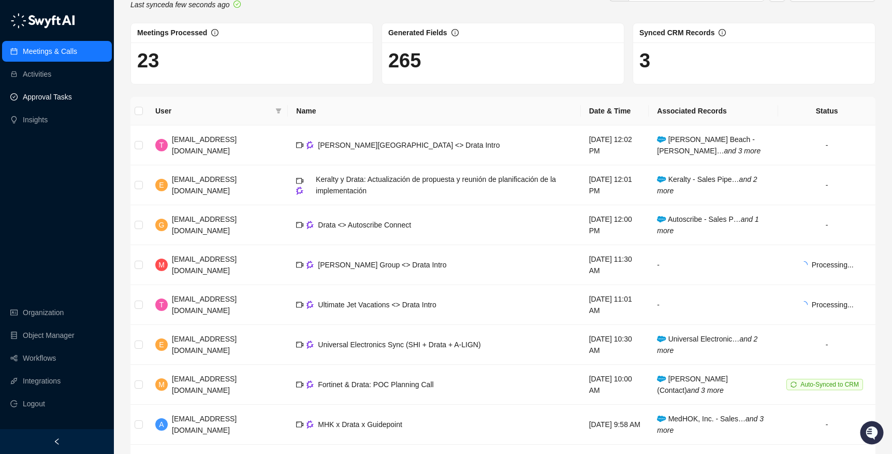
click at [65, 101] on link "Approval Tasks" at bounding box center [47, 96] width 49 height 21
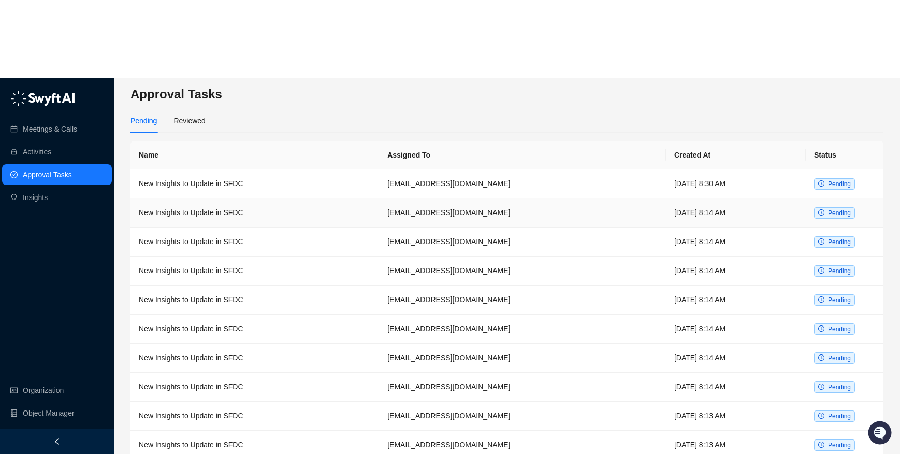
click at [415, 198] on td "[EMAIL_ADDRESS][DOMAIN_NAME]" at bounding box center [522, 212] width 287 height 29
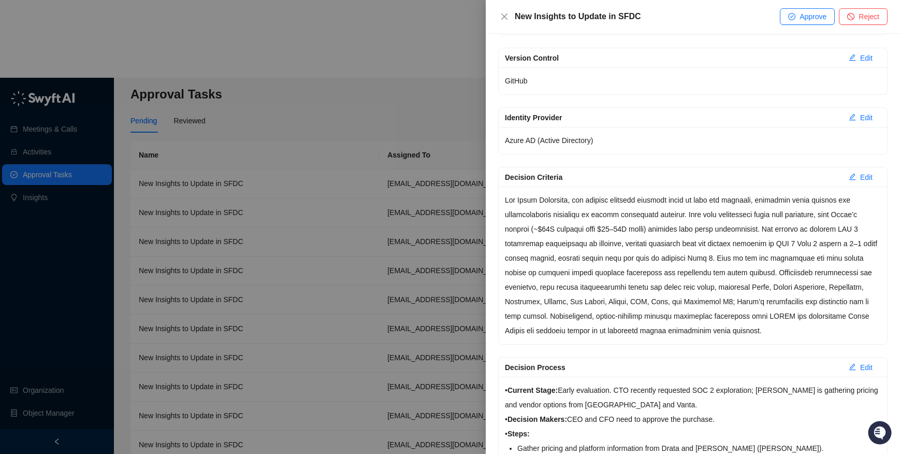
scroll to position [1574, 0]
click at [442, 287] on div at bounding box center [450, 227] width 900 height 454
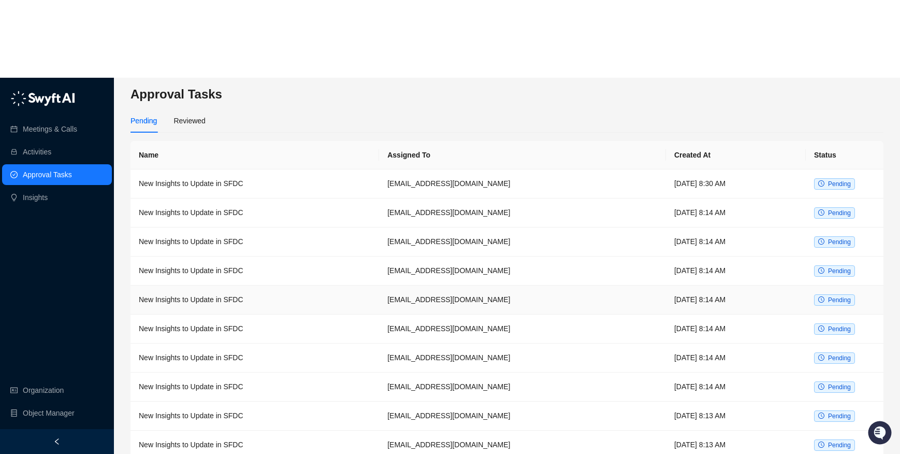
click at [396, 285] on td "[EMAIL_ADDRESS][DOMAIN_NAME]" at bounding box center [522, 299] width 287 height 29
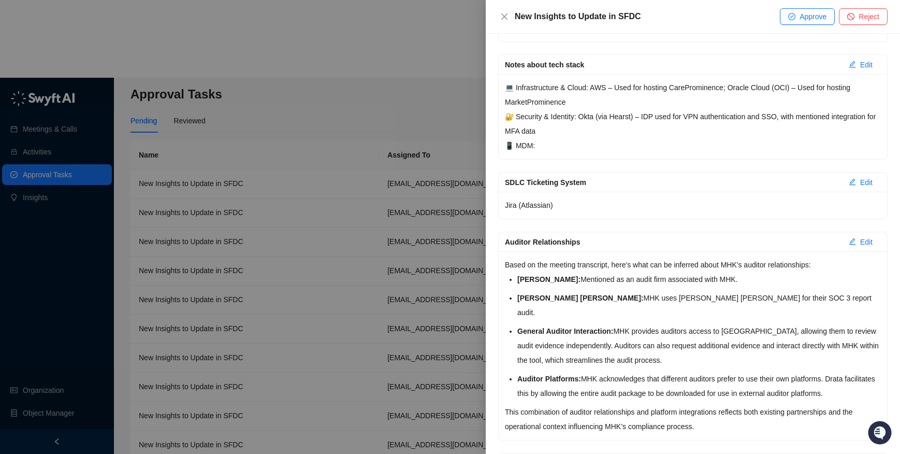
scroll to position [1034, 0]
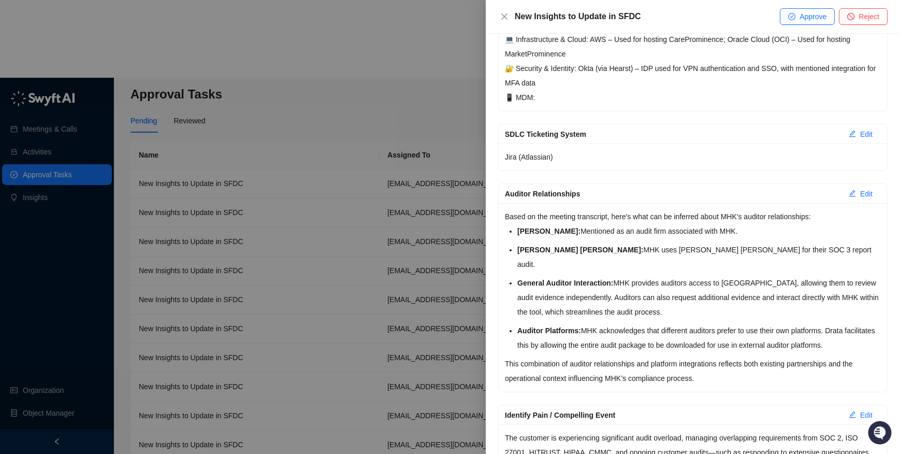
click at [183, 43] on div at bounding box center [450, 227] width 900 height 454
click at [208, 38] on div at bounding box center [450, 227] width 900 height 454
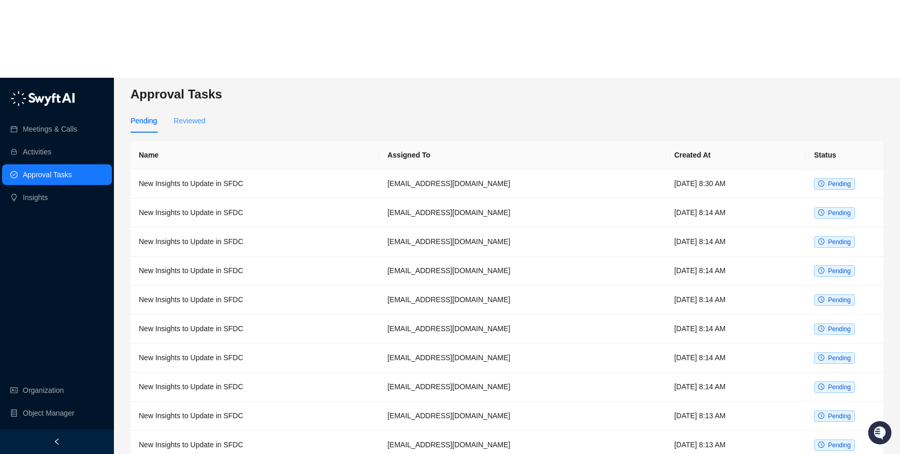
click at [193, 109] on div "Reviewed" at bounding box center [189, 121] width 32 height 24
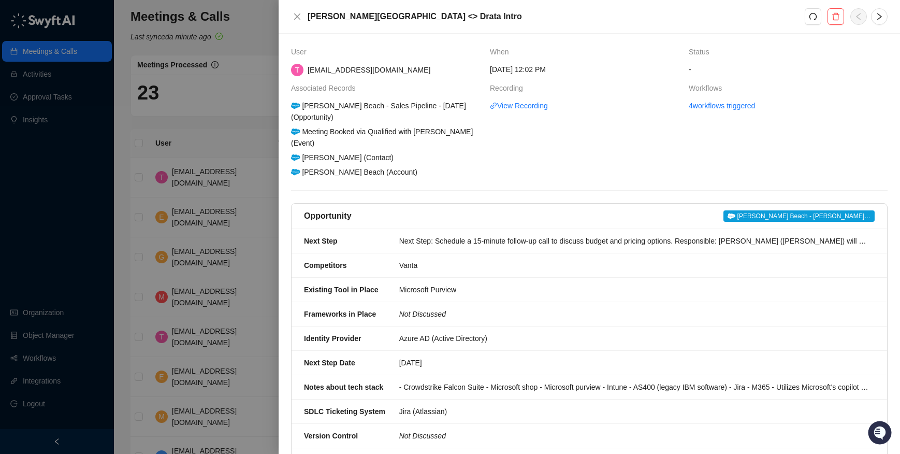
click at [114, 95] on div at bounding box center [450, 227] width 900 height 454
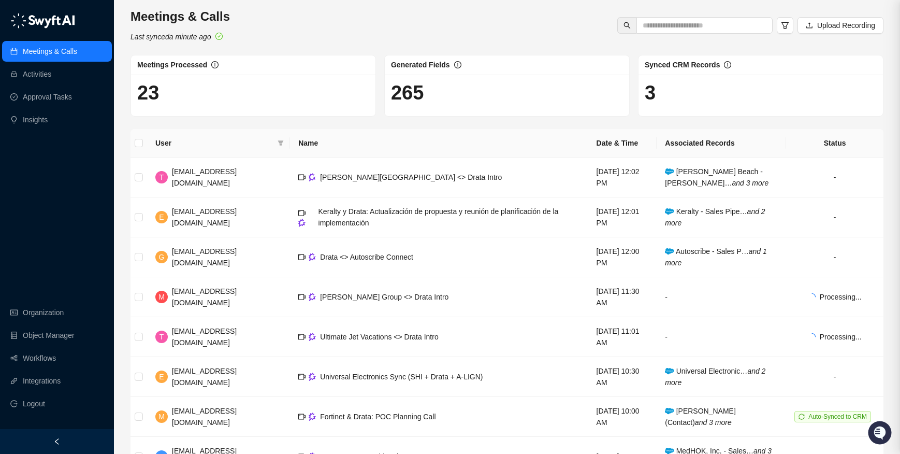
click at [60, 99] on div at bounding box center [450, 227] width 900 height 454
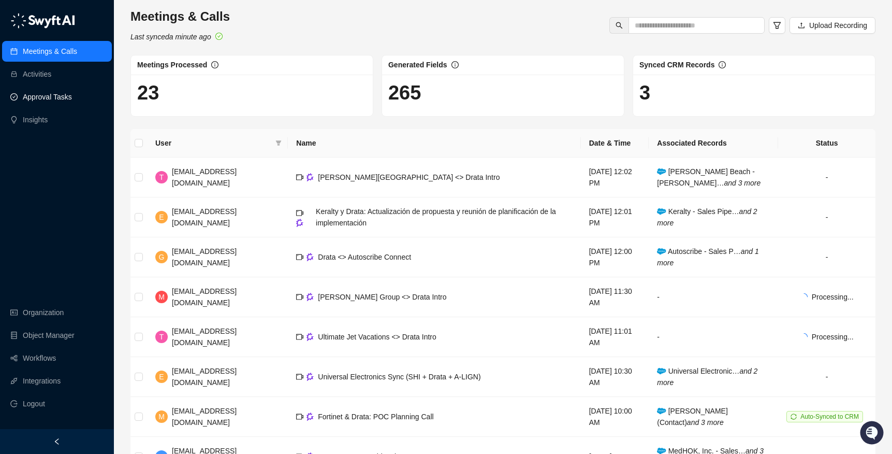
click at [60, 97] on link "Approval Tasks" at bounding box center [47, 96] width 49 height 21
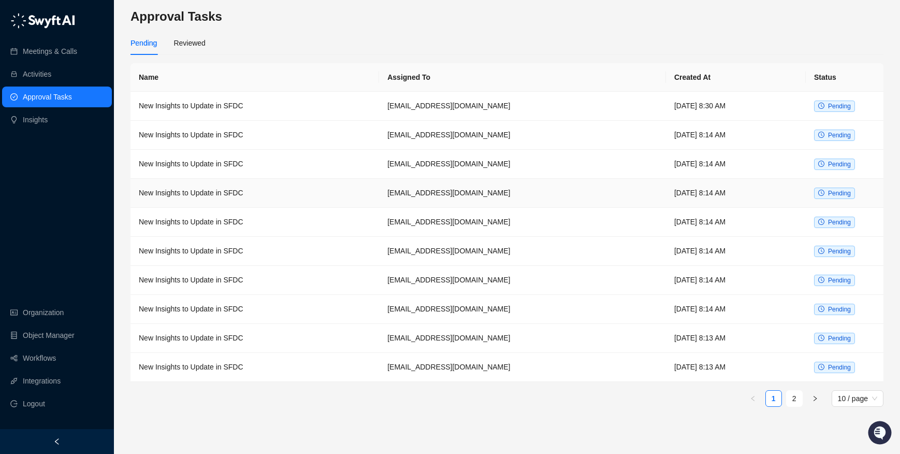
click at [300, 190] on td "New Insights to Update in SFDC" at bounding box center [255, 193] width 249 height 29
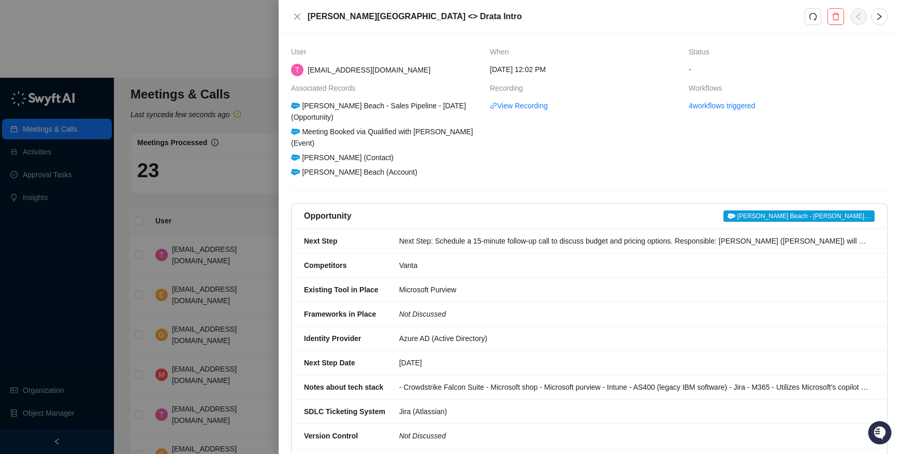
click at [187, 142] on div at bounding box center [450, 227] width 900 height 454
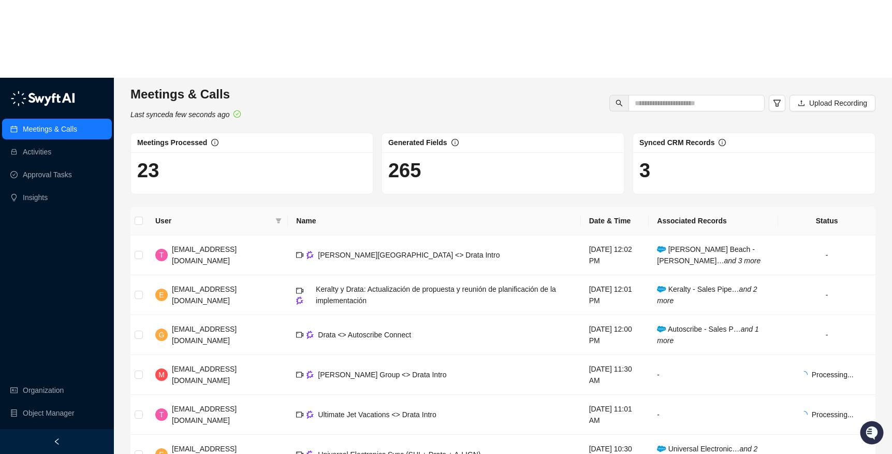
click at [69, 119] on link "Meetings & Calls" at bounding box center [50, 129] width 54 height 21
click at [69, 164] on link "Approval Tasks" at bounding box center [47, 174] width 49 height 21
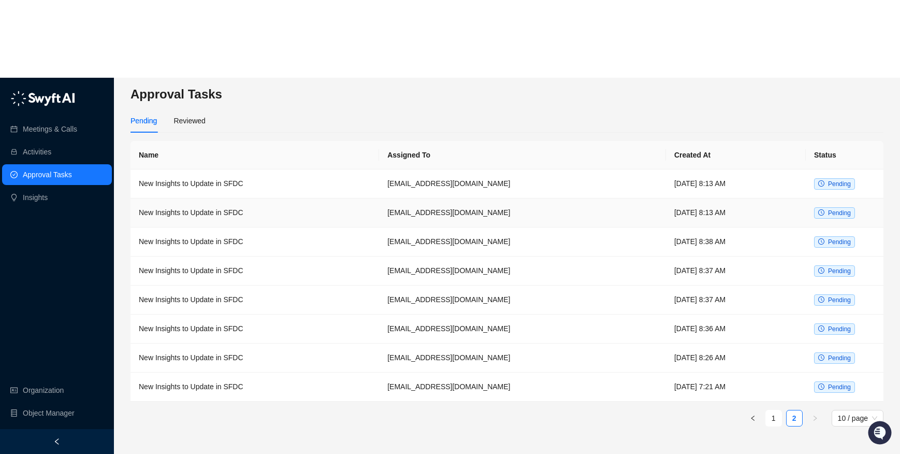
click at [337, 198] on td "New Insights to Update in SFDC" at bounding box center [255, 212] width 249 height 29
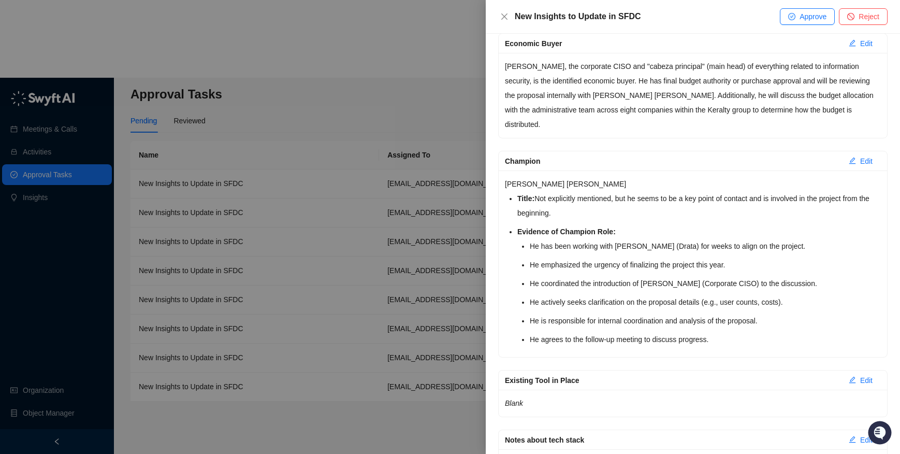
scroll to position [247, 0]
drag, startPoint x: 596, startPoint y: 181, endPoint x: 503, endPoint y: 184, distance: 92.8
click at [503, 184] on div "Alejandro Gutierrez Zuluaga Title: Not explicitly mentioned, but he seems to be…" at bounding box center [693, 263] width 388 height 186
drag, startPoint x: 583, startPoint y: 186, endPoint x: 589, endPoint y: 186, distance: 6.2
click at [583, 187] on p "Alejandro Gutierrez Zuluaga" at bounding box center [693, 184] width 376 height 15
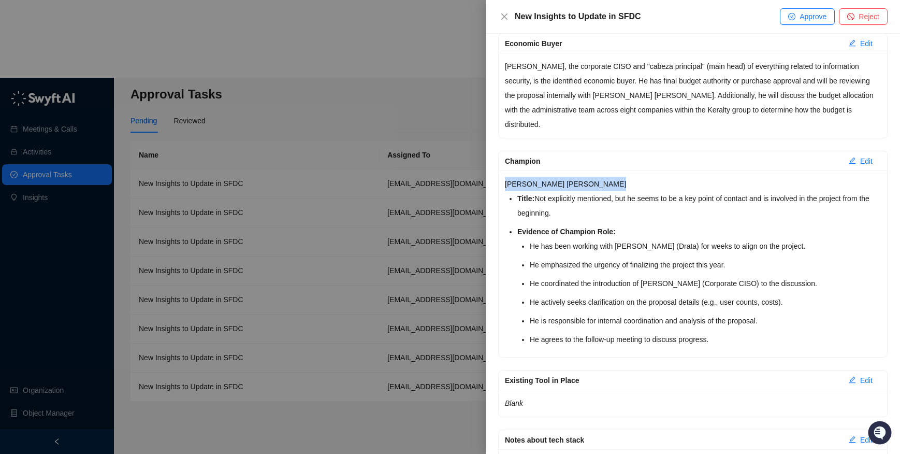
drag, startPoint x: 599, startPoint y: 185, endPoint x: 496, endPoint y: 183, distance: 103.6
click at [496, 183] on div "Description Swyft AI generated insights for this meeting to update in Salesforc…" at bounding box center [693, 244] width 414 height 420
copy p "Alejandro Gutierrez Zuluaga"
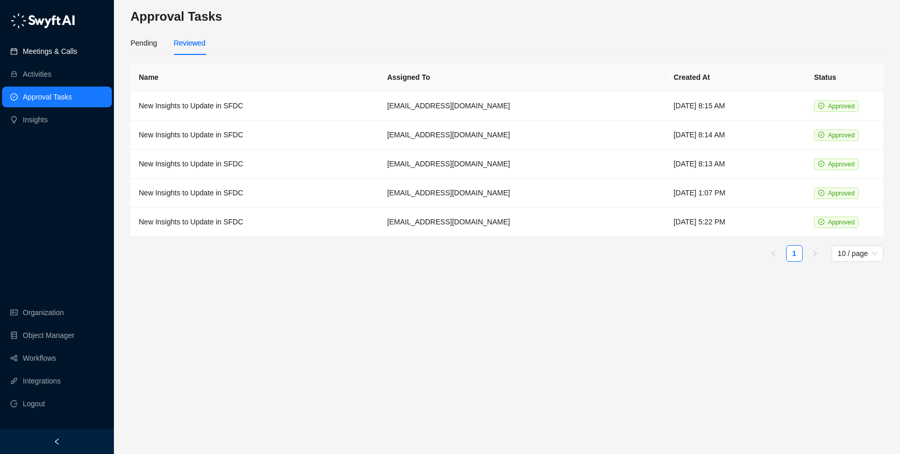
click at [44, 49] on link "Meetings & Calls" at bounding box center [50, 51] width 54 height 21
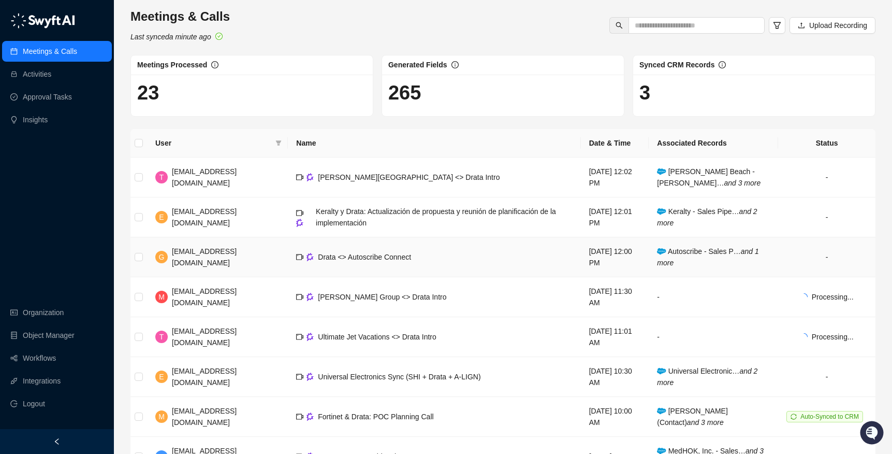
click at [390, 243] on td "Drata <> Autoscribe Connect" at bounding box center [434, 257] width 293 height 40
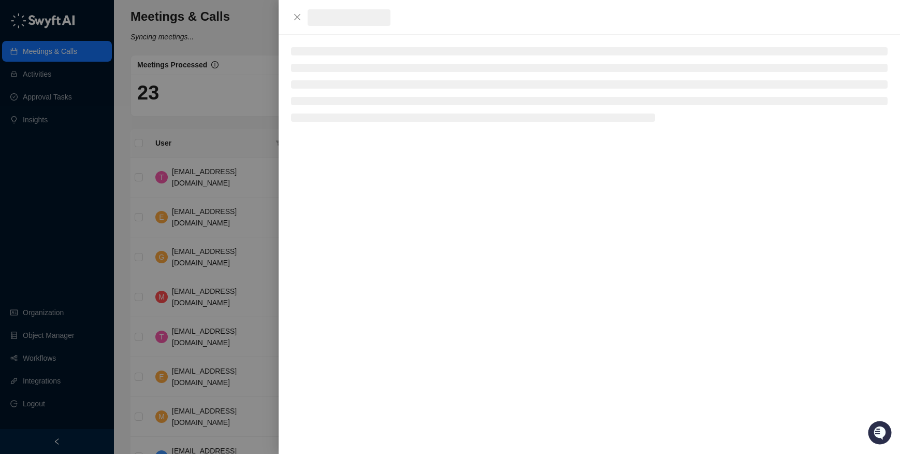
click at [207, 161] on div at bounding box center [450, 227] width 900 height 454
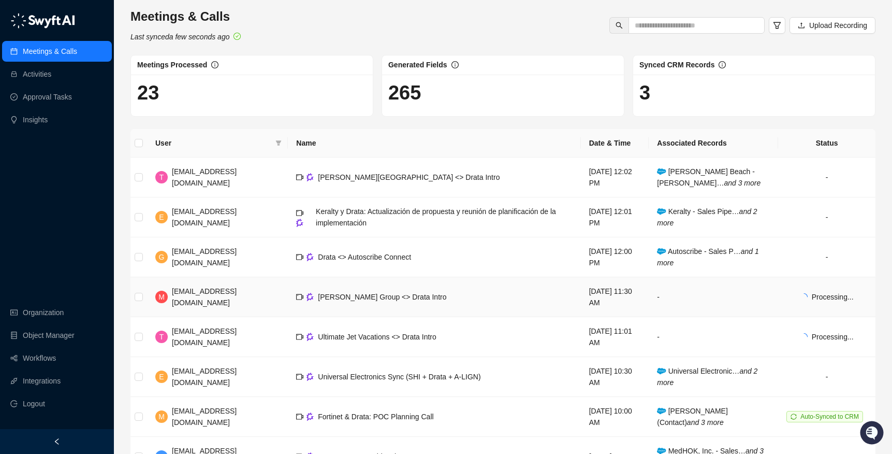
click at [458, 296] on td "[PERSON_NAME] Group <> Drata Intro" at bounding box center [434, 297] width 293 height 40
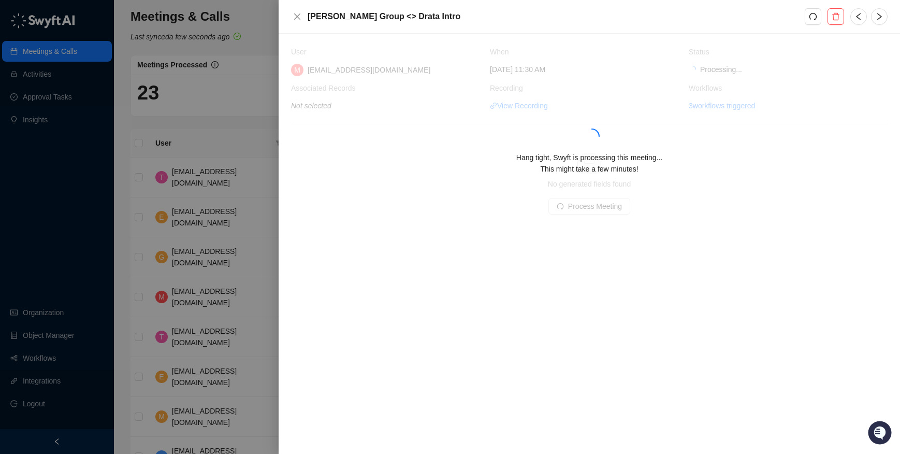
click at [237, 42] on div at bounding box center [450, 227] width 900 height 454
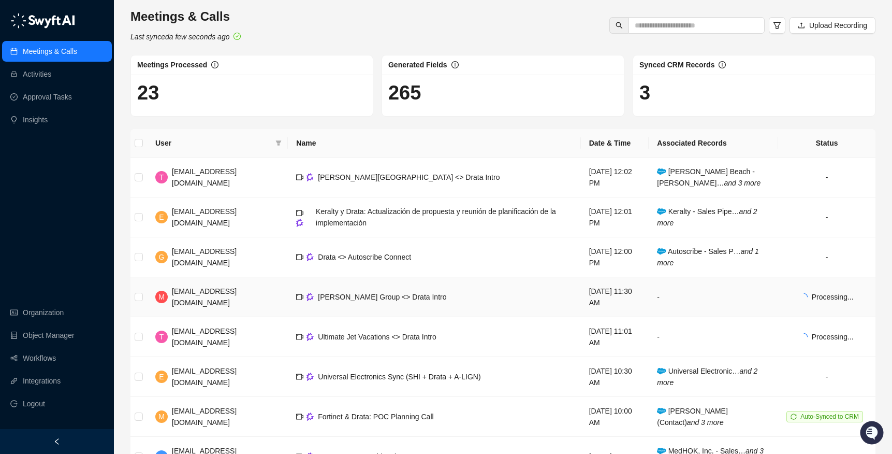
scroll to position [144, 0]
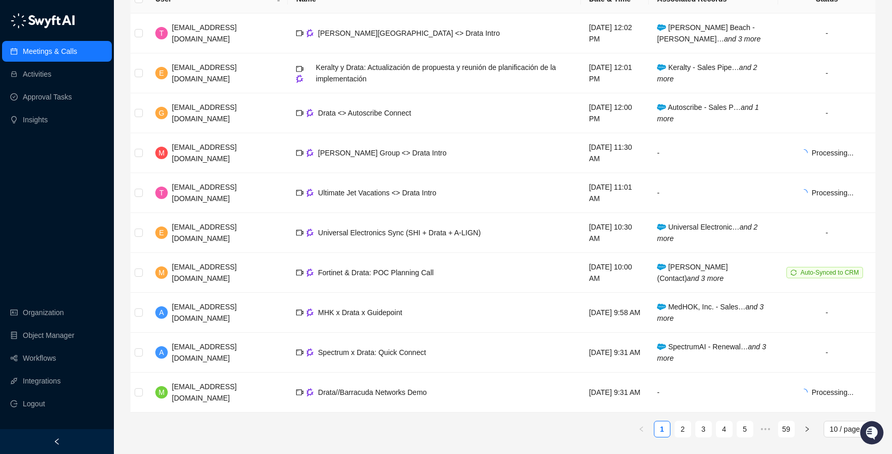
click at [678, 430] on link "2" at bounding box center [683, 429] width 16 height 16
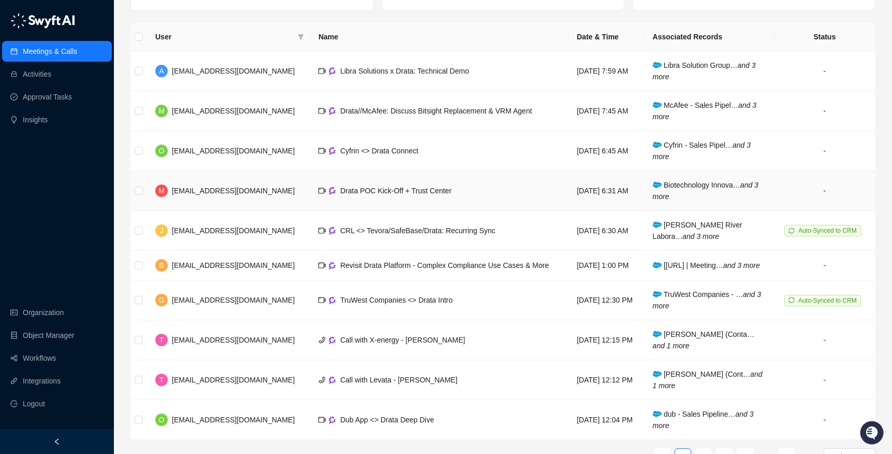
scroll to position [144, 0]
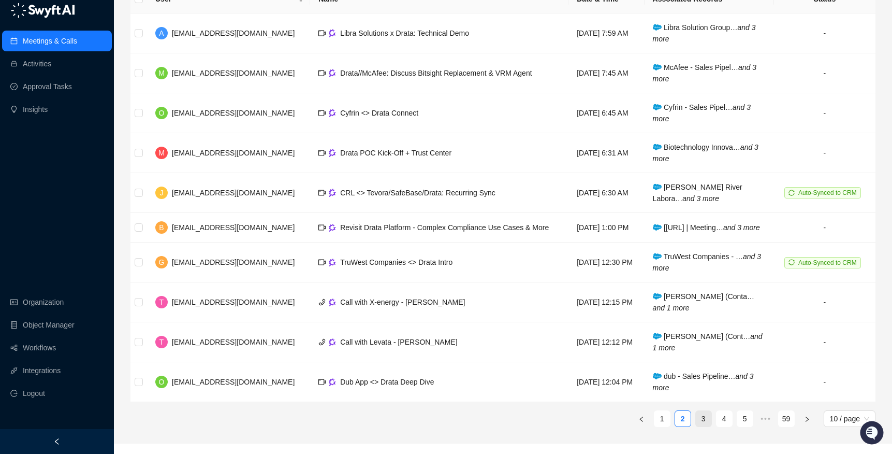
click at [700, 426] on link "3" at bounding box center [704, 419] width 16 height 16
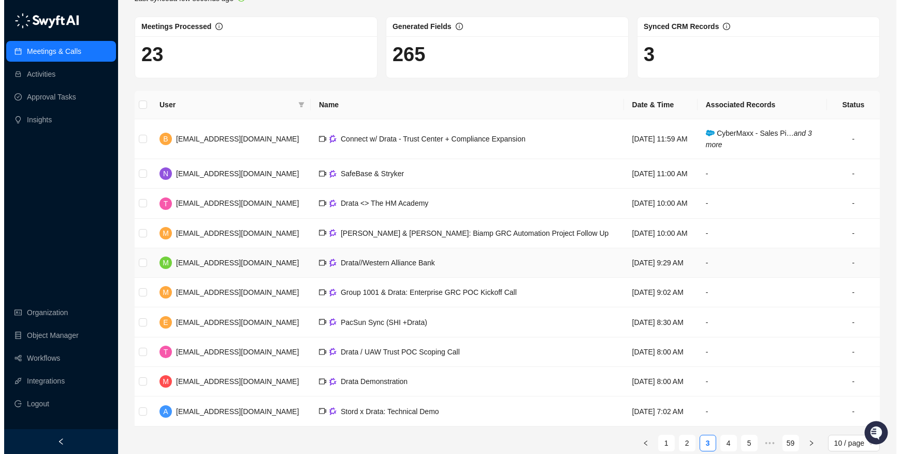
scroll to position [52, 0]
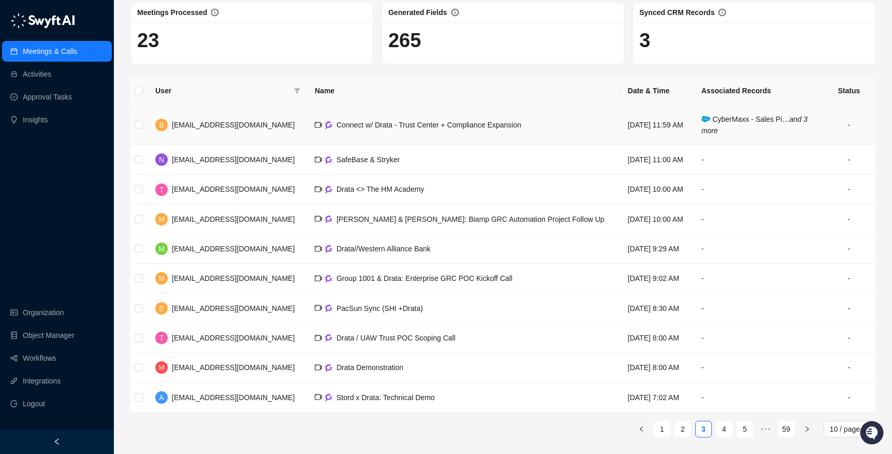
click at [492, 136] on td "Connect w/ Drata - Trust Center + Compliance Expansion" at bounding box center [463, 125] width 313 height 40
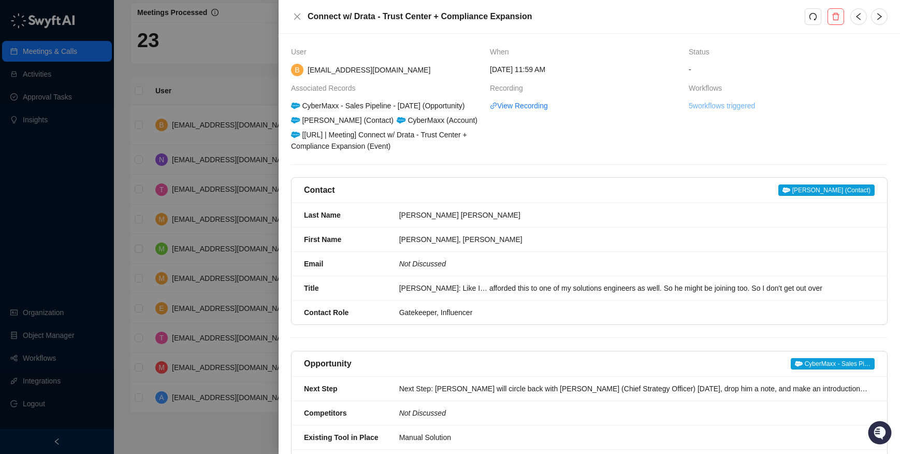
click at [733, 107] on link "5 workflows triggered" at bounding box center [722, 105] width 66 height 11
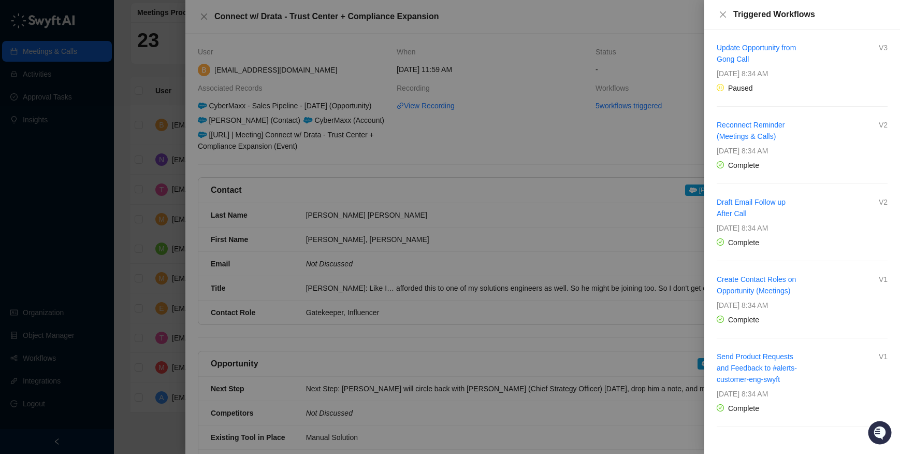
click at [604, 145] on div at bounding box center [450, 227] width 900 height 454
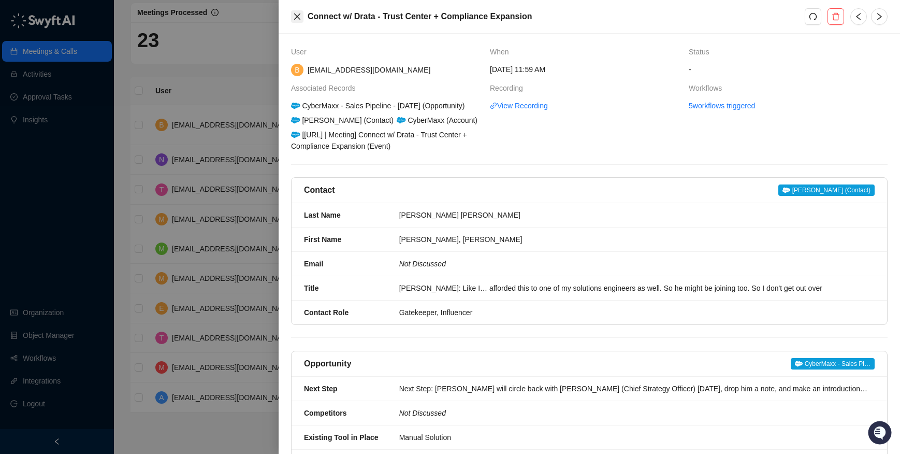
click at [291, 17] on button "Close" at bounding box center [297, 16] width 12 height 12
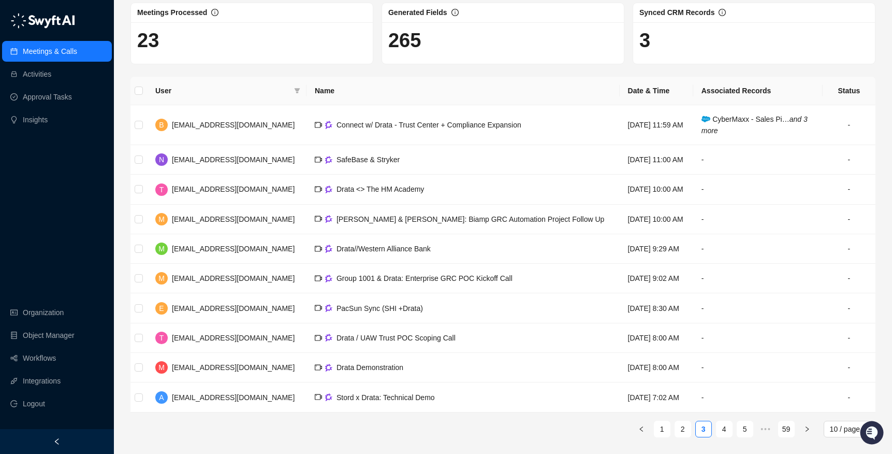
click at [68, 52] on link "Meetings & Calls" at bounding box center [50, 51] width 54 height 21
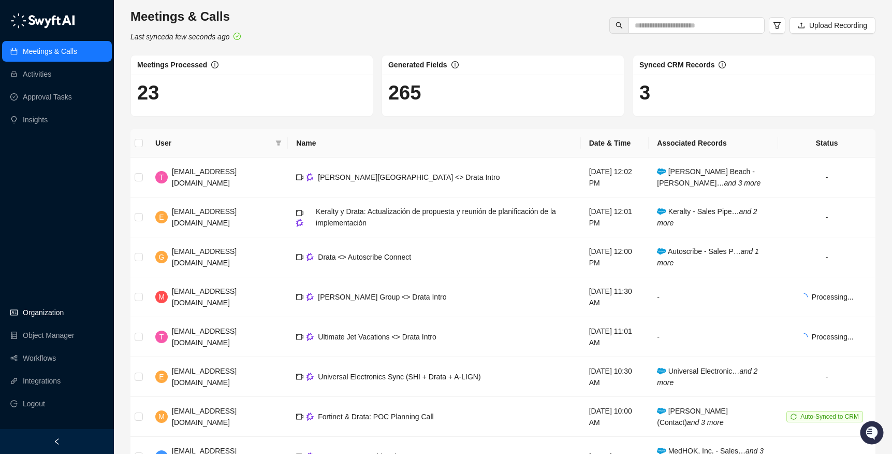
click at [48, 316] on link "Organization" at bounding box center [43, 312] width 41 height 21
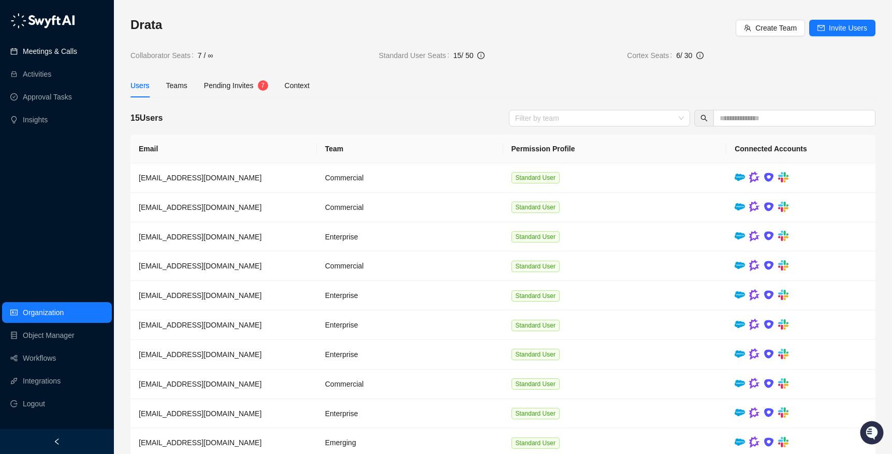
click at [54, 50] on link "Meetings & Calls" at bounding box center [50, 51] width 54 height 21
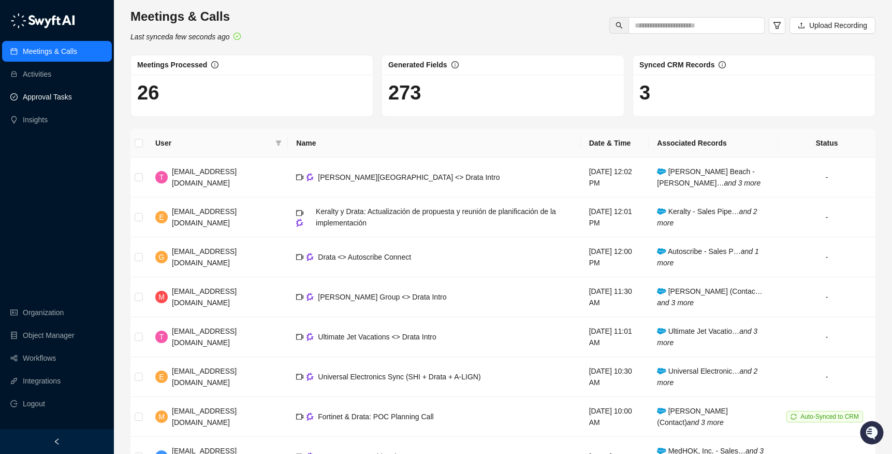
click at [53, 98] on link "Approval Tasks" at bounding box center [47, 96] width 49 height 21
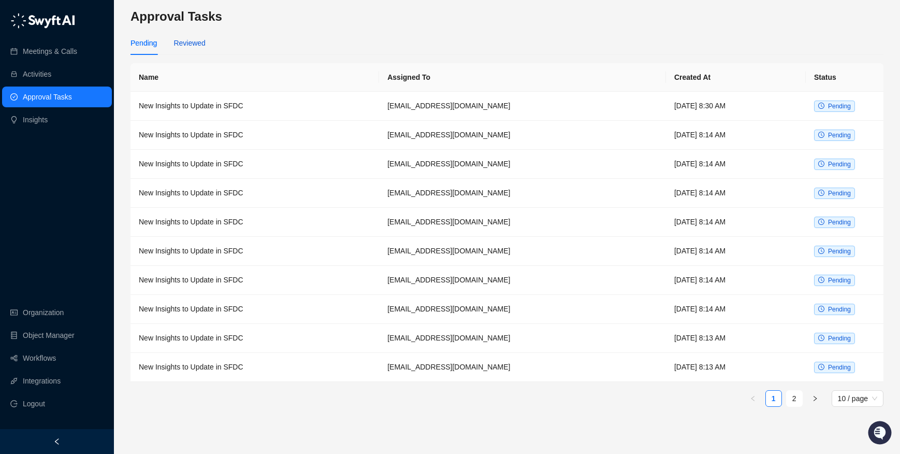
click at [196, 47] on div "Reviewed" at bounding box center [189, 42] width 32 height 11
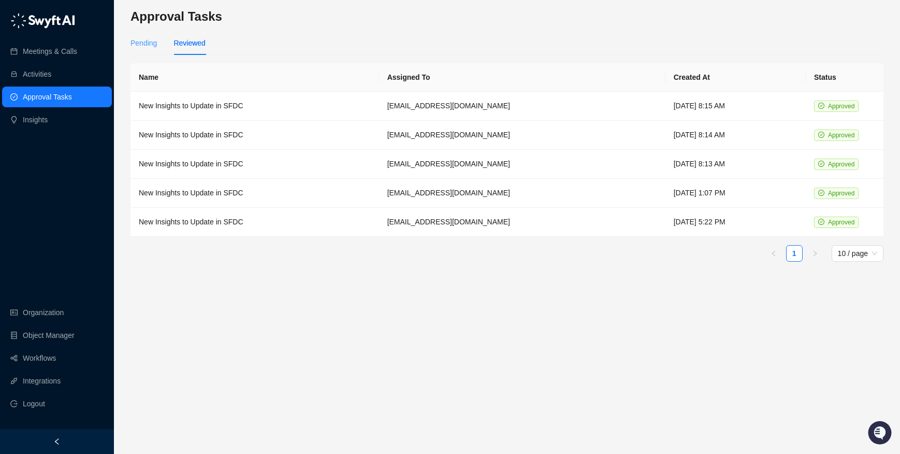
click at [137, 36] on div "Pending" at bounding box center [144, 43] width 26 height 24
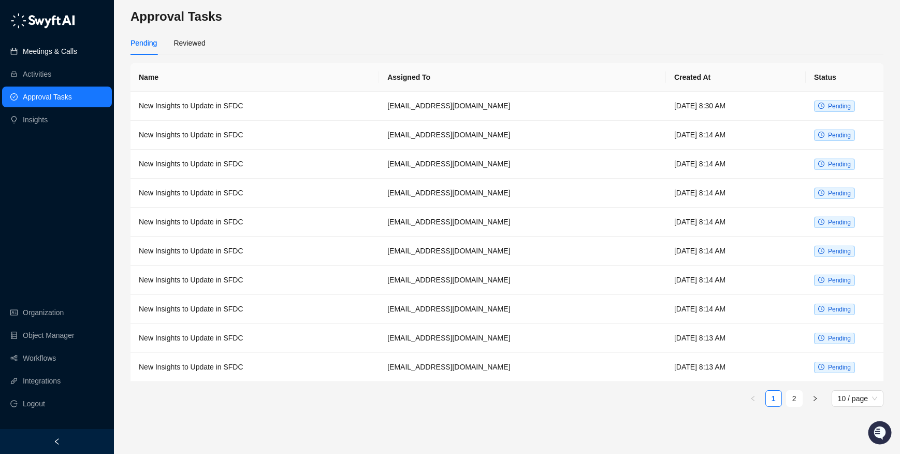
click at [75, 53] on link "Meetings & Calls" at bounding box center [50, 51] width 54 height 21
